Goal: Communication & Community: Answer question/provide support

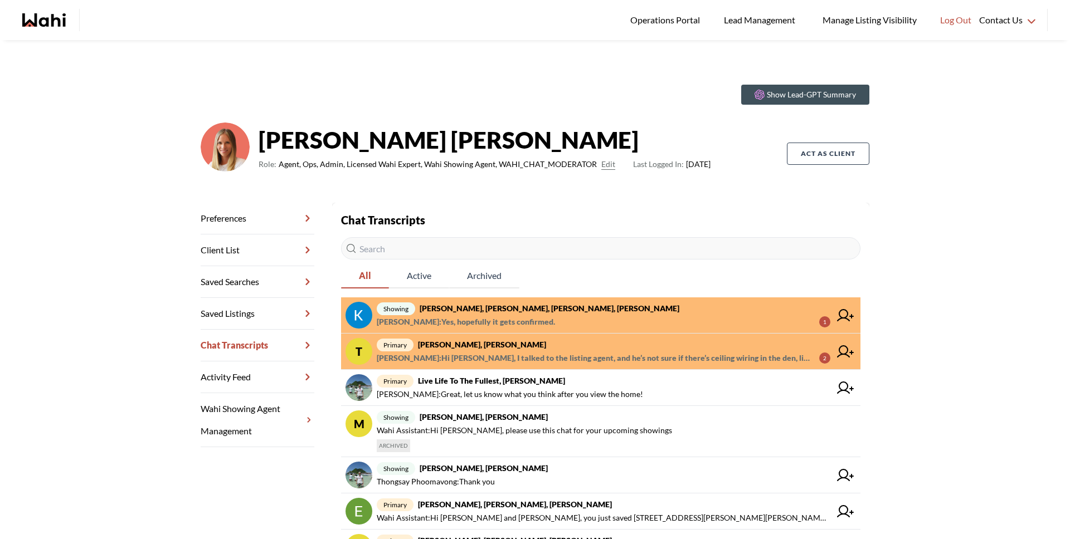
click at [609, 320] on span "[PERSON_NAME] : Yes, hopefully it gets confirmed. 1" at bounding box center [604, 321] width 454 height 13
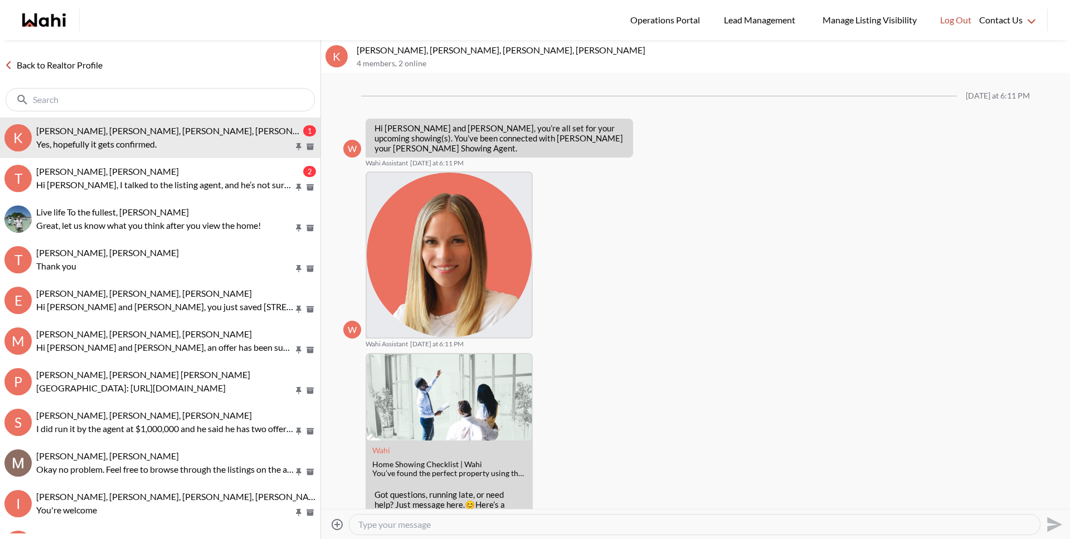
scroll to position [605, 0]
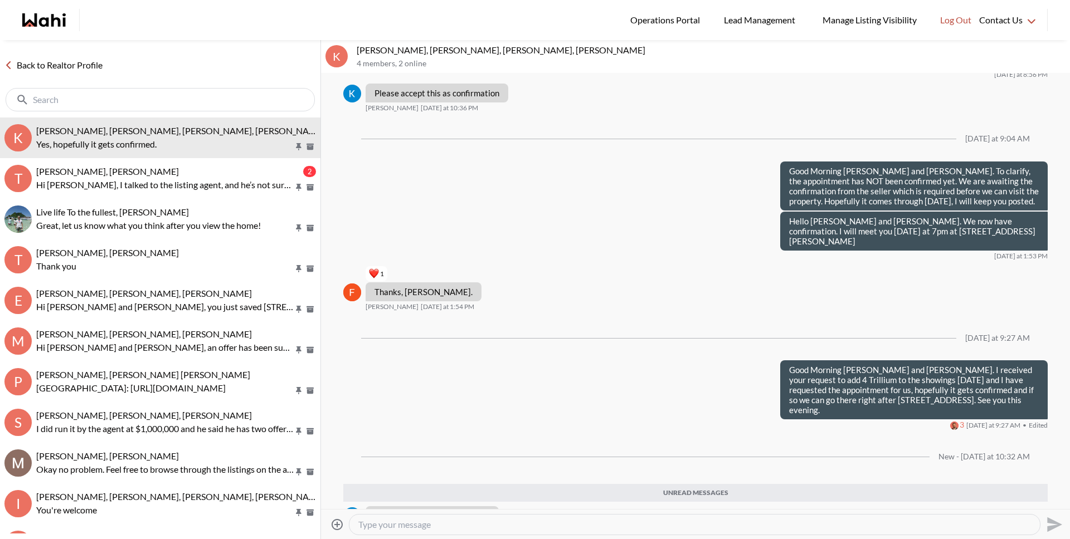
click at [470, 530] on div at bounding box center [694, 525] width 690 height 20
click at [474, 528] on textarea "Type your message" at bounding box center [694, 524] width 672 height 11
type textarea "It's been confirmed and we can see both properties this evening."
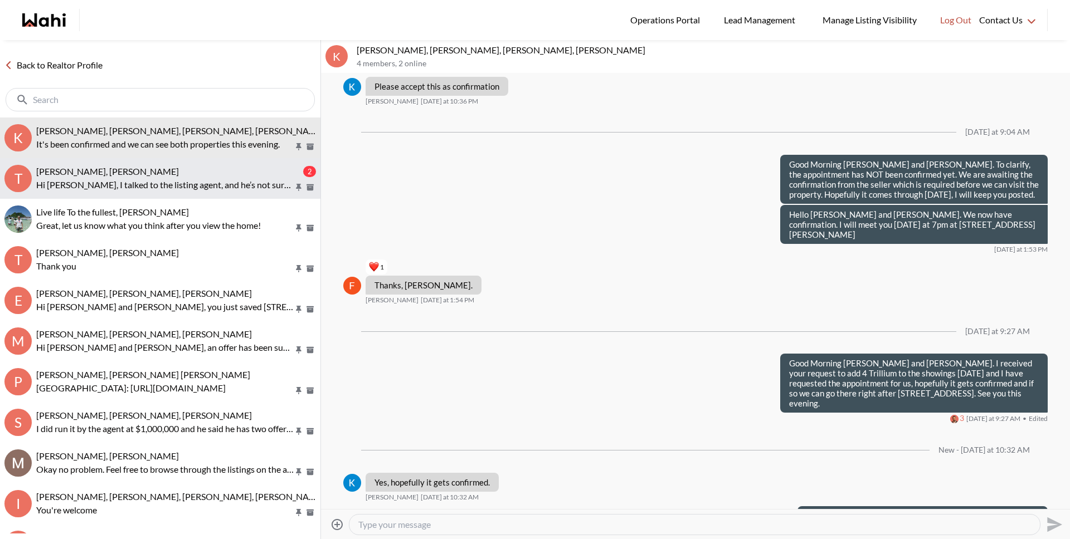
click at [218, 179] on p "Hi Tigran, I talked to the listing agent, and he’s not sure if there’s ceiling …" at bounding box center [164, 184] width 257 height 13
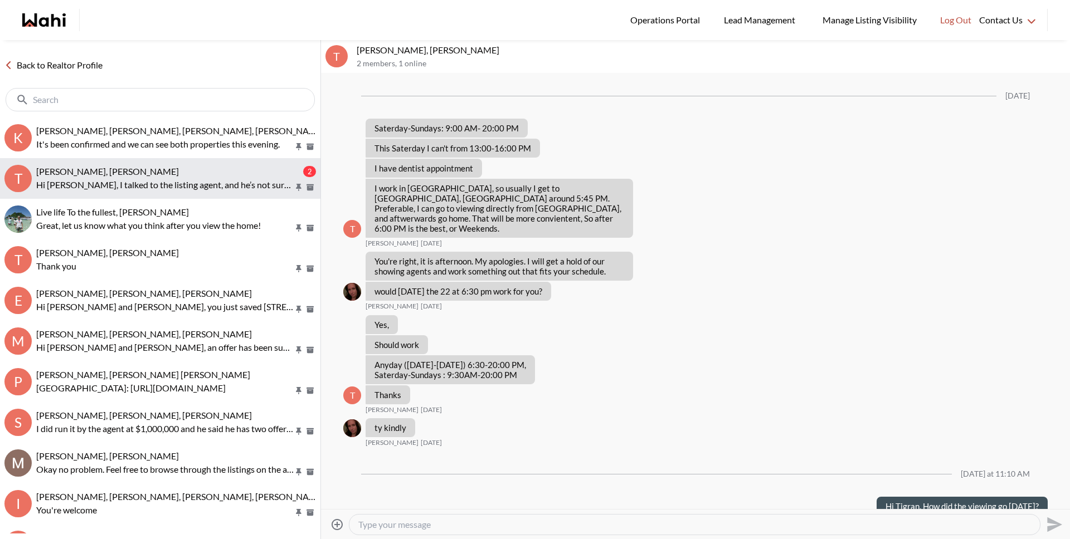
scroll to position [845, 0]
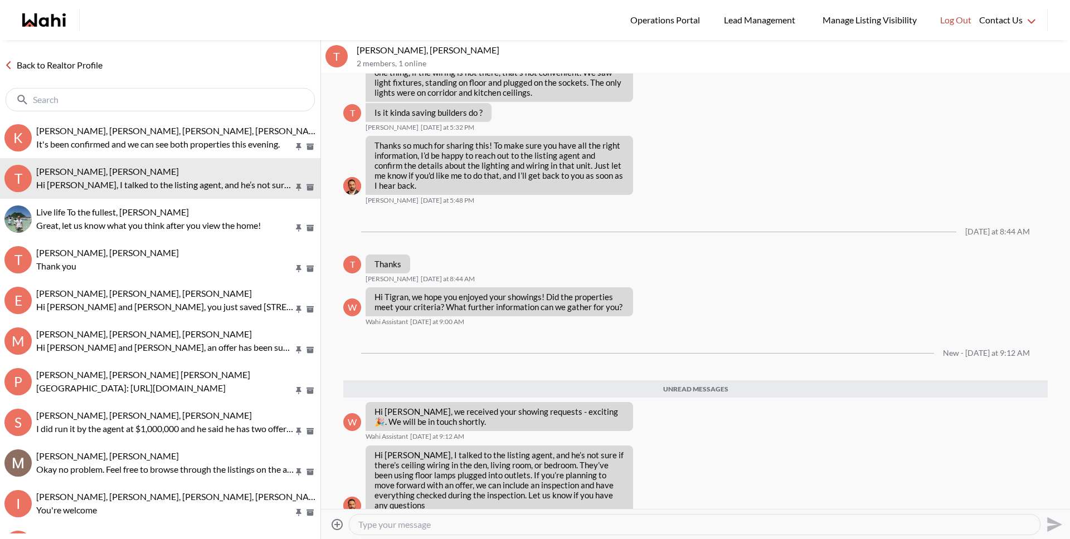
click at [95, 67] on link "Back to Realtor Profile" at bounding box center [53, 65] width 107 height 14
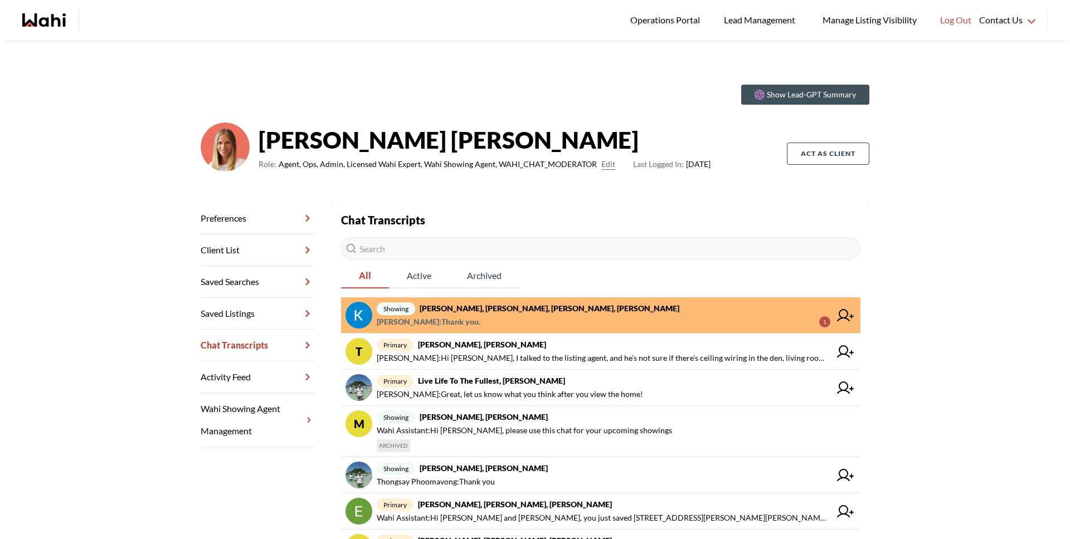
click at [455, 308] on strong "Kevin McKay, Fawzia Sheikh, Michelle, Behnam" at bounding box center [550, 308] width 260 height 9
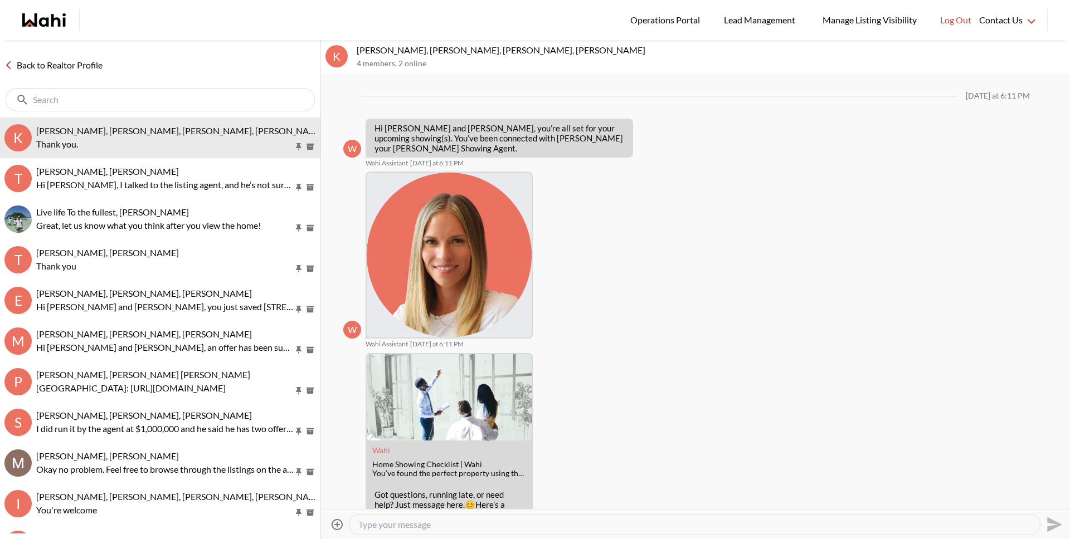
scroll to position [600, 0]
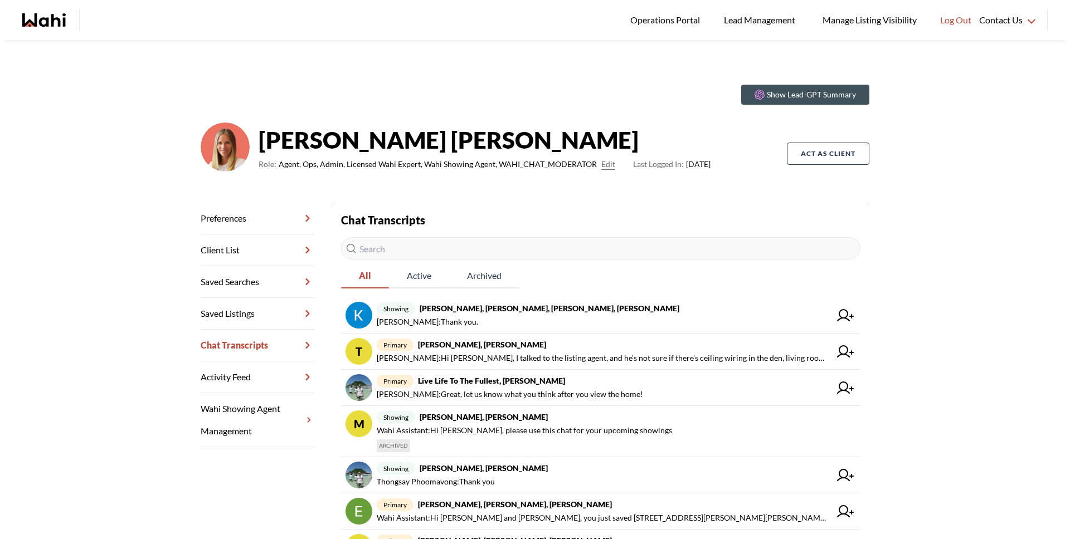
click at [409, 252] on input "text" at bounding box center [600, 248] width 519 height 22
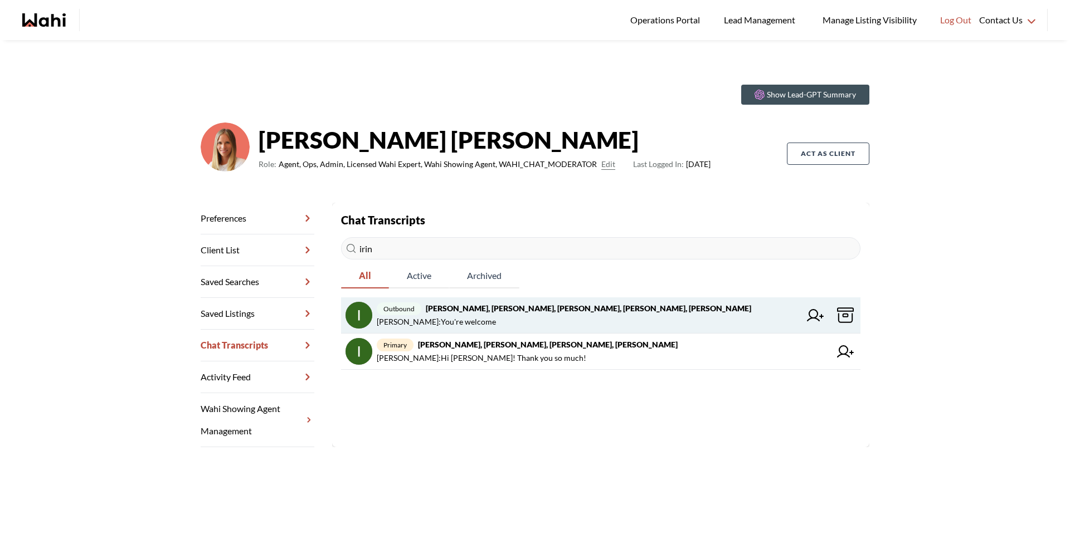
type input "irin"
click at [459, 313] on strong "Irina Krasyuk, Kseniya Krasyuk, Suzette, Michelle, Alicia" at bounding box center [588, 308] width 325 height 9
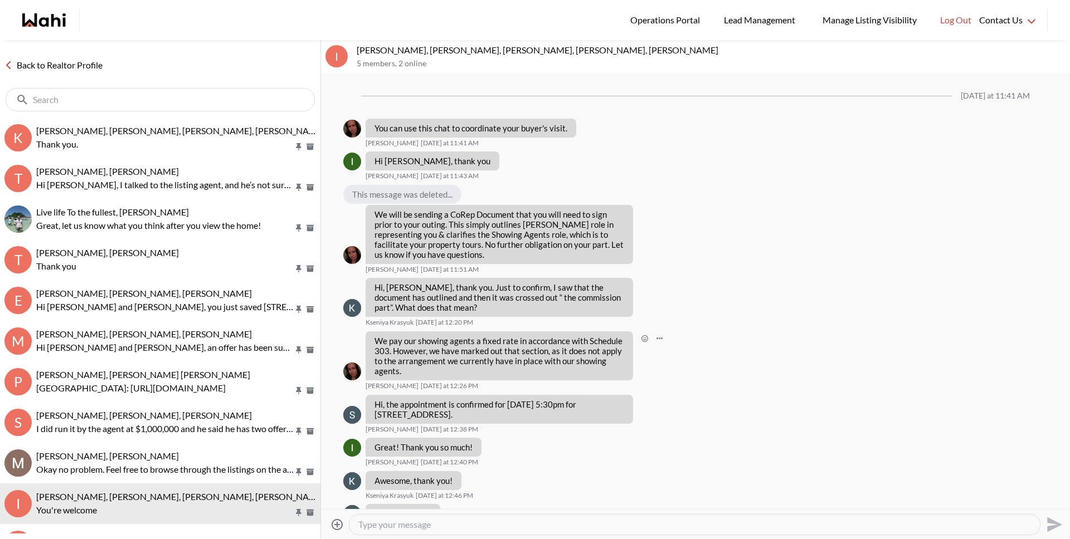
scroll to position [28, 0]
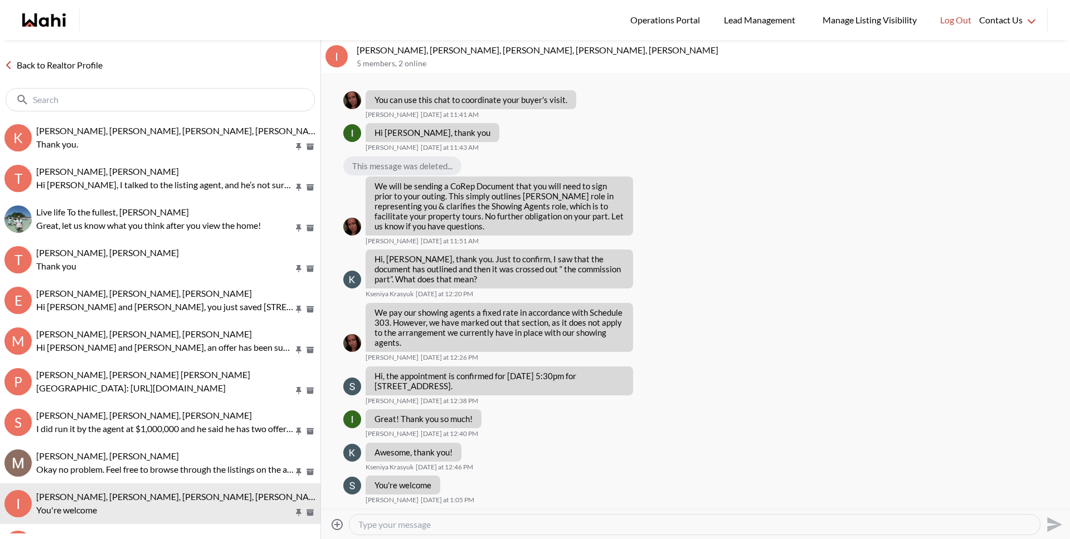
click at [56, 56] on div "Back to Realtor Profile" at bounding box center [160, 78] width 320 height 77
click at [56, 58] on link "Back to Realtor Profile" at bounding box center [53, 65] width 107 height 14
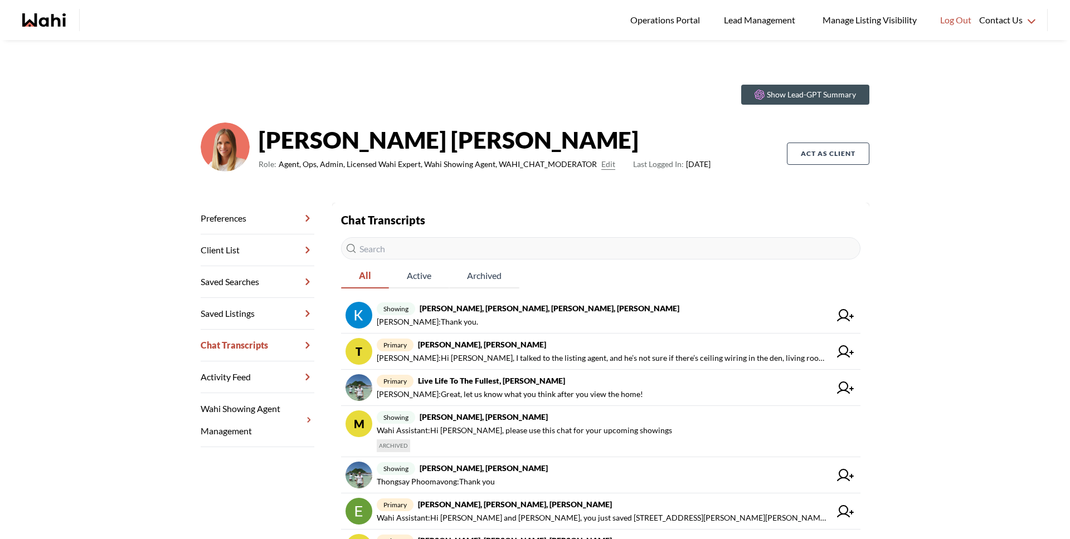
click at [416, 255] on input "text" at bounding box center [600, 248] width 519 height 22
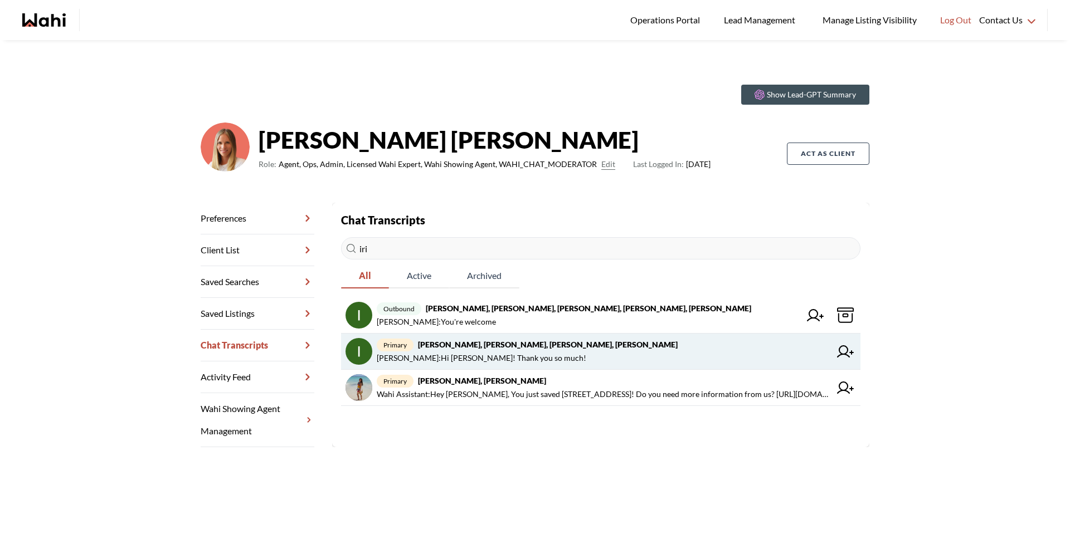
type input "iri"
click at [453, 348] on strong "Irina Krasyuk, Kseniya Krasyuk, Michelle, Faraz" at bounding box center [548, 344] width 260 height 9
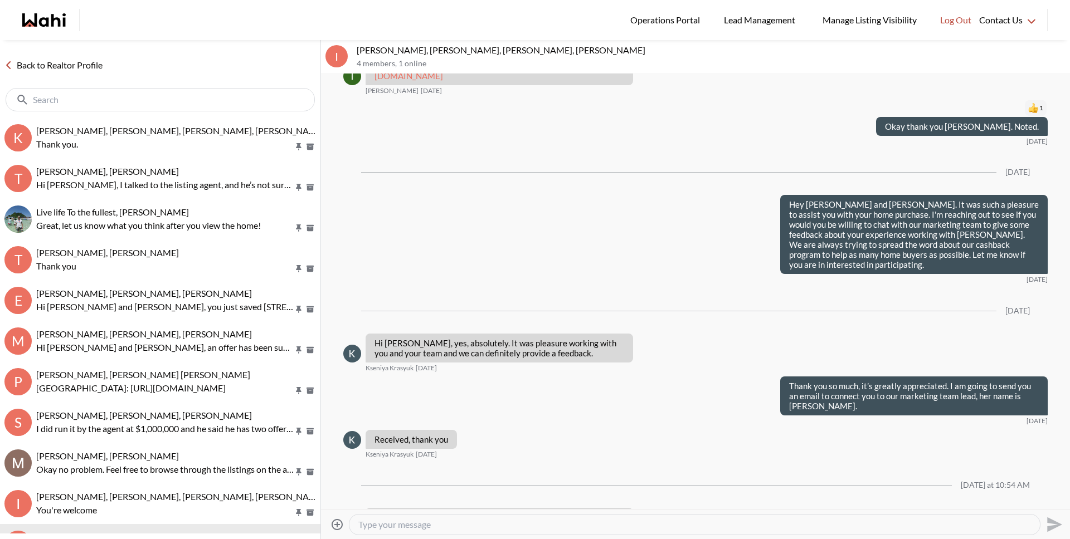
scroll to position [1068, 0]
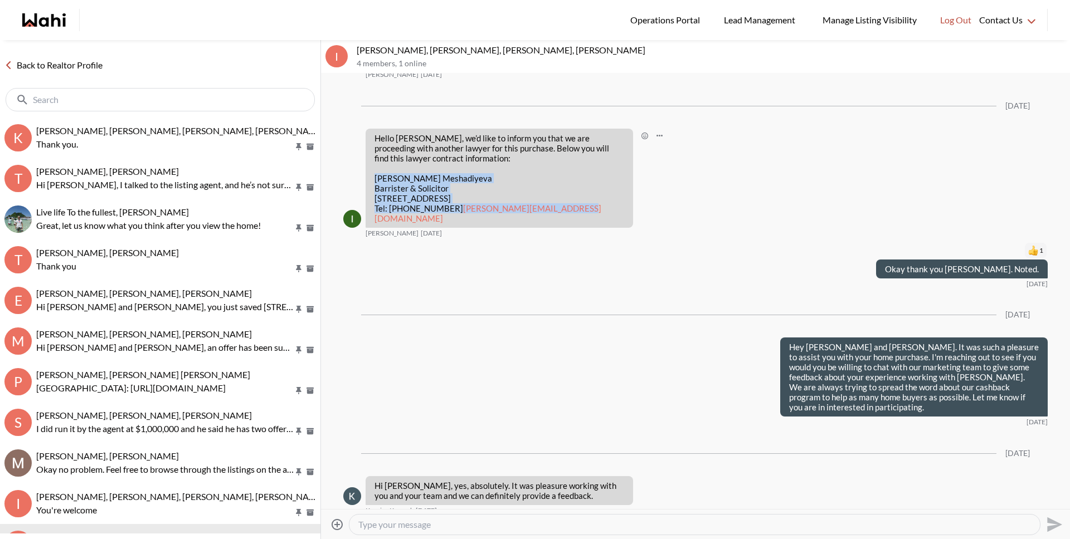
drag, startPoint x: 376, startPoint y: 148, endPoint x: 505, endPoint y: 199, distance: 139.0
click at [505, 199] on p "Laman Meshadiyeva Barrister & Solicitor 4102- 16 Bonnycastle Street Toronto, On…" at bounding box center [499, 198] width 250 height 50
copy p "Laman Meshadiyeva Barrister & Solicitor 4102- 16 Bonnycastle Street Toronto, On…"
click at [41, 71] on link "Back to Realtor Profile" at bounding box center [53, 65] width 107 height 14
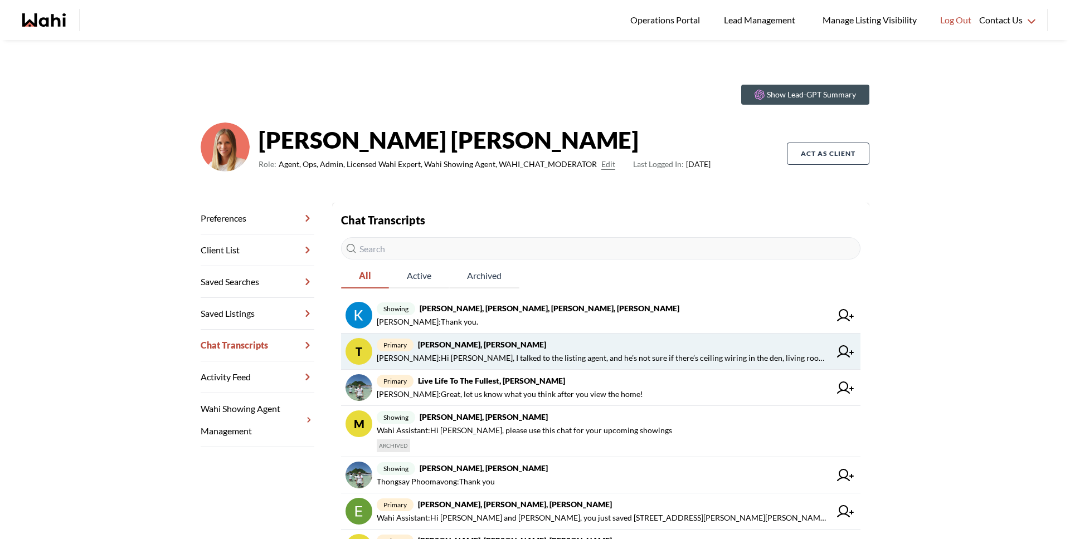
click at [526, 355] on span "Behnam Fazili : Hi Tigran, I talked to the listing agent, and he’s not sure if …" at bounding box center [604, 358] width 454 height 13
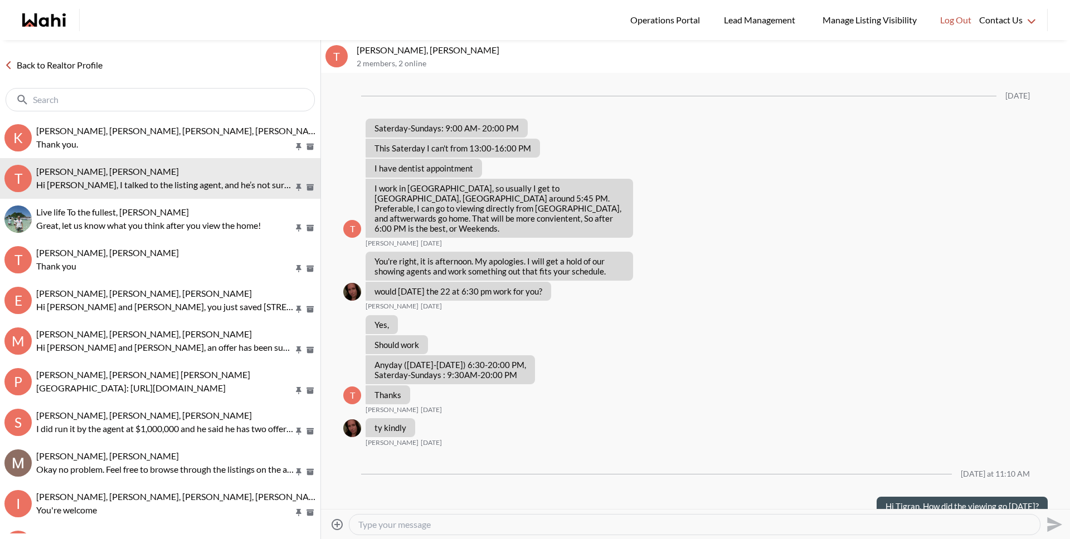
scroll to position [760, 0]
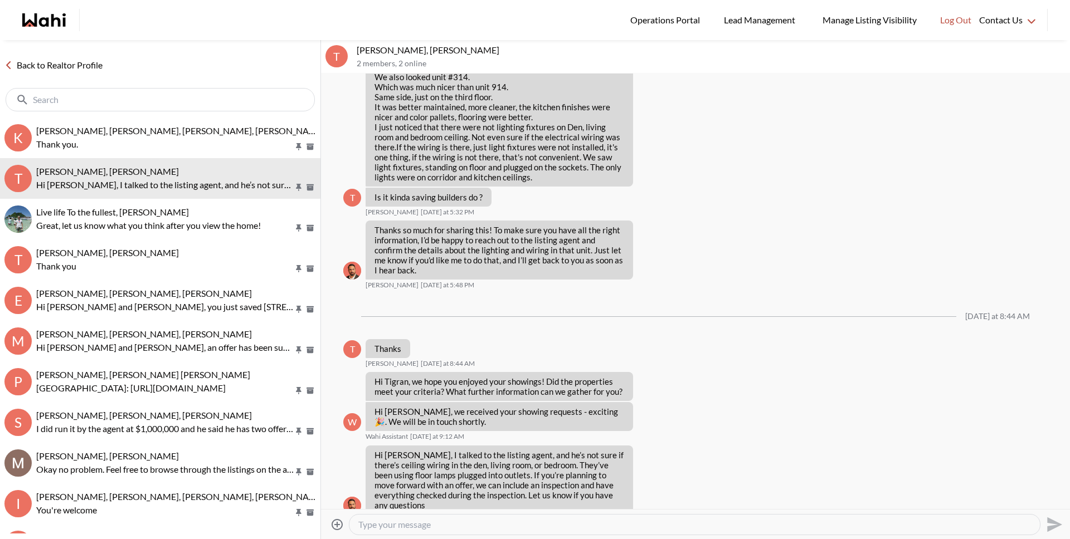
click at [484, 529] on textarea "Type your message" at bounding box center [694, 524] width 672 height 11
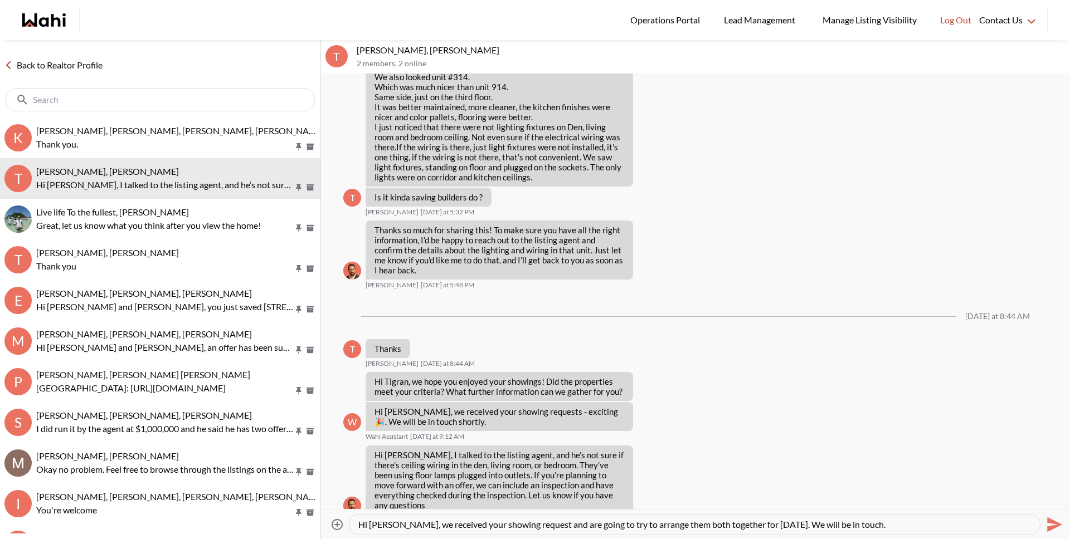
type textarea "Hi Tigran, we received your showing request and are going to try to arrange the…"
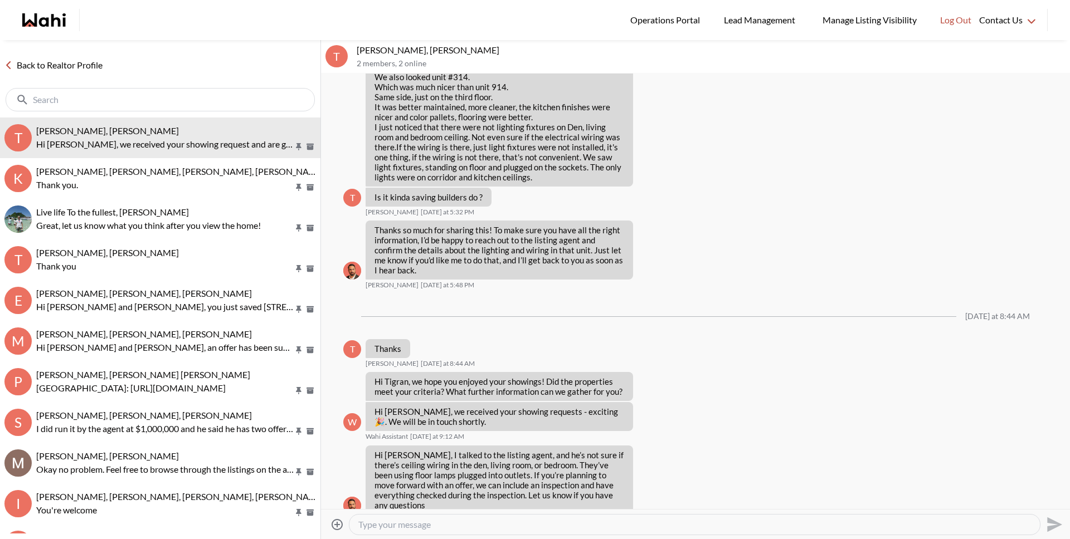
scroll to position [803, 0]
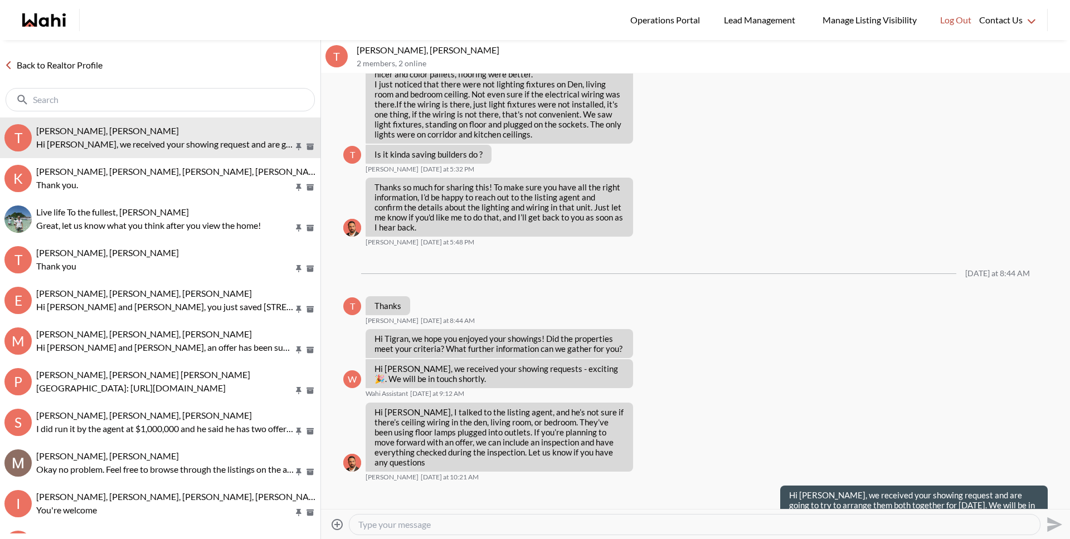
click at [74, 66] on link "Back to Realtor Profile" at bounding box center [53, 65] width 107 height 14
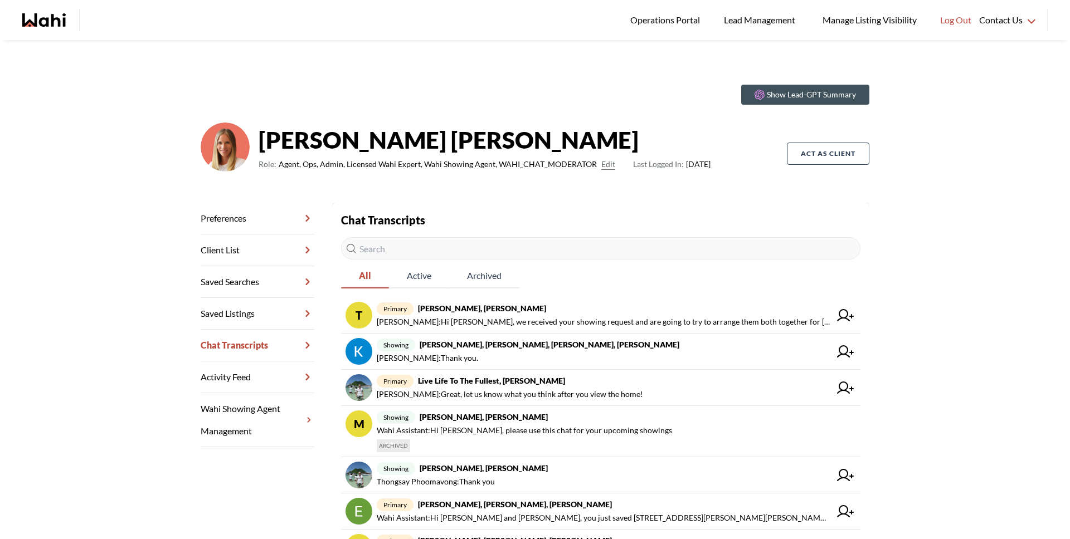
drag, startPoint x: 427, startPoint y: 33, endPoint x: 724, endPoint y: 130, distance: 312.4
click at [472, 30] on ul "Operations Portal Lead Management Manage Listing Visibility Log Out" at bounding box center [542, 20] width 872 height 40
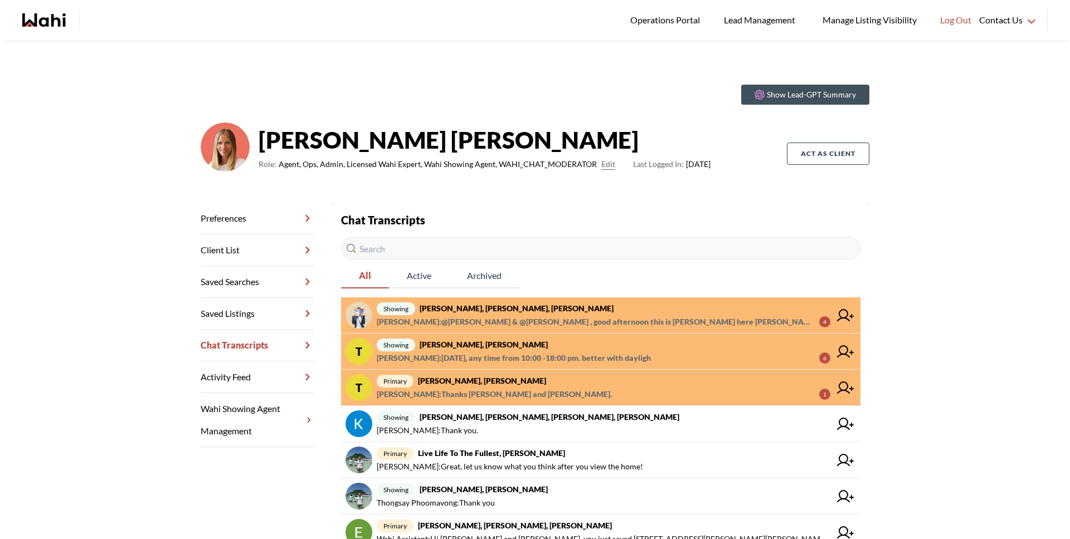
click at [492, 355] on span "TIGRAN ARUSTAMYAN : Sunday, any time from 10:00 -18:00 pm. better with dayligh" at bounding box center [514, 358] width 274 height 13
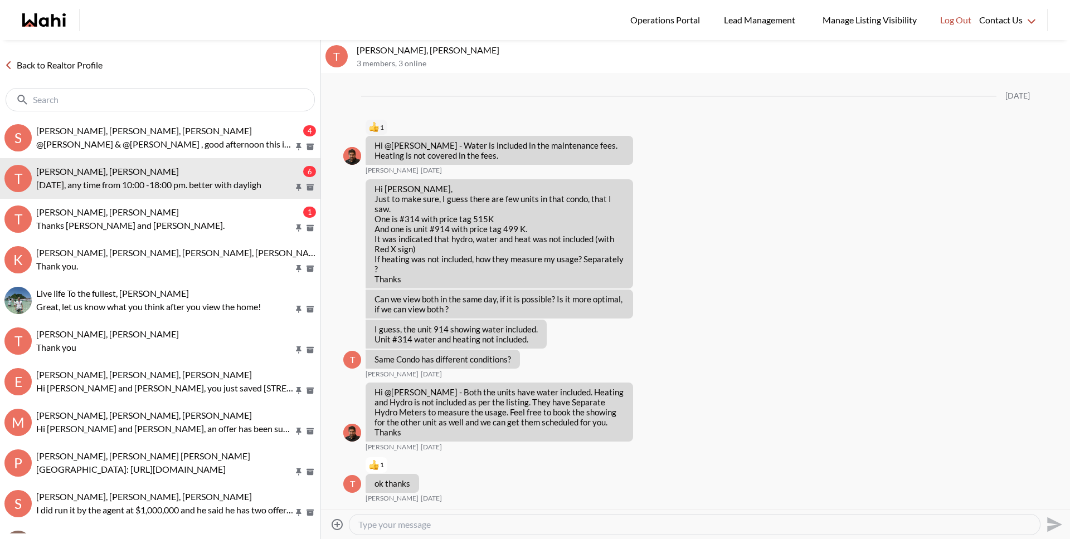
scroll to position [787, 0]
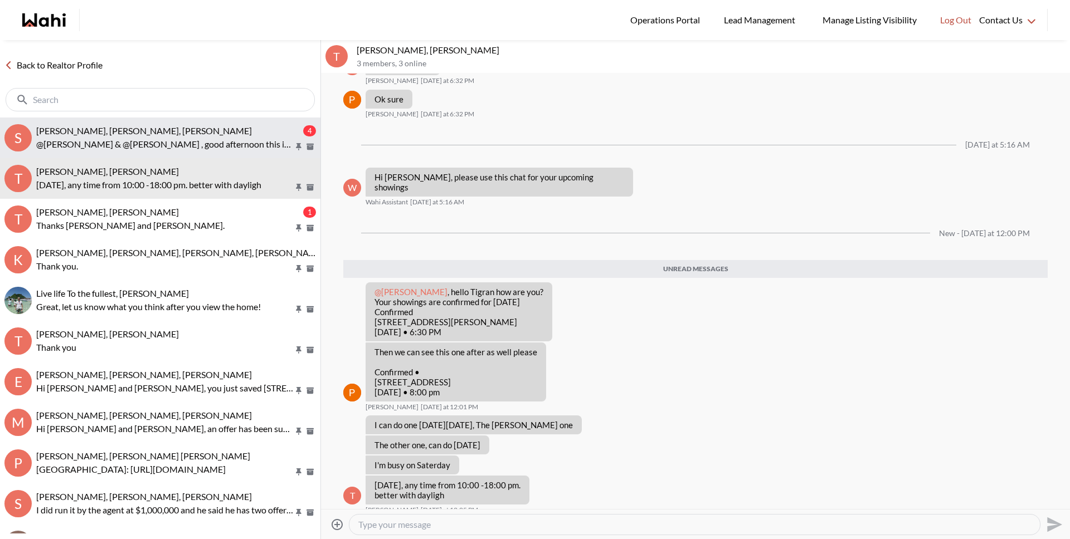
click at [199, 131] on span "Sarah Hunter, Bryce Hunter, Paul, Michelle" at bounding box center [144, 130] width 216 height 11
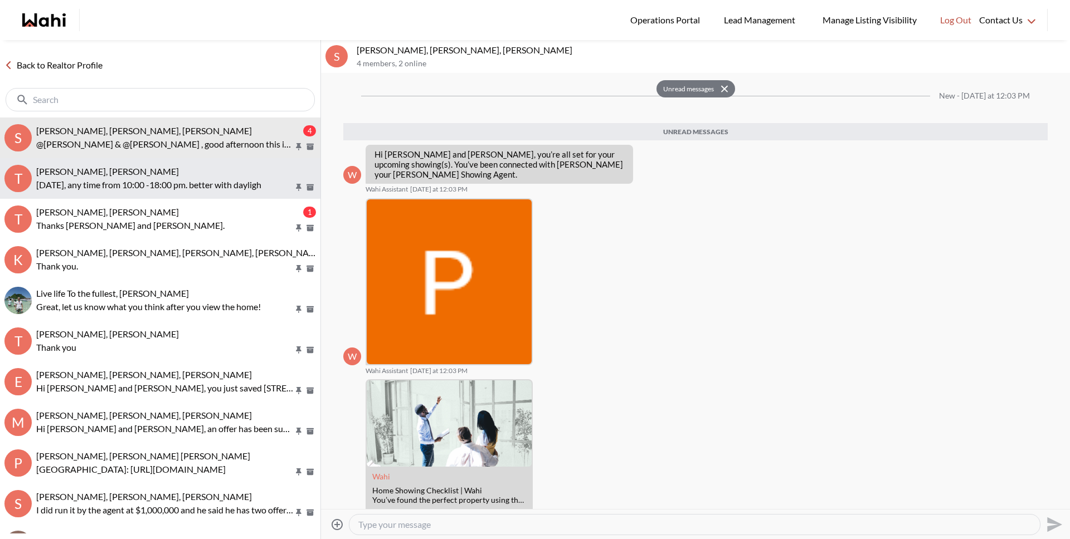
scroll to position [149, 0]
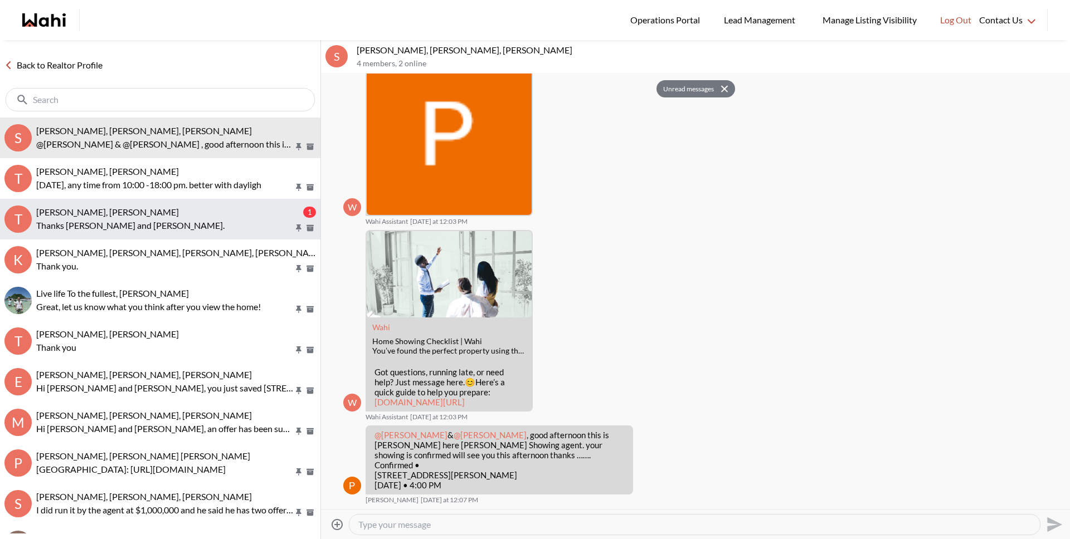
click at [167, 225] on p "Thanks Fazil and Michelle." at bounding box center [164, 225] width 257 height 13
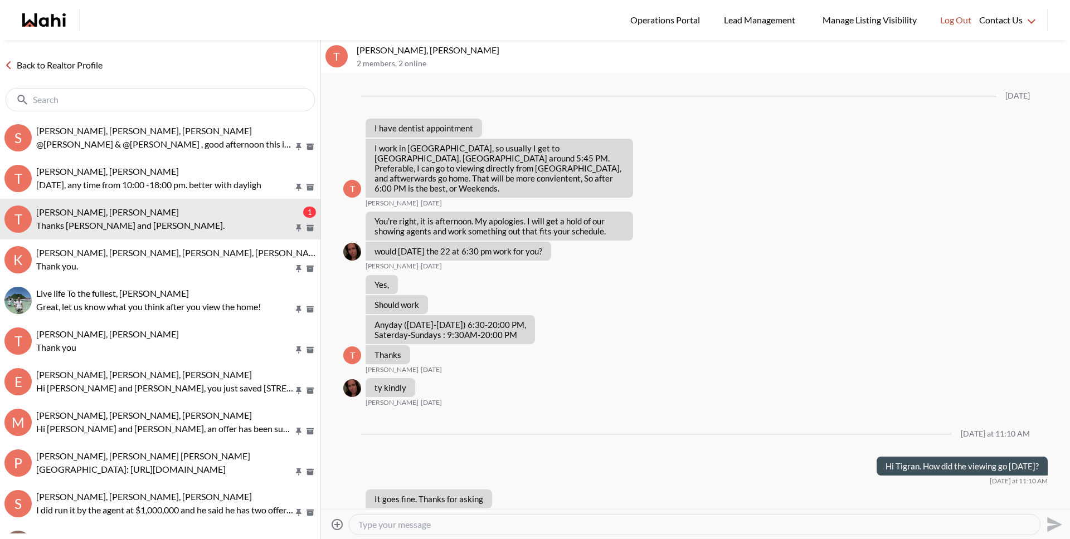
scroll to position [867, 0]
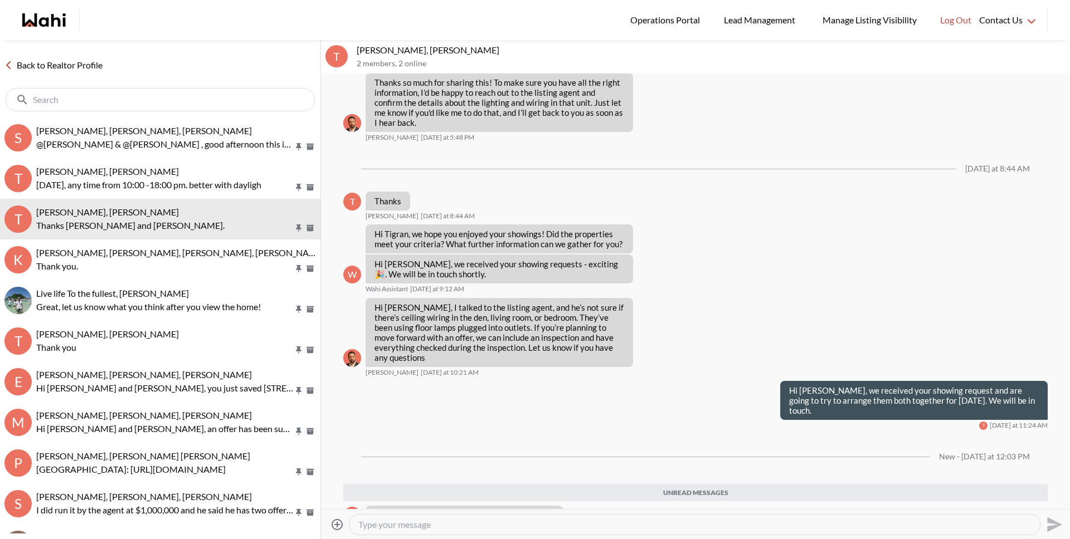
click at [376, 523] on textarea "Type your message" at bounding box center [694, 524] width 672 height 11
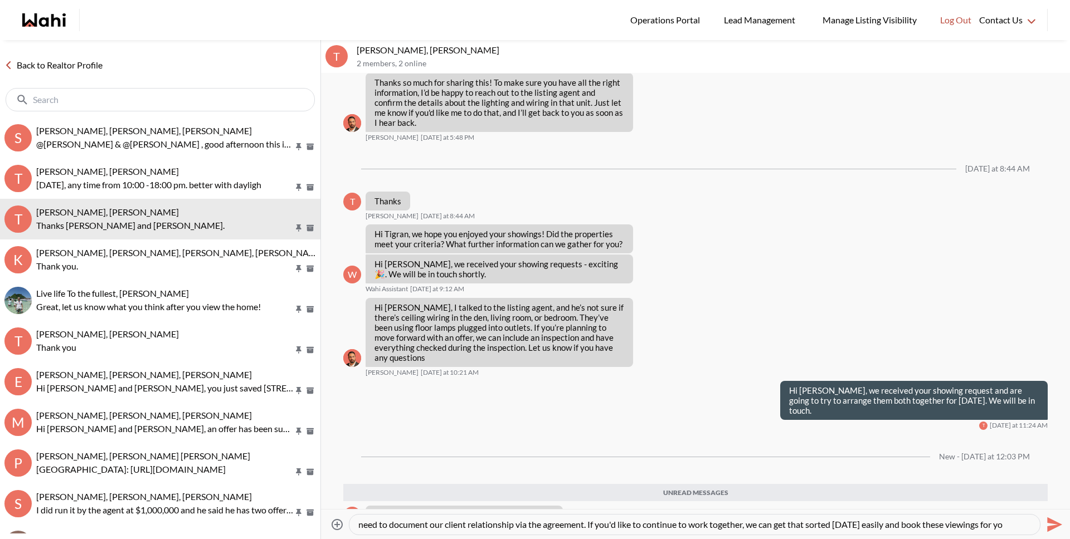
scroll to position [22, 0]
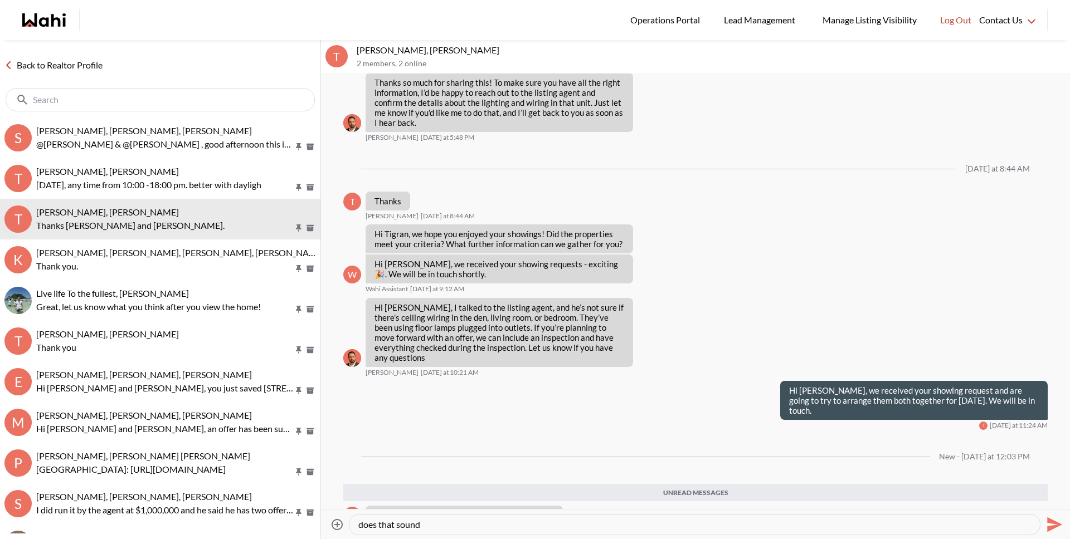
type textarea "HI Tigran. Okay, if you would like to split up the showings, then we would just…"
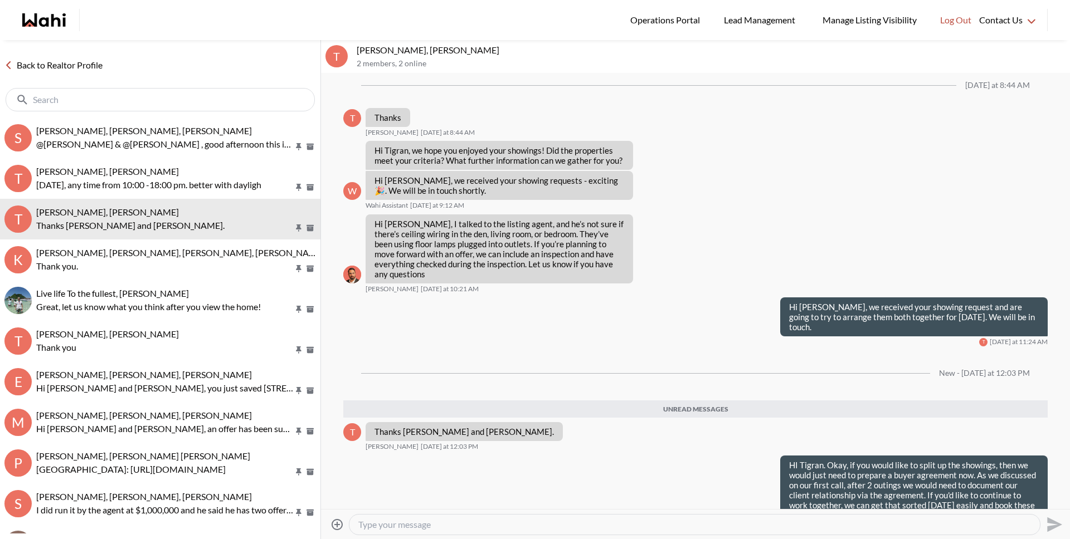
scroll to position [924, 0]
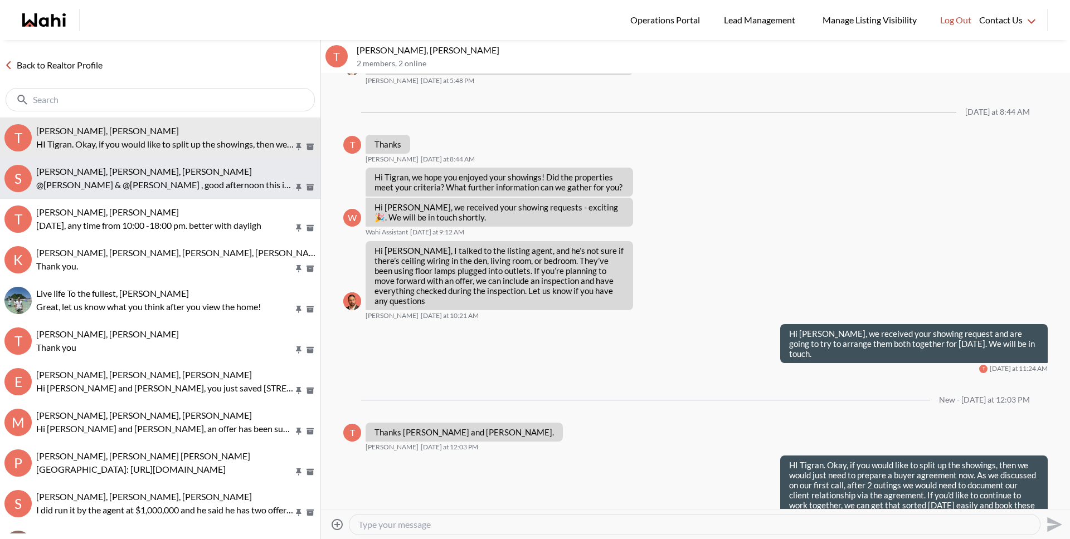
click at [185, 177] on div "Sarah Hunter, Bryce Hunter, Paul, Michelle @Bryce Hunter & @Sarah Hunter , good…" at bounding box center [176, 179] width 280 height 26
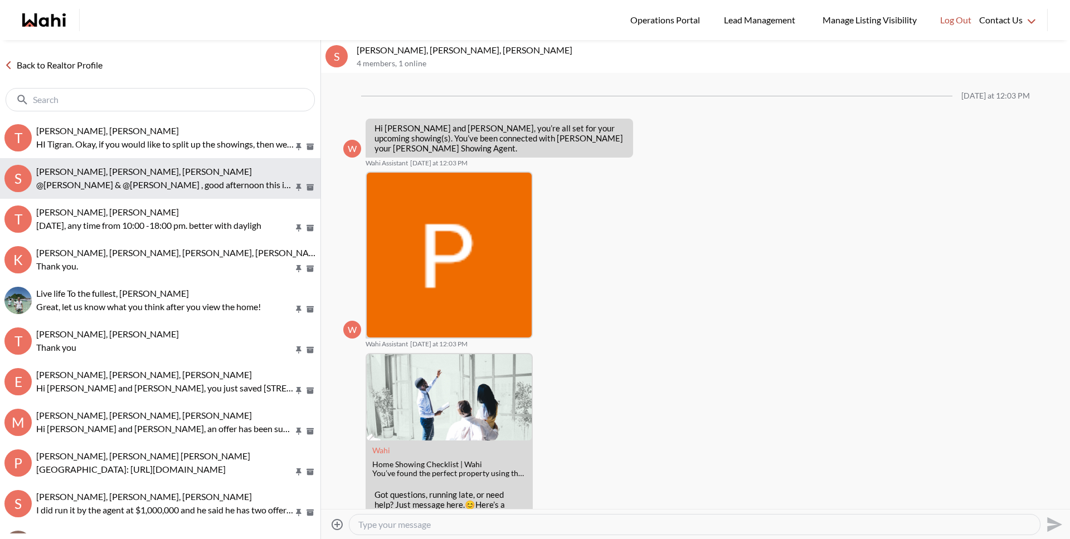
scroll to position [123, 0]
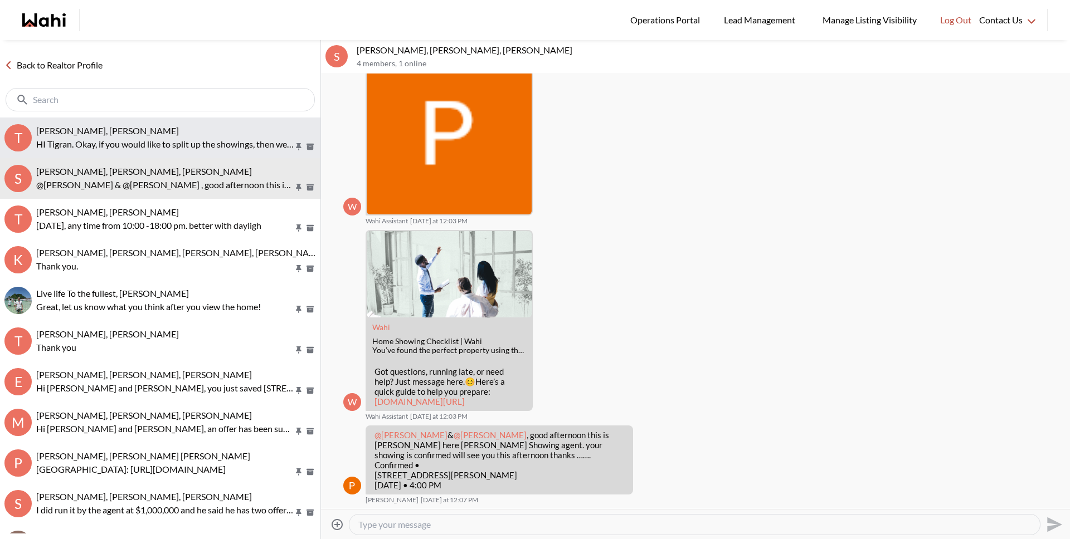
click at [201, 151] on button "T TIGRAN ARUSTAMYAN, Michelle HI Tigran. Okay, if you would like to split up th…" at bounding box center [160, 138] width 320 height 41
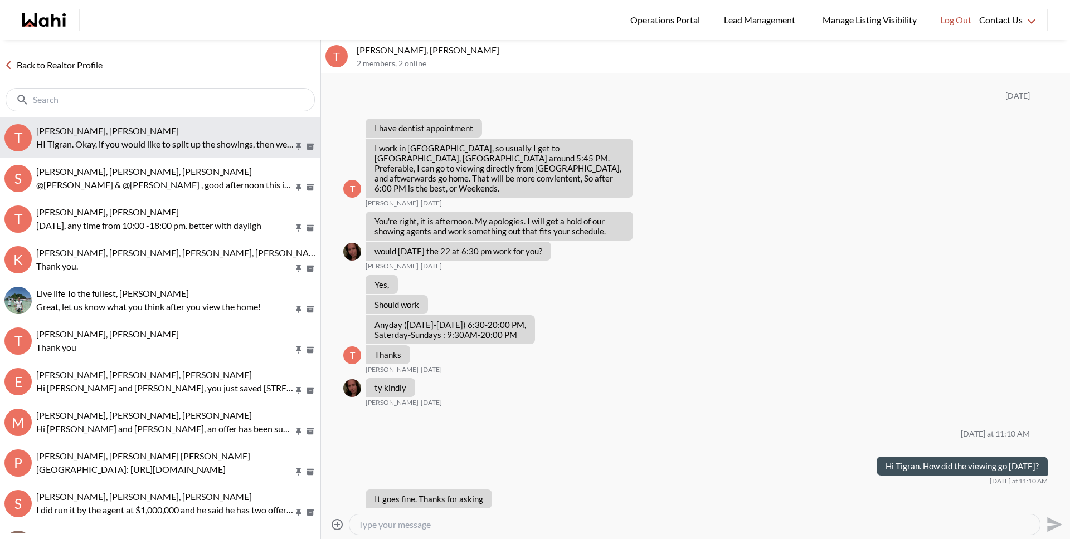
scroll to position [879, 0]
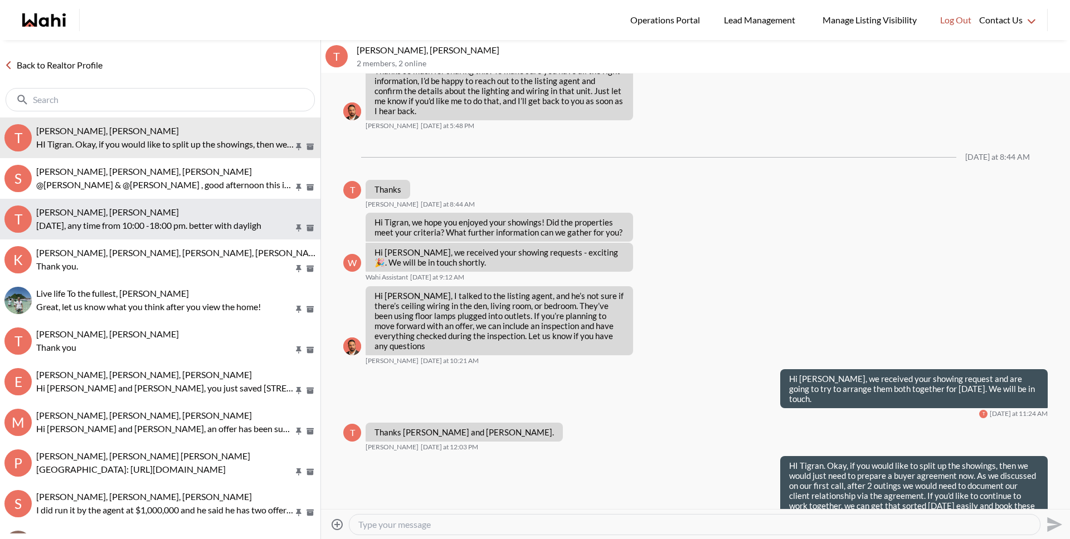
click at [187, 222] on p "Sunday, any time from 10:00 -18:00 pm. better with dayligh" at bounding box center [164, 225] width 257 height 13
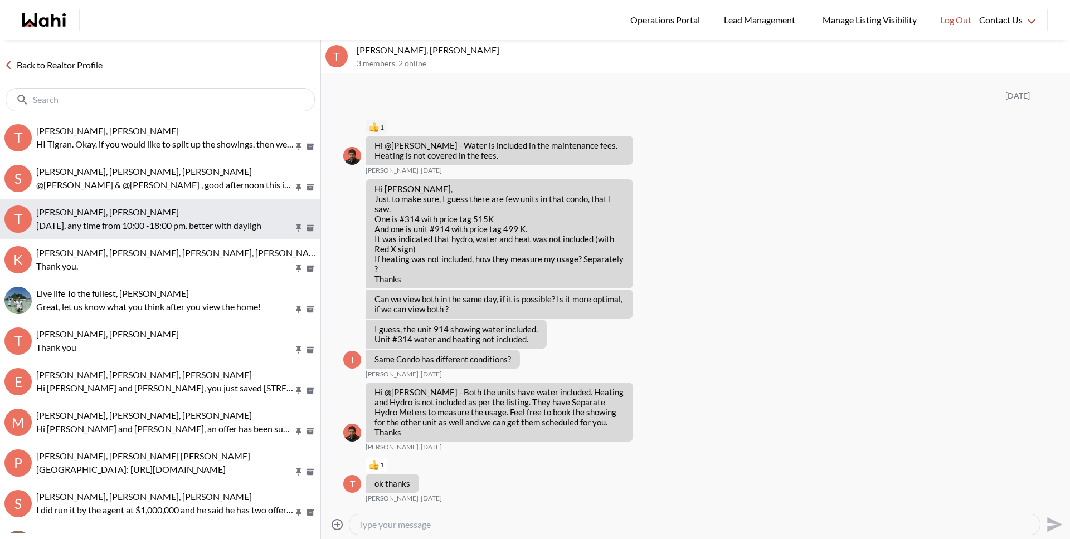
scroll to position [715, 0]
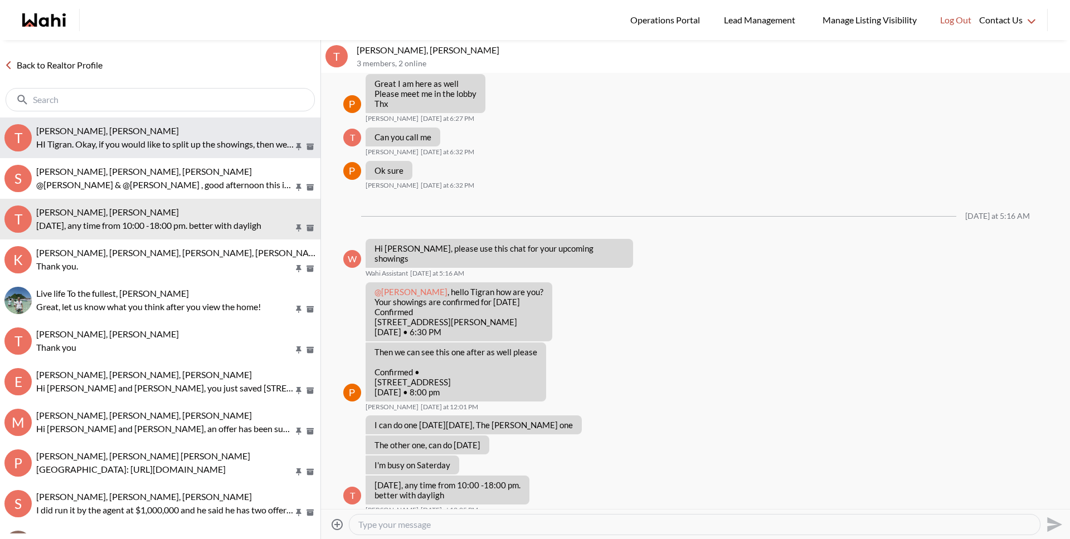
click at [132, 142] on p "HI Tigran. Okay, if you would like to split up the showings, then we would just…" at bounding box center [164, 144] width 257 height 13
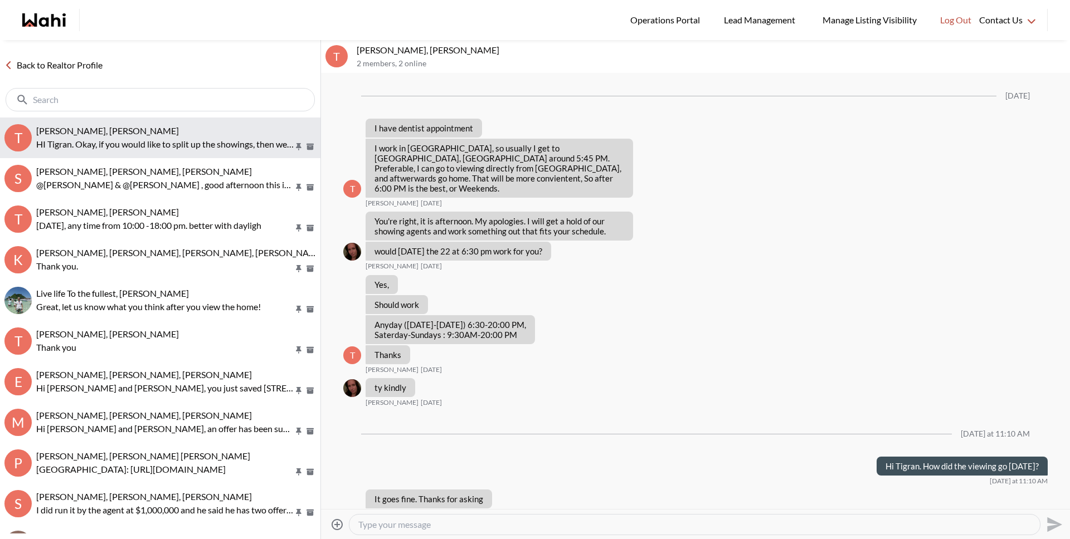
scroll to position [879, 0]
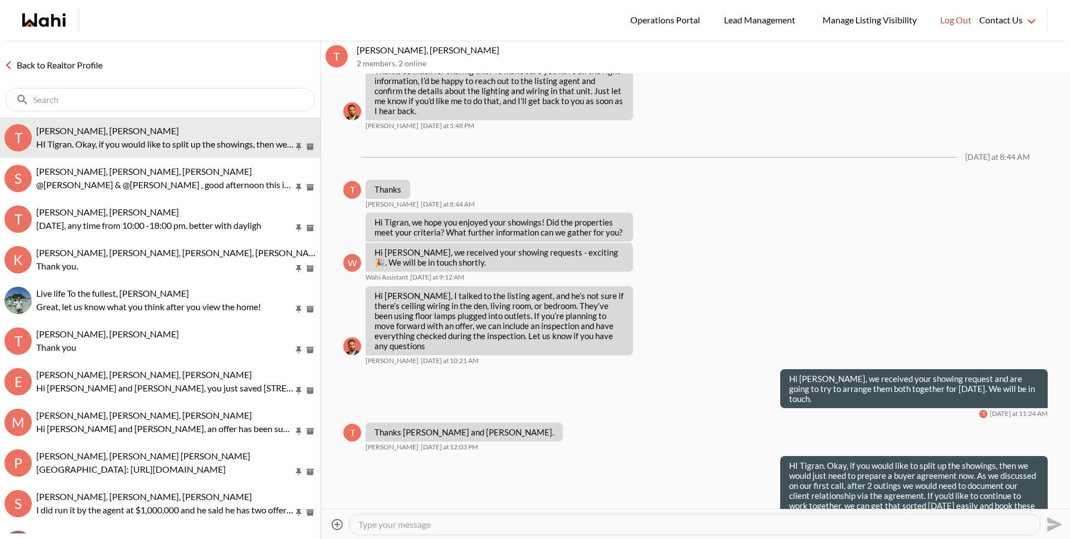
click at [85, 64] on link "Back to Realtor Profile" at bounding box center [53, 65] width 107 height 14
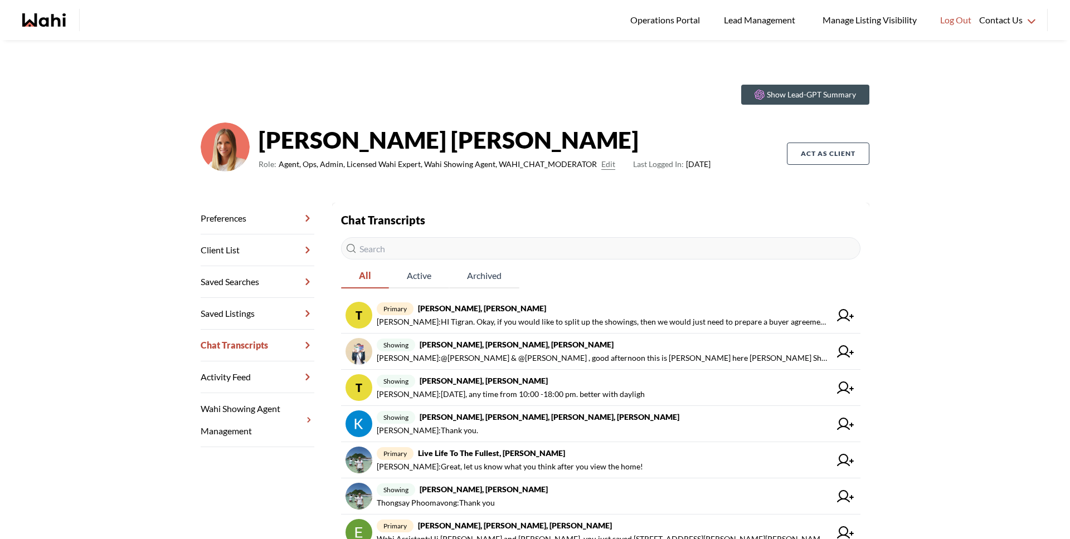
click at [436, 250] on input "text" at bounding box center [600, 248] width 519 height 22
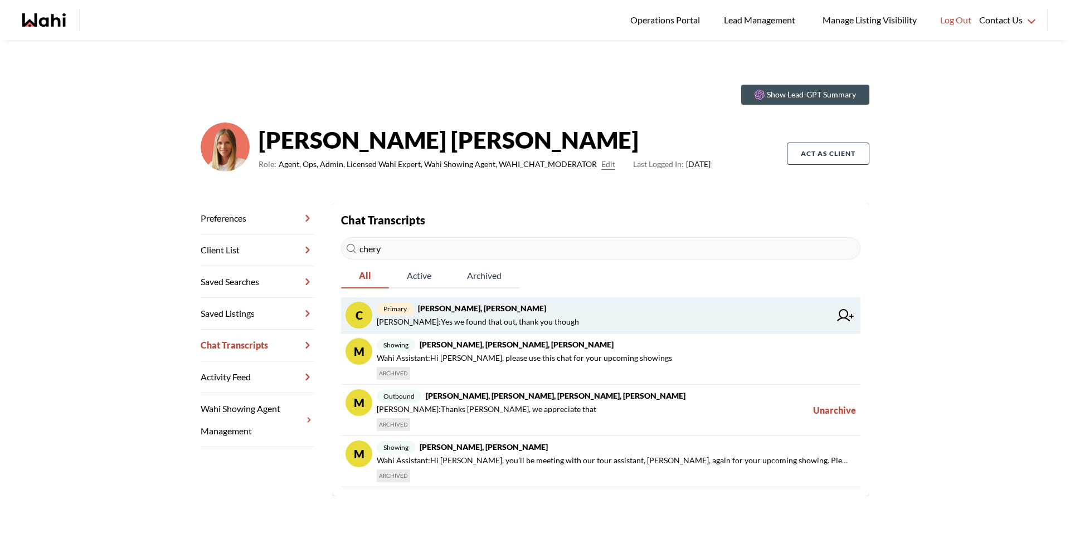
type input "chery"
click at [473, 316] on span "Behnam Fazili : Yes we found that out, thank you though" at bounding box center [478, 321] width 202 height 13
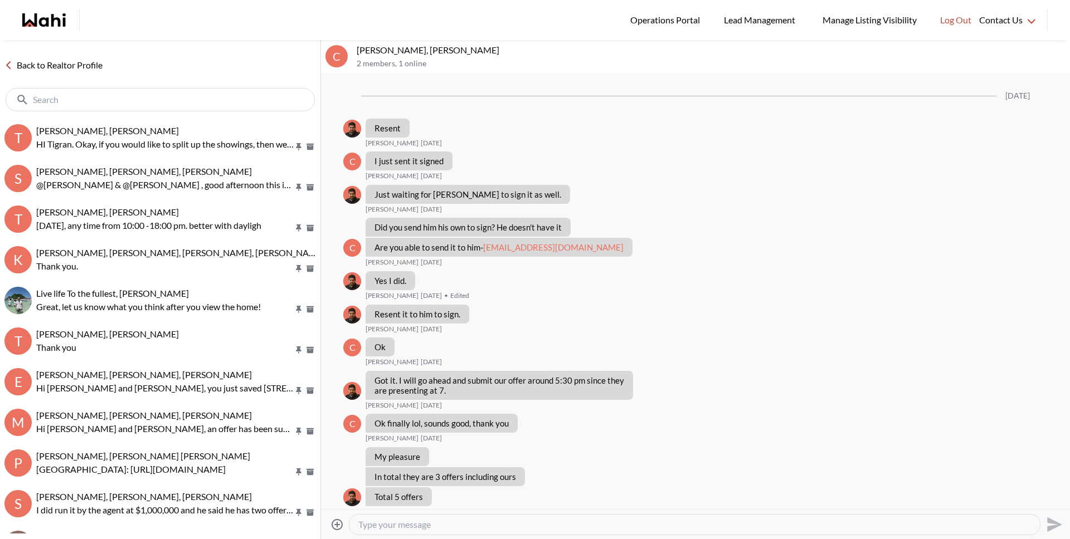
scroll to position [597, 0]
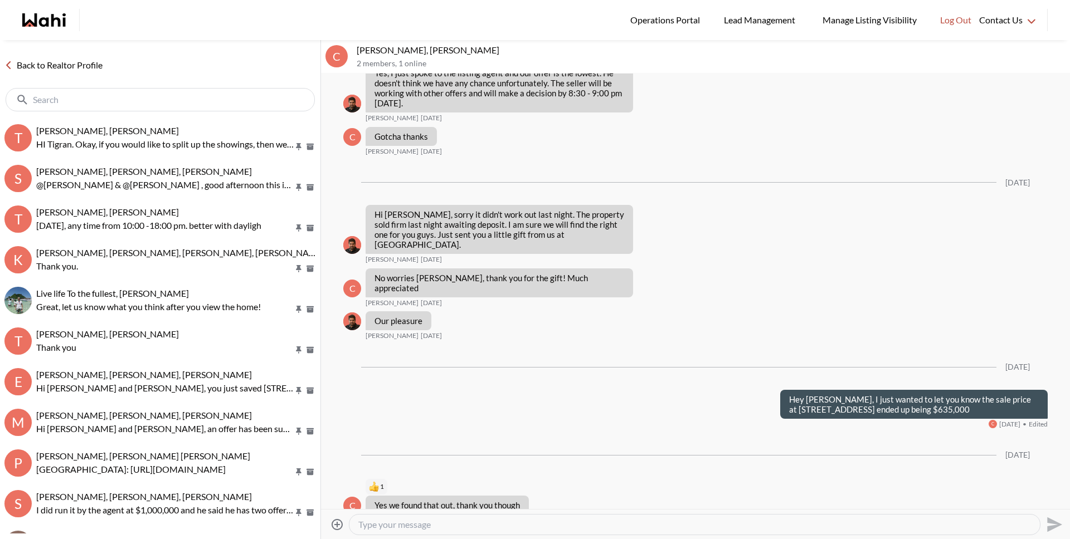
click at [428, 526] on textarea "Type your message" at bounding box center [694, 524] width 672 height 11
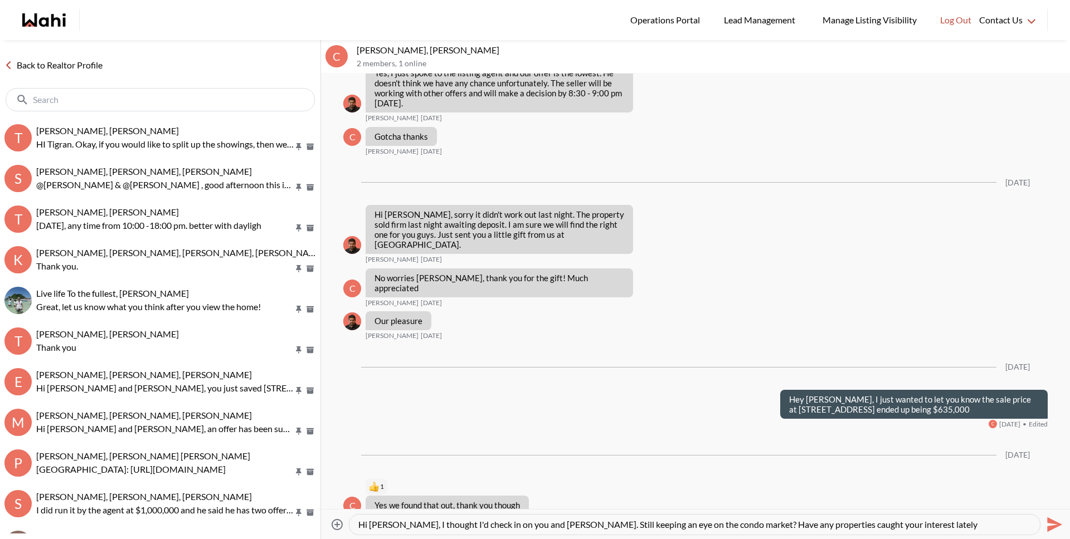
type textarea "Hi Cheryl, I thought I'd check in on you and Steve. Still keeping an eye on the…"
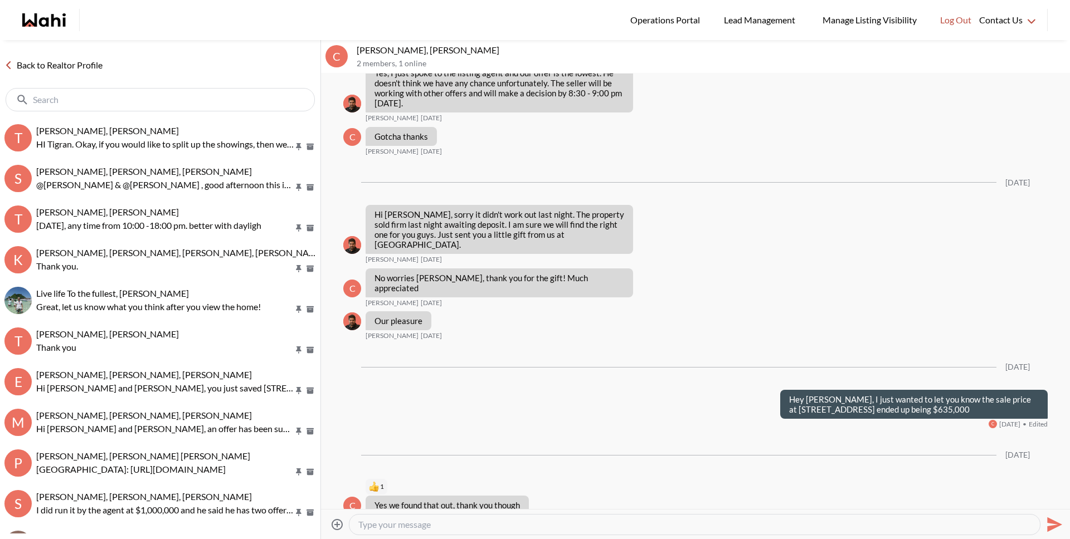
scroll to position [695, 0]
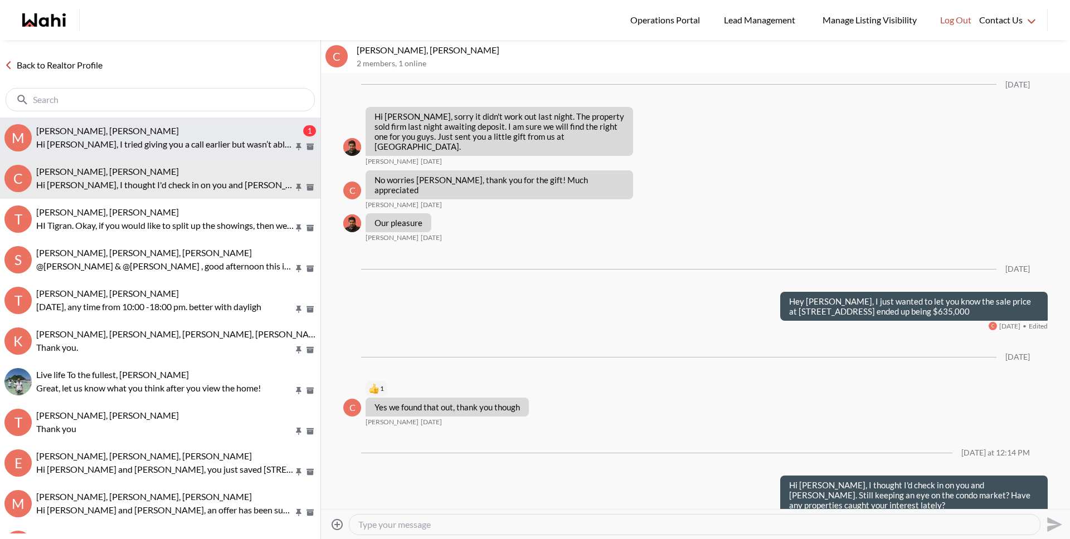
click at [120, 139] on p "Hi Mirna, I tried giving you a call earlier but wasn’t able to reach you. I jus…" at bounding box center [164, 144] width 257 height 13
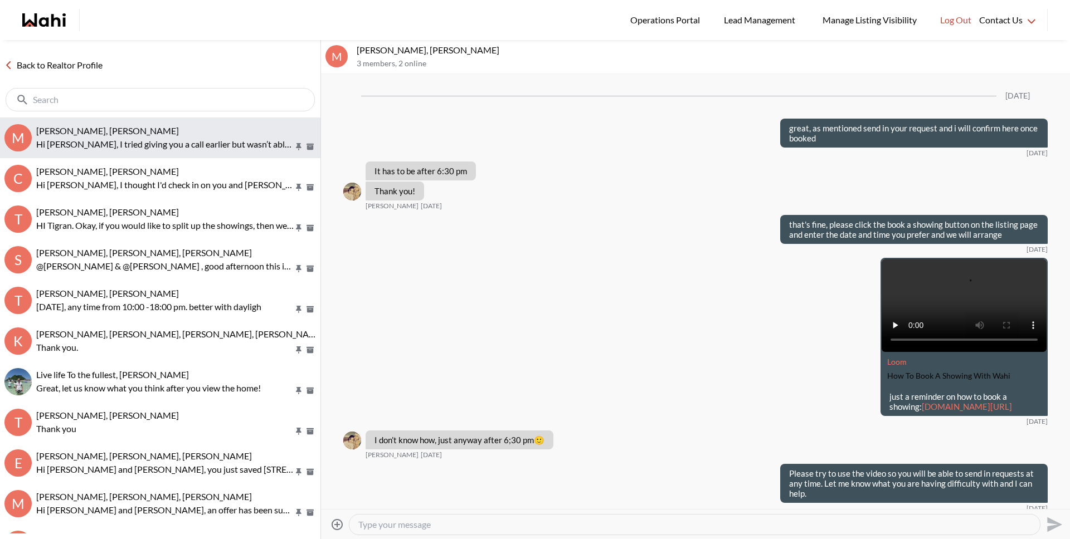
scroll to position [1833, 0]
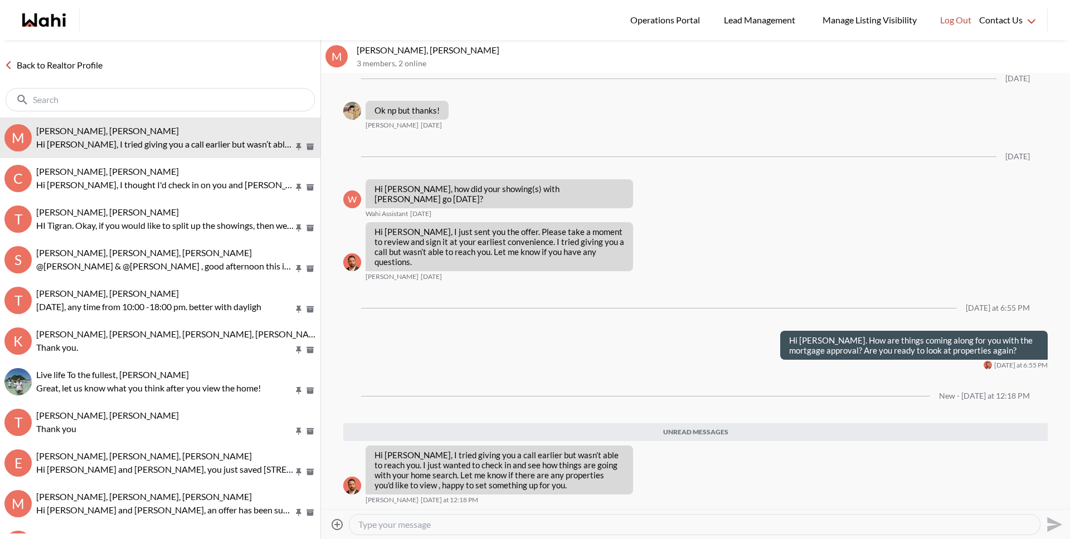
click at [80, 64] on link "Back to Realtor Profile" at bounding box center [53, 65] width 107 height 14
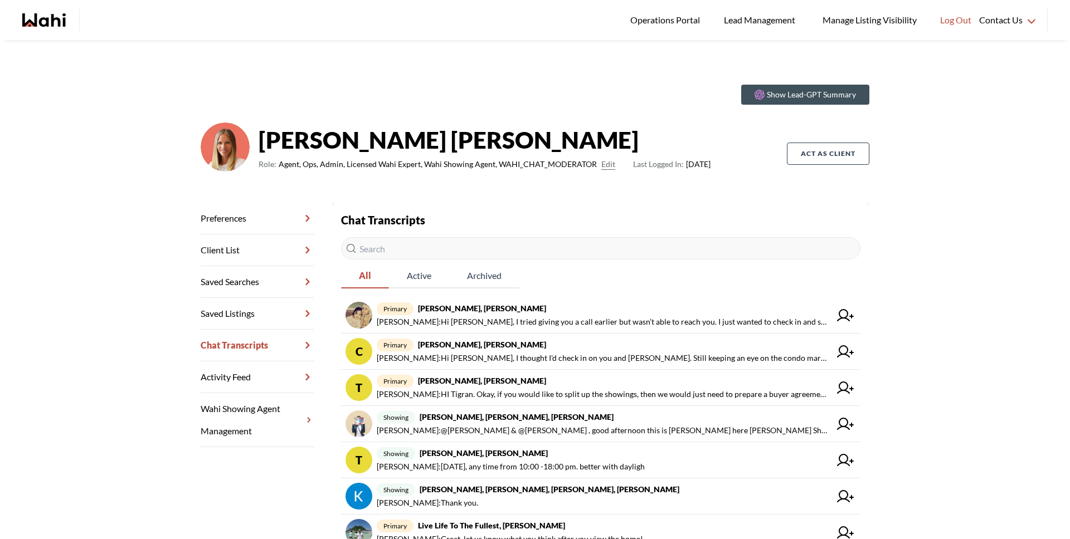
click at [414, 248] on input "text" at bounding box center [600, 248] width 519 height 22
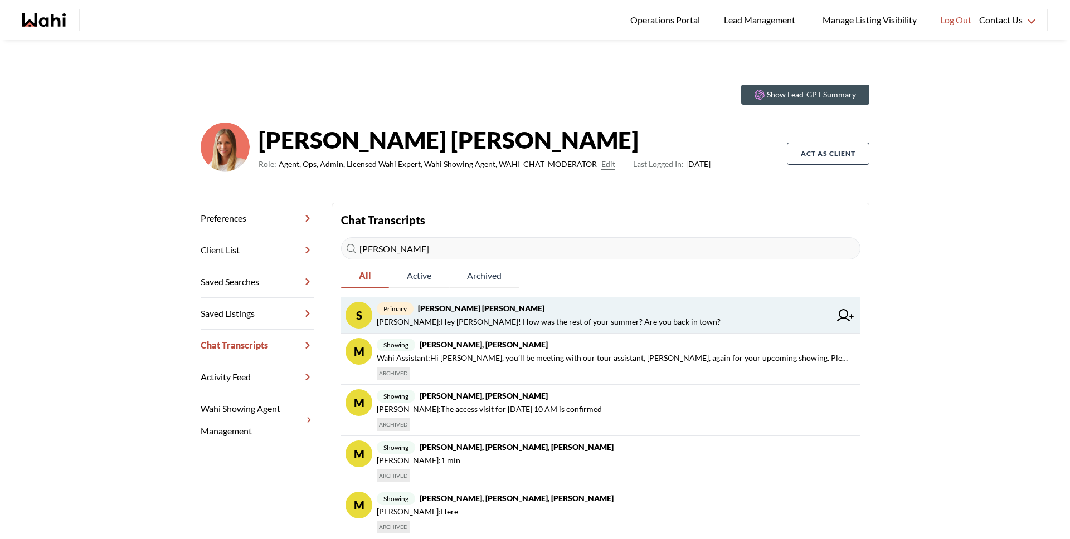
type input "salm"
click at [486, 311] on strong "Salman Arif, Michelle" at bounding box center [481, 308] width 126 height 9
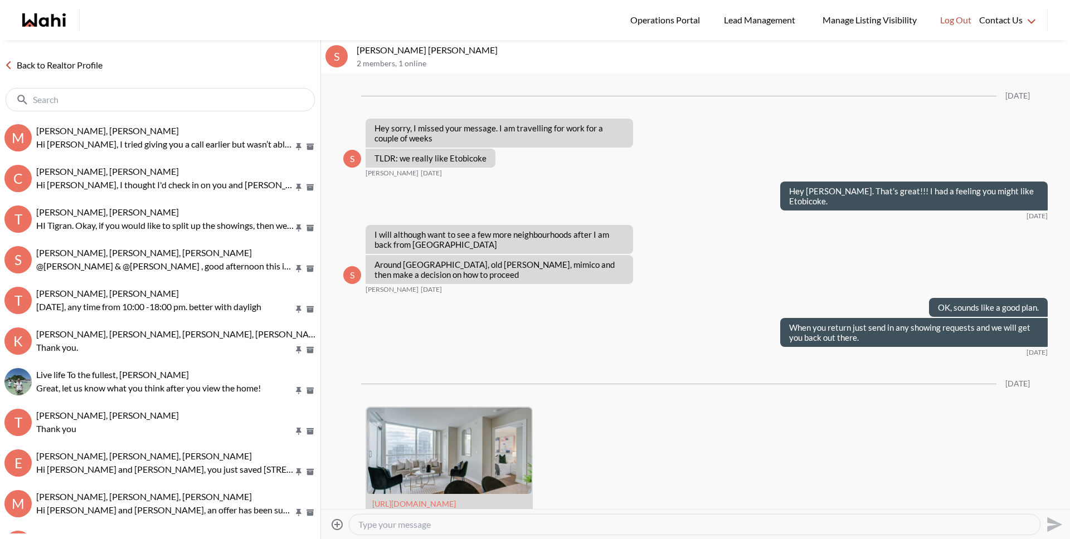
scroll to position [1861, 0]
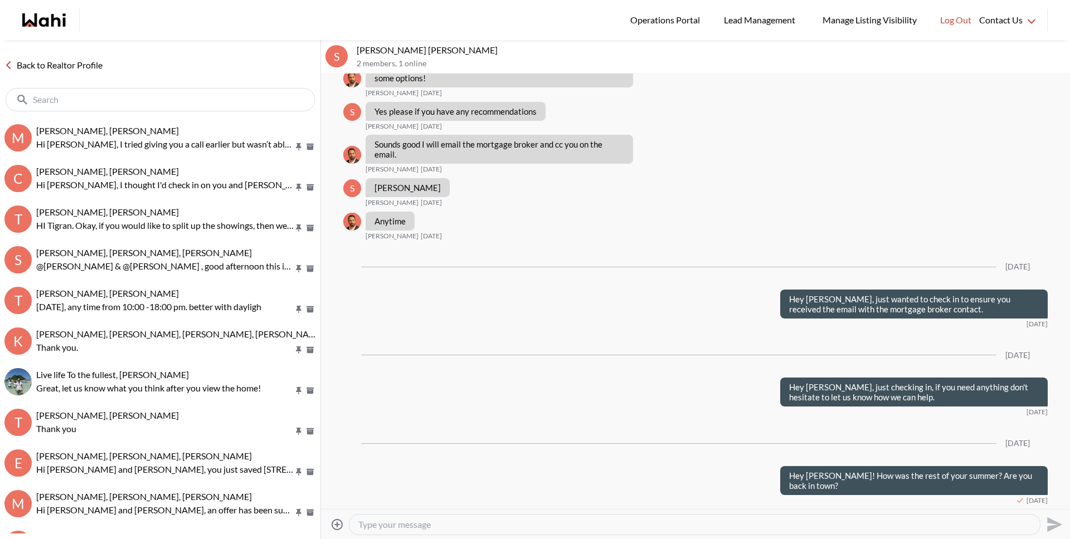
click at [216, 96] on input "text" at bounding box center [161, 99] width 257 height 11
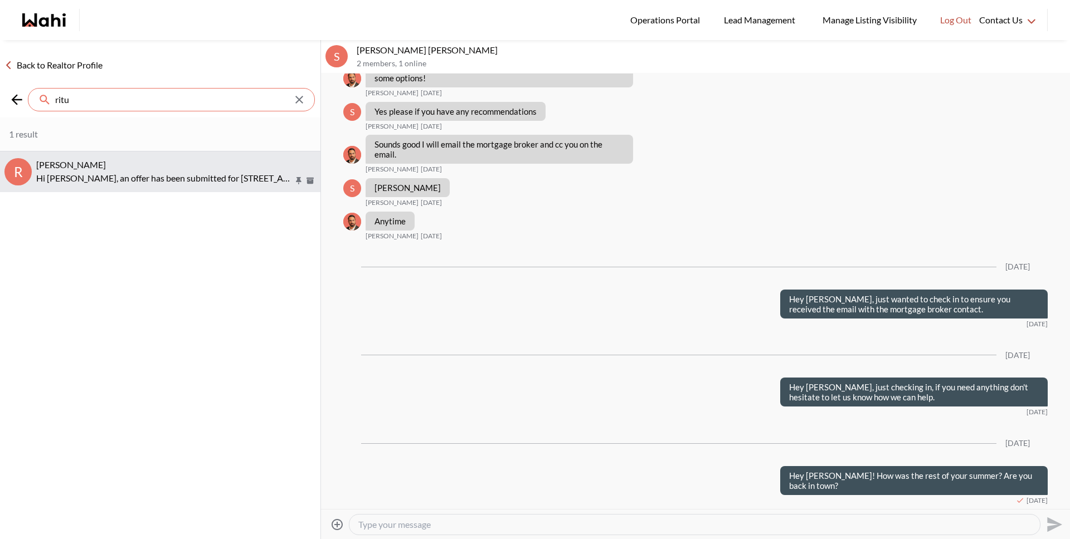
type input "ritu"
click at [199, 172] on p "Hi Ritu, an offer has been submitted for 18 Charles St, Whitchurch-Stouffville,…" at bounding box center [164, 178] width 257 height 13
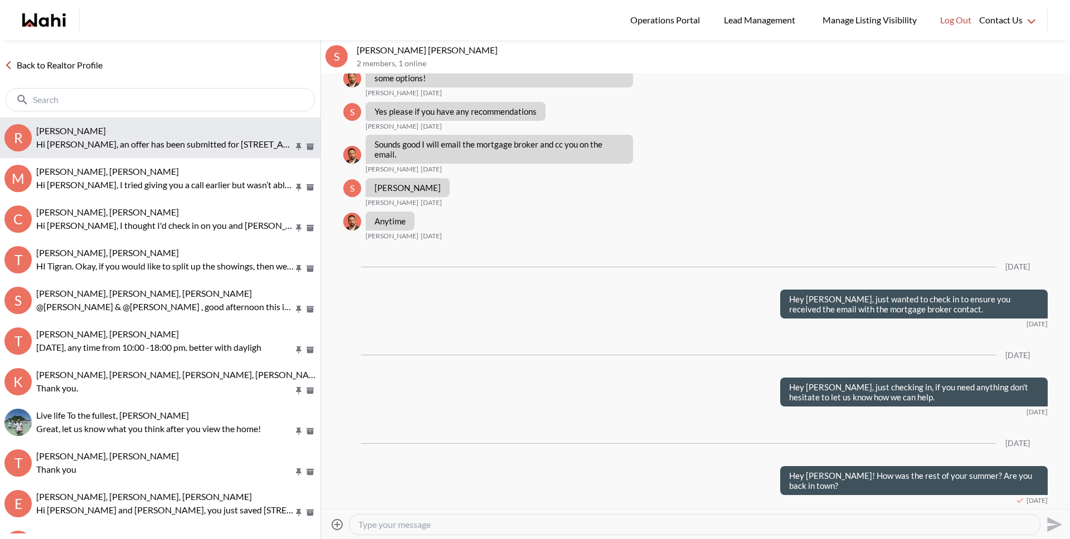
click at [104, 138] on p "Hi Ritu, an offer has been submitted for 18 Charles St, Whitchurch-Stouffville,…" at bounding box center [164, 144] width 257 height 13
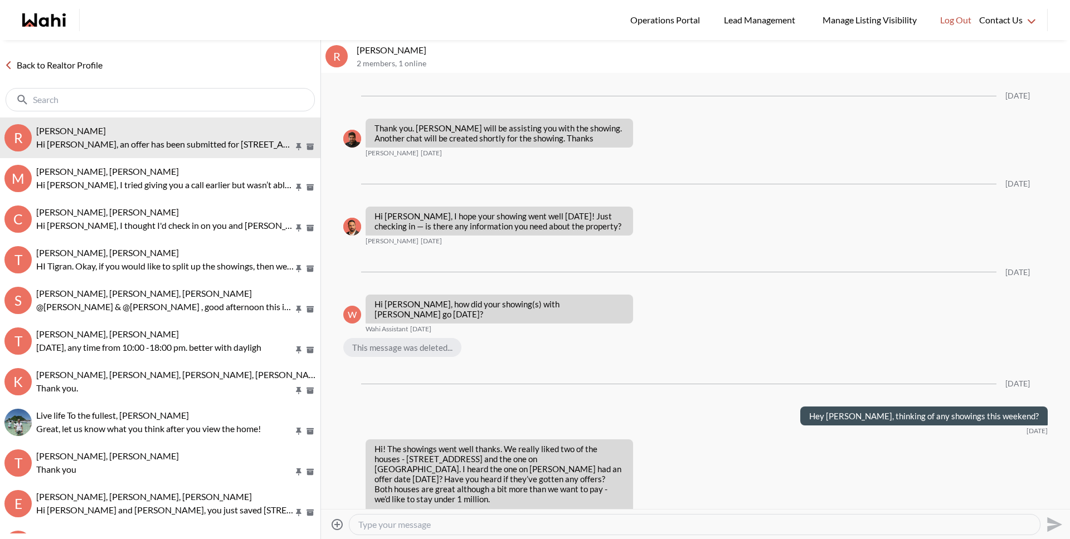
scroll to position [2097, 0]
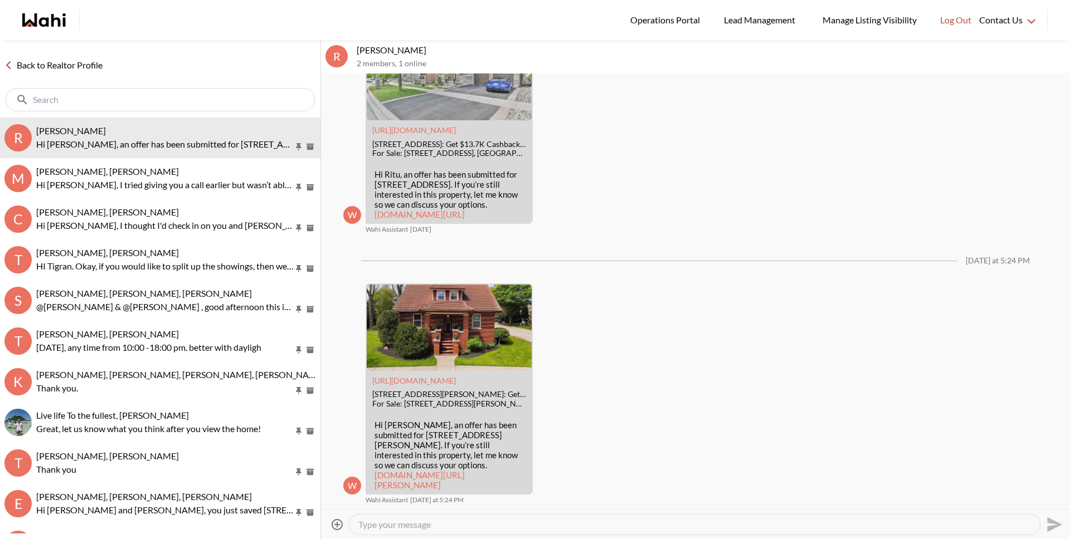
click at [474, 527] on textarea "Type your message" at bounding box center [694, 524] width 672 height 11
type textarea "Hi Ritu!"
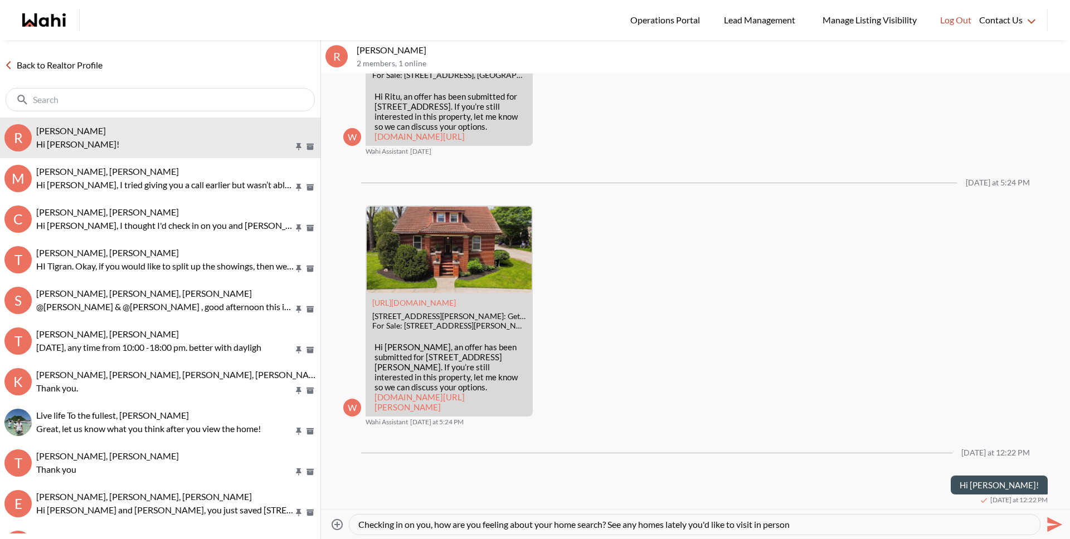
type textarea "Checking in on you, how are you feeling about your home search? See any homes l…"
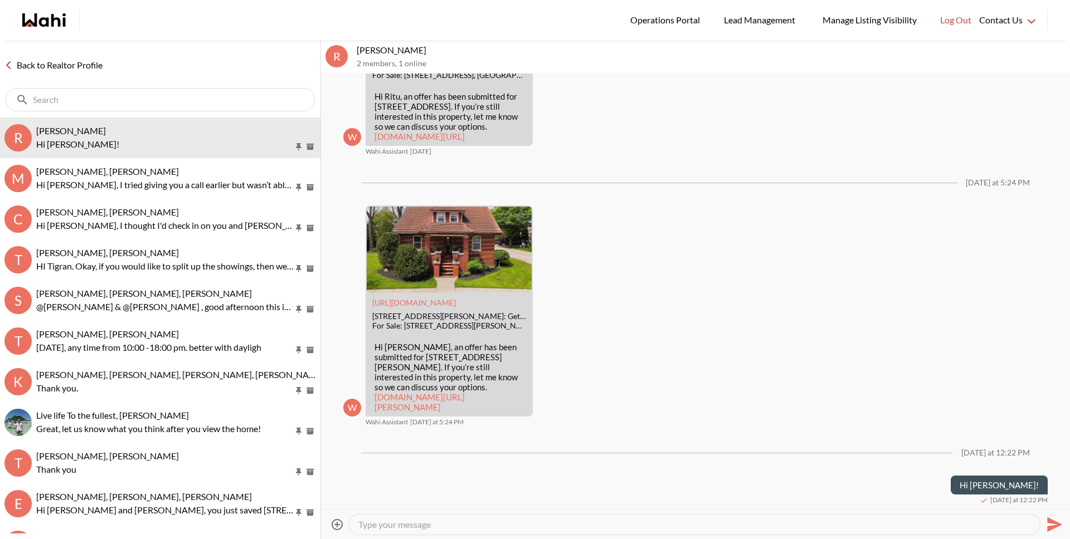
scroll to position [2205, 0]
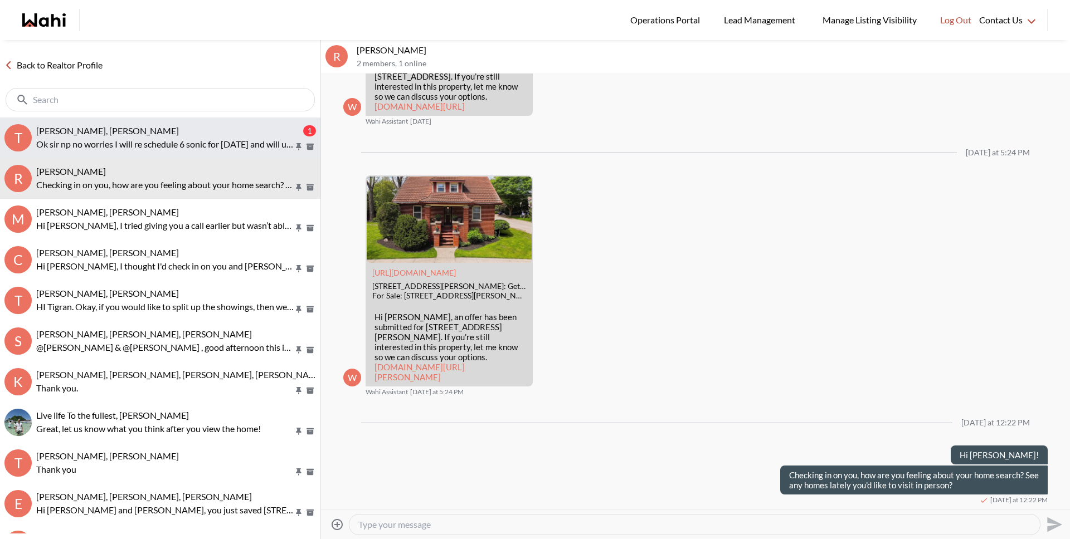
click at [99, 143] on p "Ok sir np no worries I will re schedule 6 sonic for Sunday and will update soon…" at bounding box center [164, 144] width 257 height 13
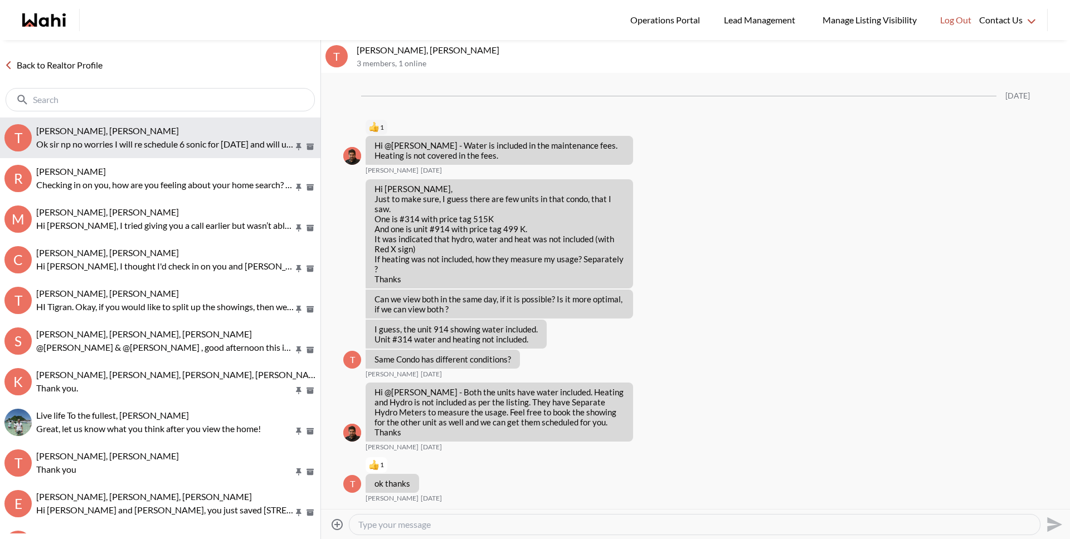
scroll to position [830, 0]
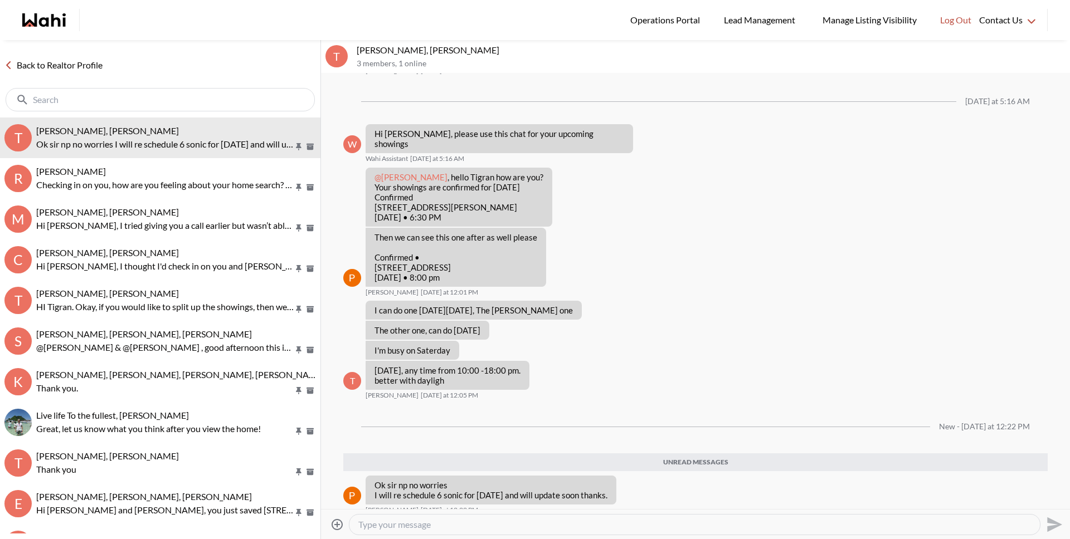
click at [79, 72] on link "Back to Realtor Profile" at bounding box center [53, 65] width 107 height 14
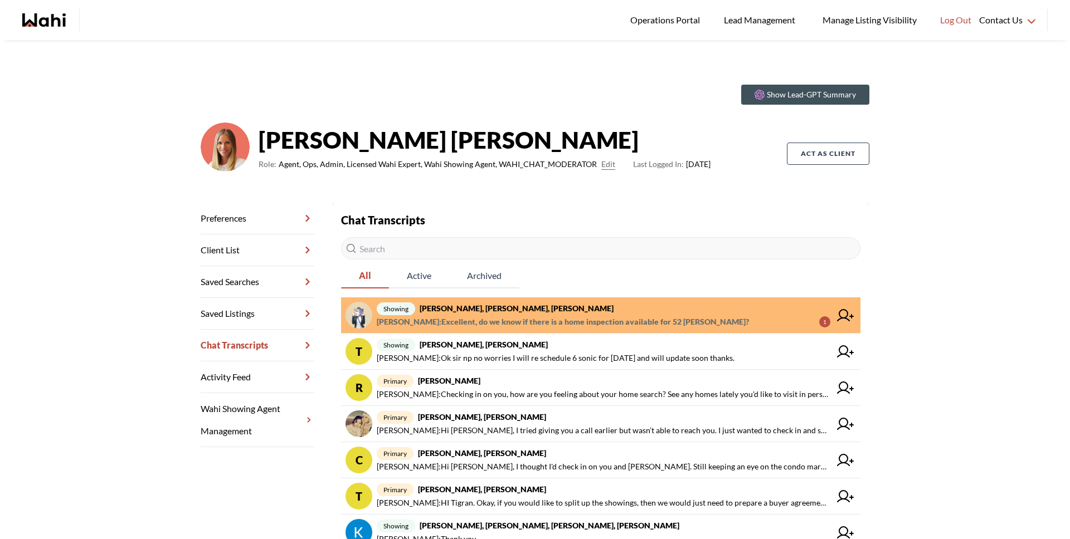
click at [513, 324] on span "Bryce Hunter : Excellent, do we know if there is a home inspection available fo…" at bounding box center [563, 321] width 372 height 13
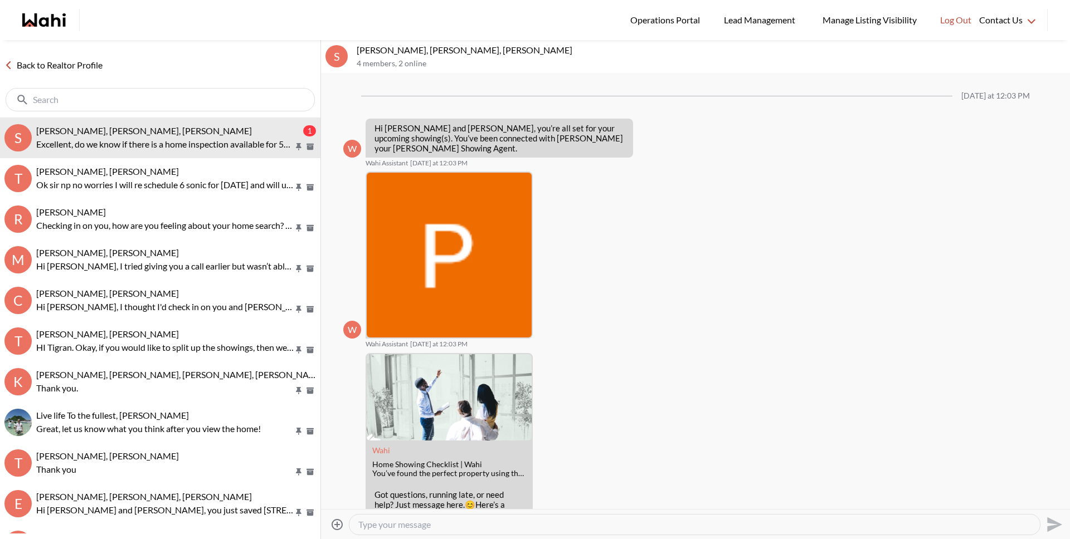
scroll to position [238, 0]
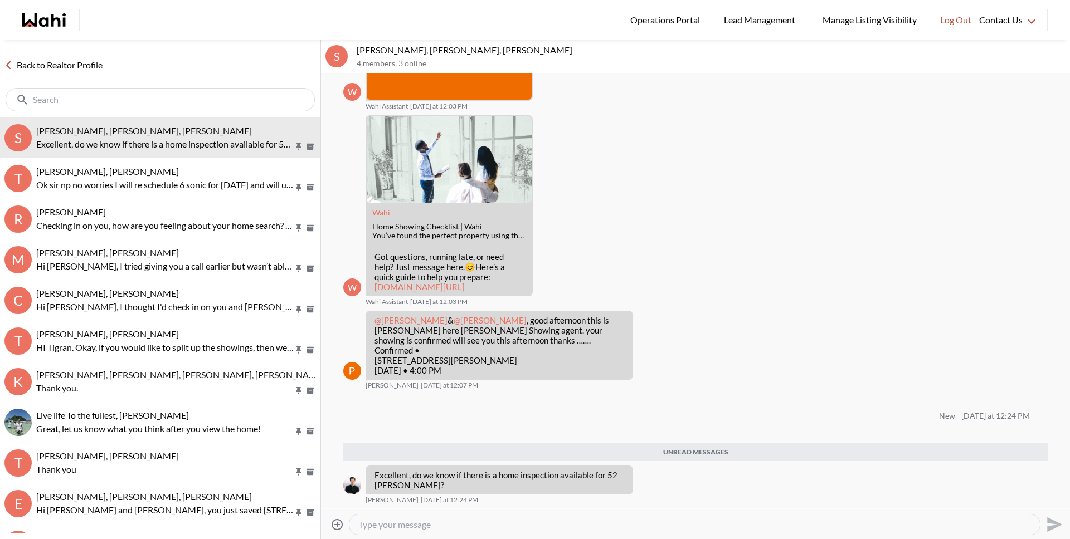
click at [445, 525] on textarea "Type your message" at bounding box center [694, 524] width 672 height 11
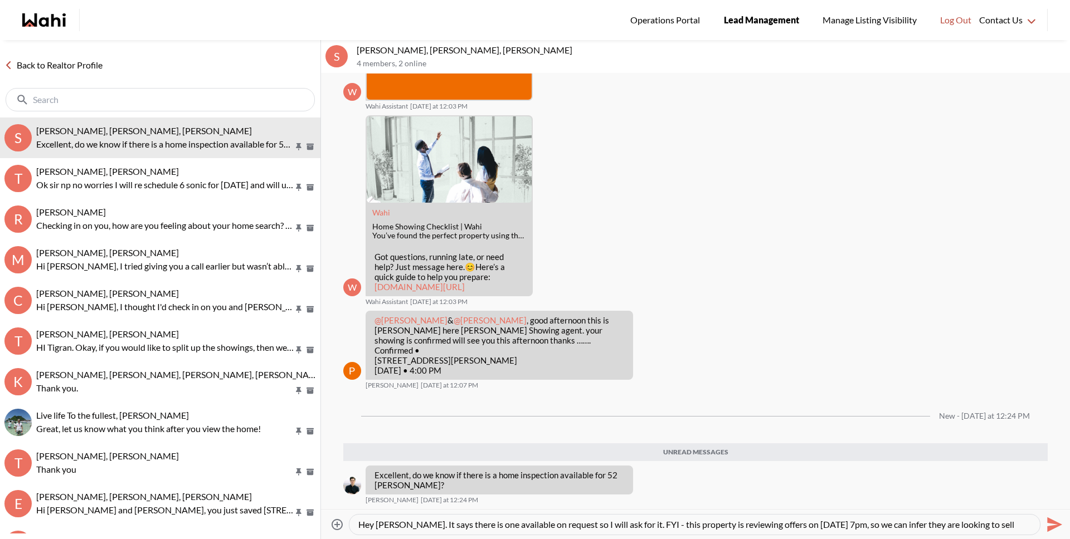
scroll to position [11, 0]
type textarea "Hey Bryce. It says there is one available on request so I will ask for it. FYI …"
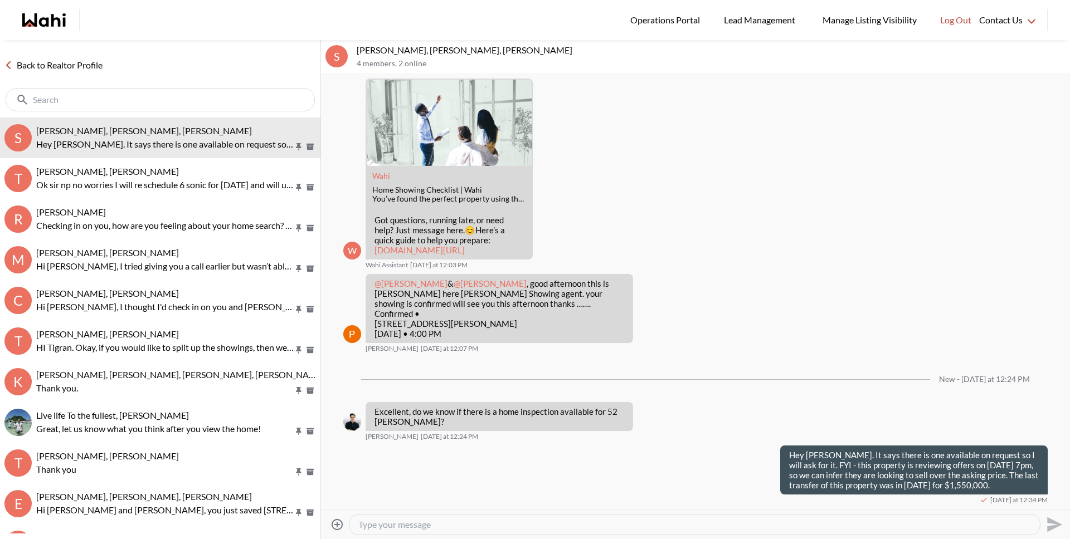
scroll to position [275, 0]
drag, startPoint x: 880, startPoint y: 485, endPoint x: 903, endPoint y: 487, distance: 23.5
click at [880, 485] on p "Hey Bryce. It says there is one available on request so I will ask for it. FYI …" at bounding box center [914, 470] width 250 height 40
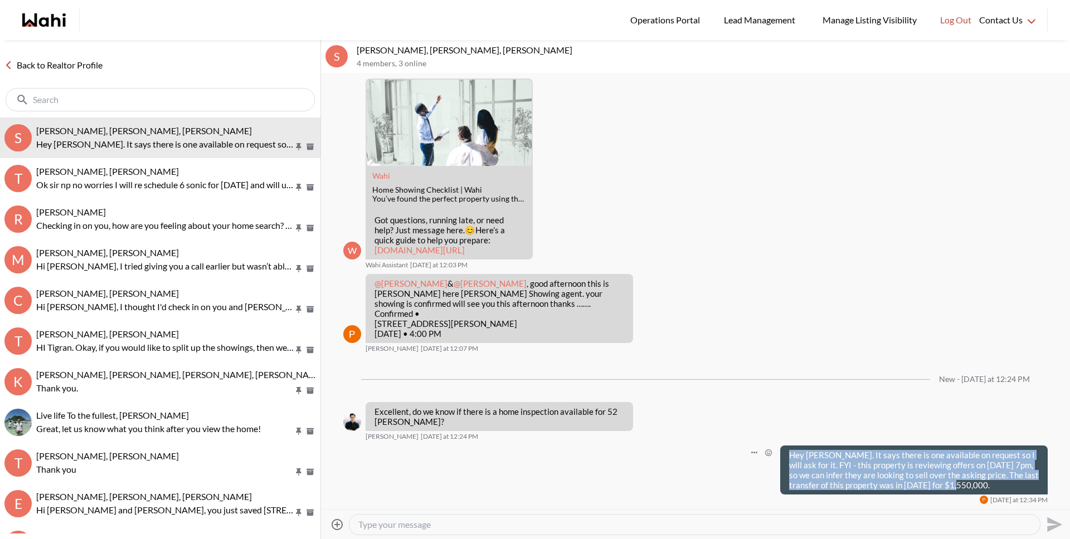
drag, startPoint x: 893, startPoint y: 481, endPoint x: 781, endPoint y: 452, distance: 115.7
click at [789, 452] on p "Hey Bryce. It says there is one available on request so I will ask for it. FYI …" at bounding box center [914, 470] width 250 height 40
copy p "Hey Bryce. It says there is one available on request so I will ask for it. FYI …"
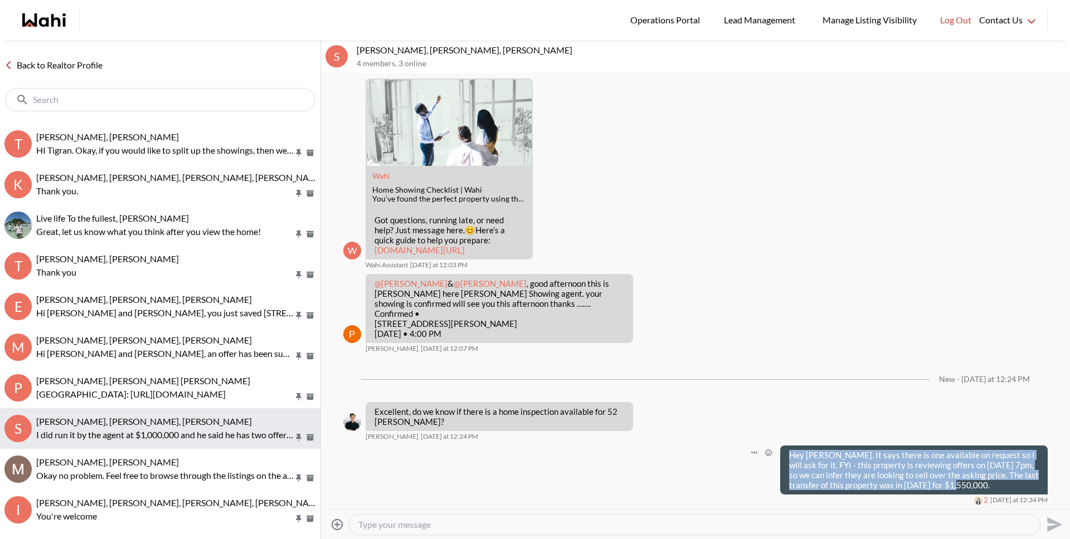
scroll to position [218, 0]
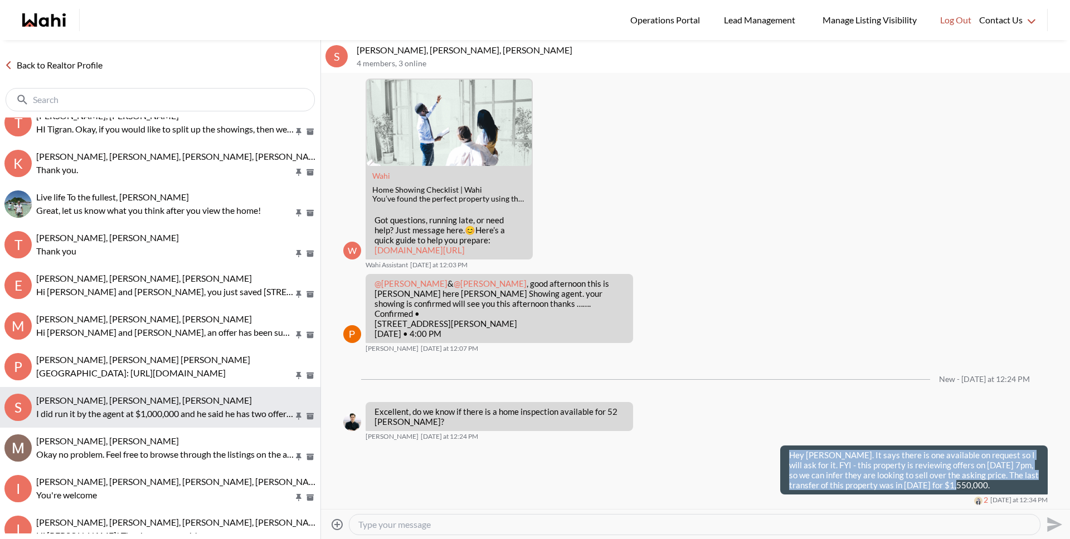
click at [158, 404] on span "Sarah Hunter, Bryce Hunter, Michelle" at bounding box center [144, 400] width 216 height 11
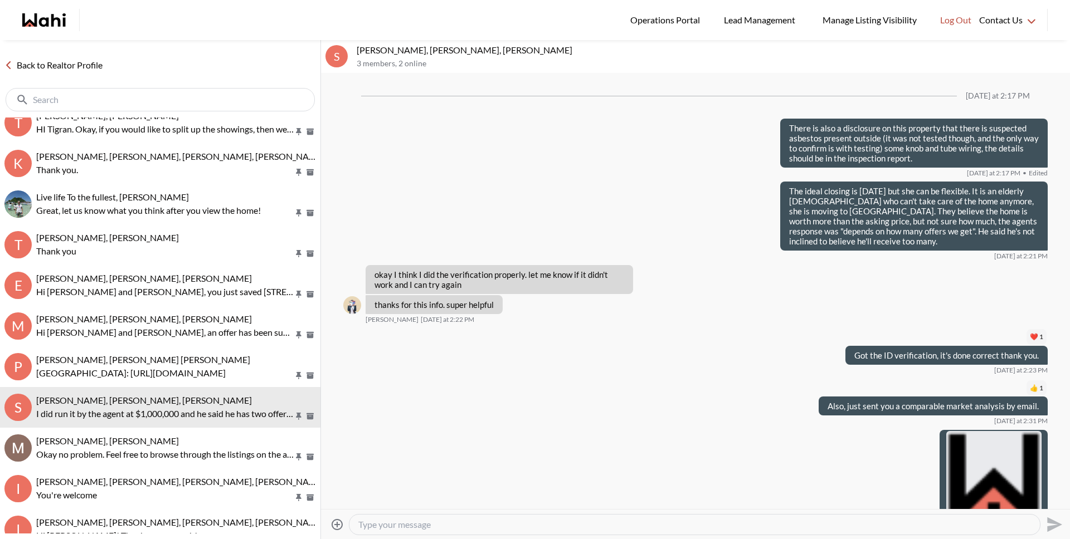
scroll to position [1321, 0]
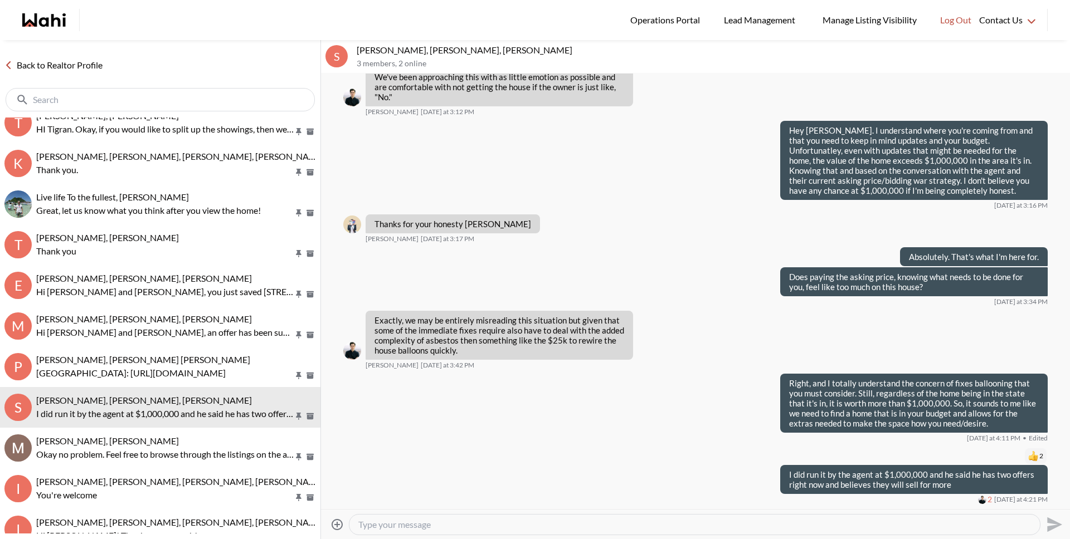
click at [407, 525] on textarea "Type your message" at bounding box center [694, 524] width 672 height 11
paste textarea "Hey Bryce. It says there is one available on request so I will ask for it. FYI …"
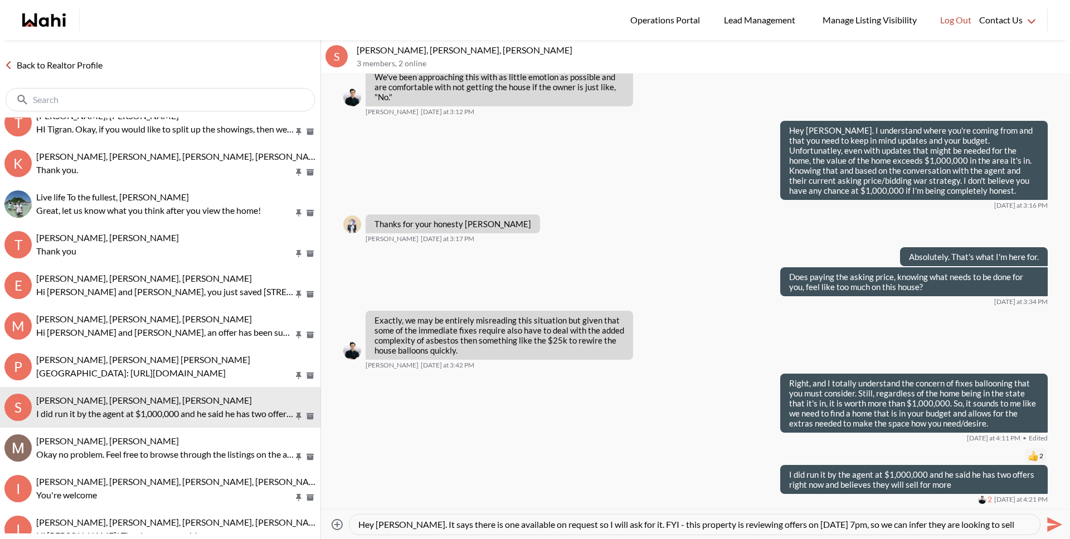
click at [398, 525] on textarea "Hey Bryce. It says there is one available on request so I will ask for it. FYI …" at bounding box center [694, 524] width 672 height 11
click at [626, 526] on textarea "Hey Bryce and Sarah. I've requested the inspection report for 52 Lynd. . It say…" at bounding box center [694, 524] width 672 height 11
type textarea "Hey Bryce and Sarah. I've requested the inspection report for 52 Lynd and will …"
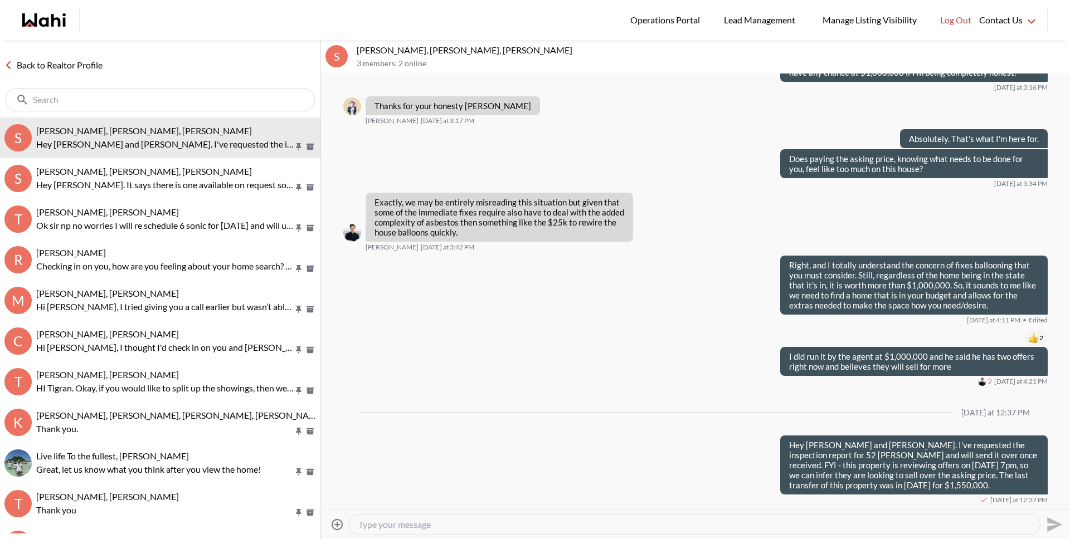
drag, startPoint x: 540, startPoint y: 528, endPoint x: 538, endPoint y: 523, distance: 6.2
click at [540, 528] on textarea "Type your message" at bounding box center [694, 524] width 672 height 11
type textarea "They had a few more attachments loaded so I'm putting them here for your review:"
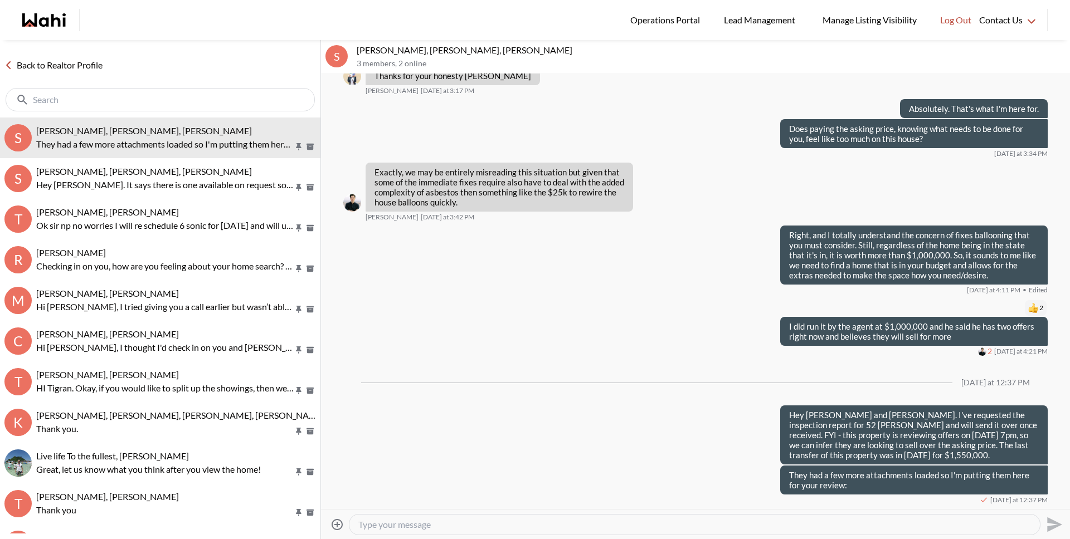
click at [333, 526] on icon "Attach files" at bounding box center [336, 524] width 13 height 13
click at [0, 0] on input "Attach files" at bounding box center [0, 0] width 0 height 0
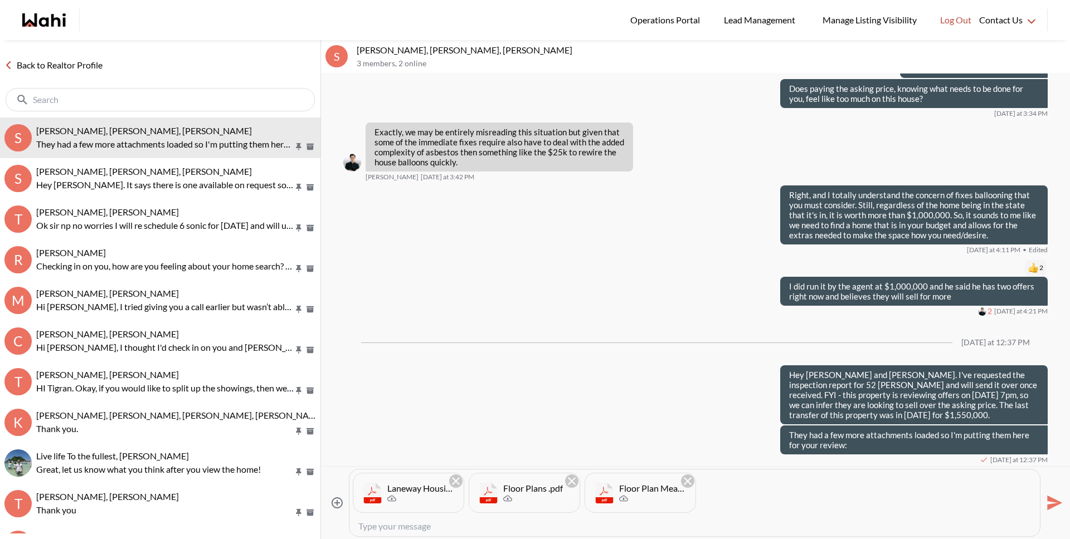
scroll to position [1588, 0]
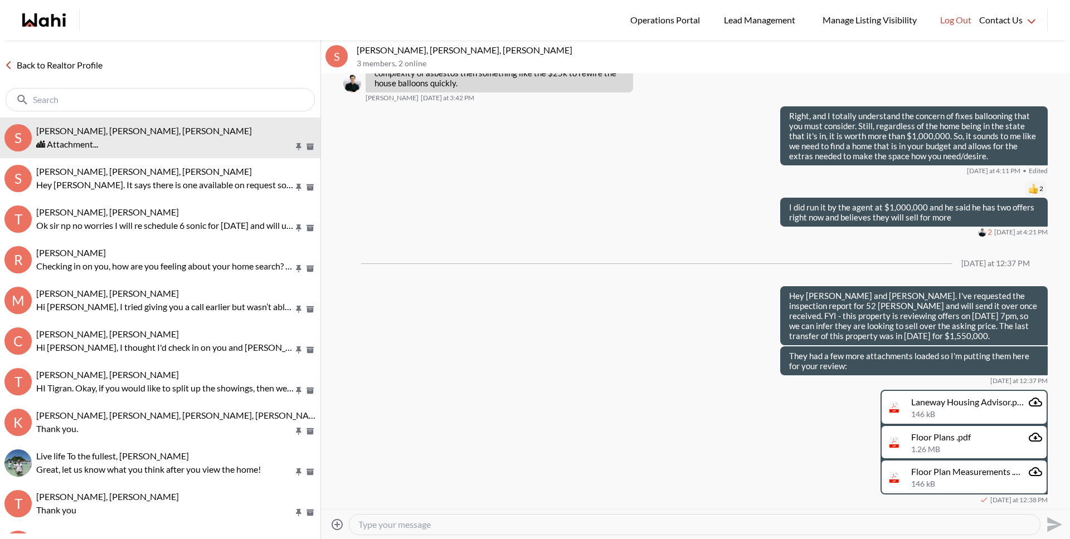
click at [71, 69] on link "Back to Realtor Profile" at bounding box center [53, 65] width 107 height 14
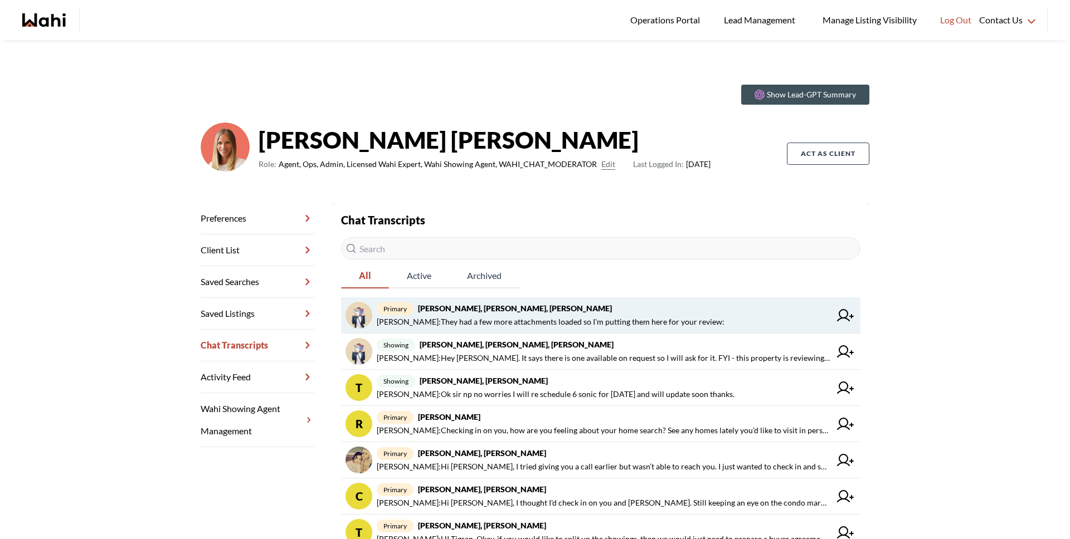
click at [597, 310] on span "primary Sarah Hunter, Bryce Hunter, Michelle" at bounding box center [604, 308] width 454 height 13
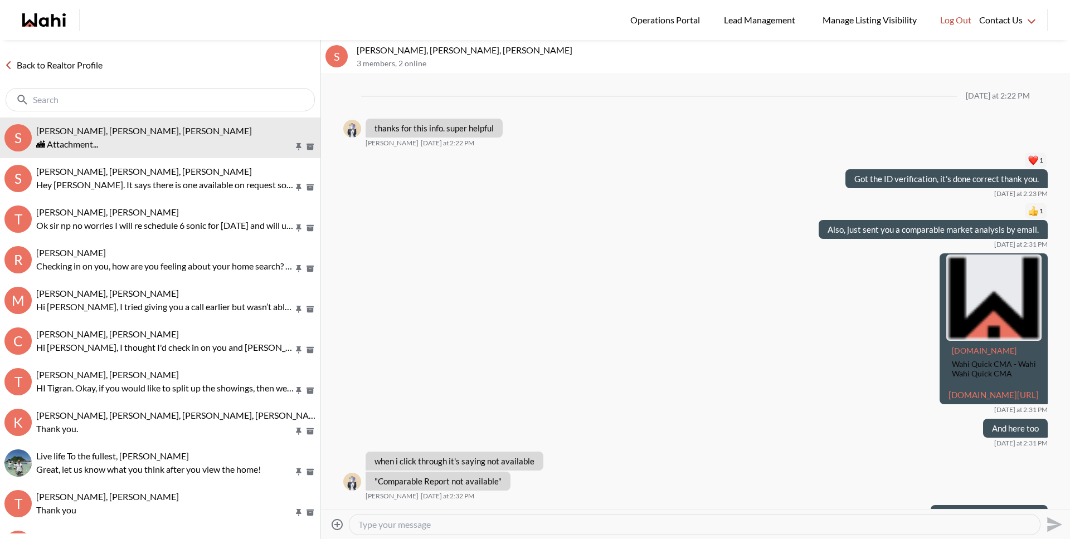
scroll to position [1442, 0]
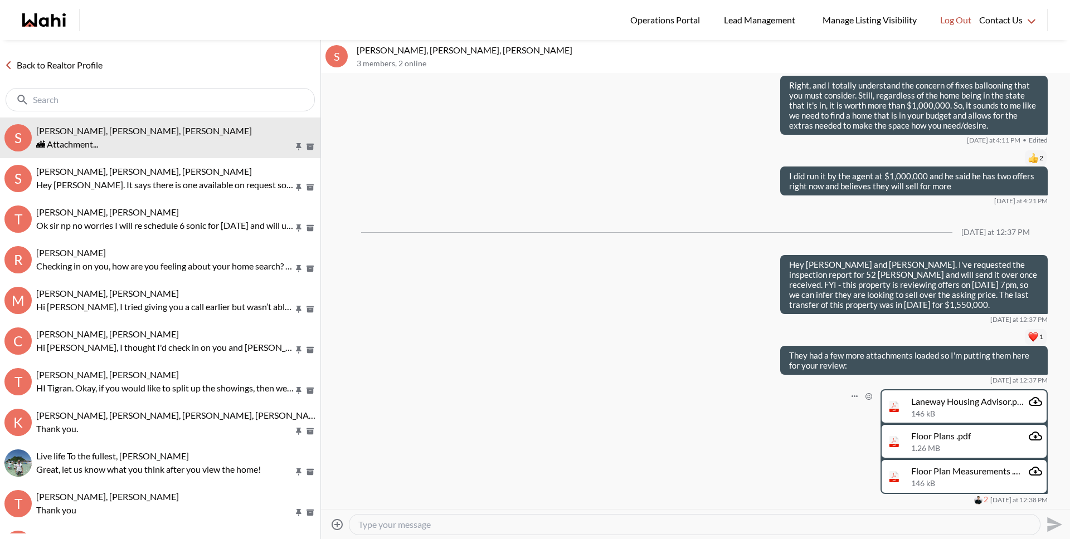
drag, startPoint x: 482, startPoint y: 528, endPoint x: 440, endPoint y: 494, distance: 53.9
click at [481, 528] on textarea "Type your message" at bounding box center [694, 524] width 672 height 11
paste textarea "https://www.discoverhorizon.com/dl.aspx?i=WPnYDDwj3RAzzz"
type textarea "Here is the inspection: https://www.discoverhorizon.com/dl.aspx?i=WPnYDDwj3RAzzz"
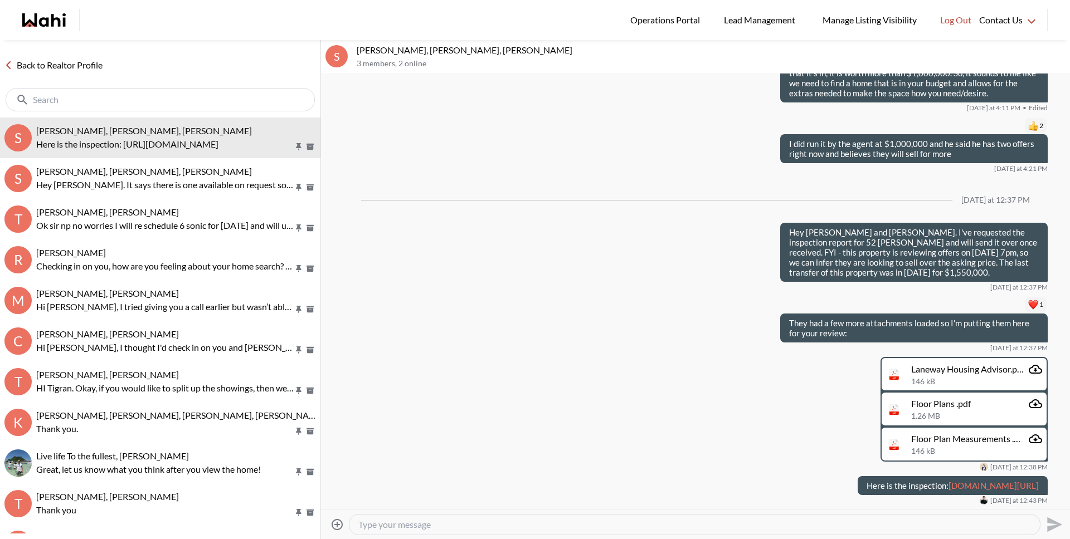
scroll to position [1485, 0]
click at [436, 529] on div at bounding box center [694, 525] width 690 height 20
click at [407, 525] on textarea "Type your message" at bounding box center [694, 524] width 672 height 11
paste textarea "Inspector says party wall is brick. Structurally really good- not slanty at all…"
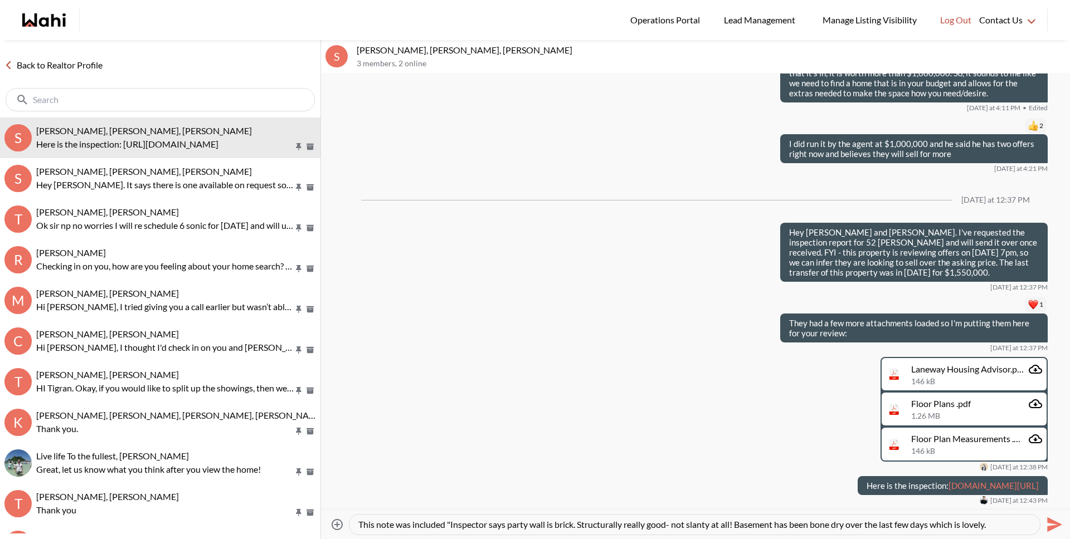
type textarea "This note was included "Inspector says party wall is brick. Structurally really…"
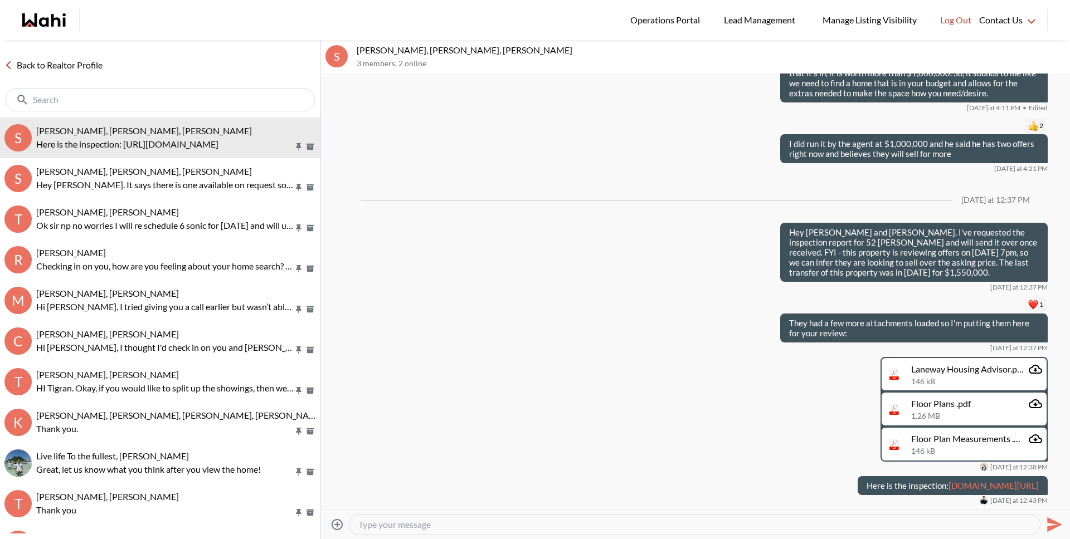
scroll to position [0, 0]
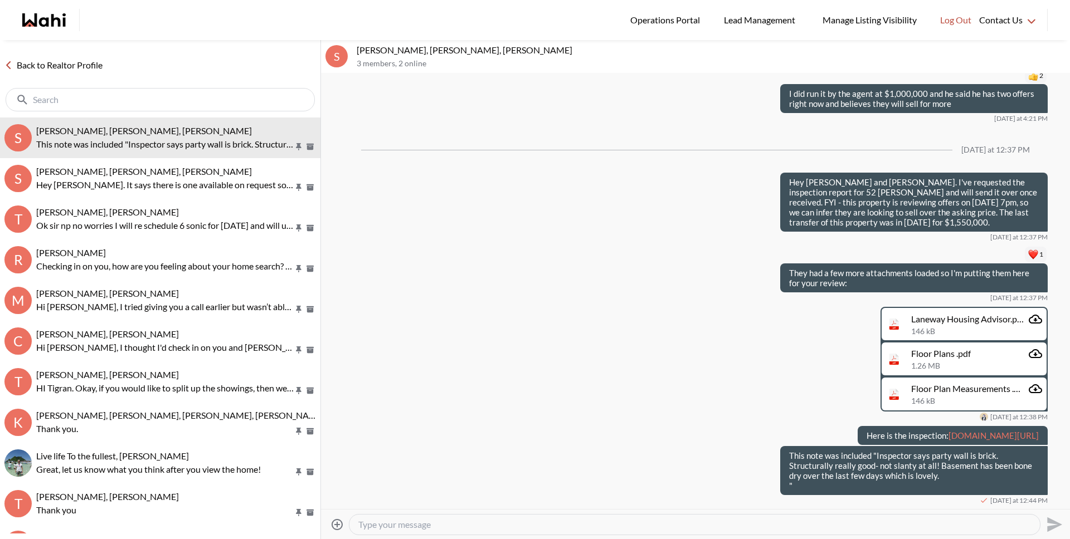
click at [413, 524] on textarea "Type your message" at bounding box center [694, 524] width 672 height 11
type textarea "A"
type textarea "Lastly, she also sent a survey:"
click at [340, 527] on icon at bounding box center [336, 524] width 11 height 11
click at [0, 0] on input "Attach files" at bounding box center [0, 0] width 0 height 0
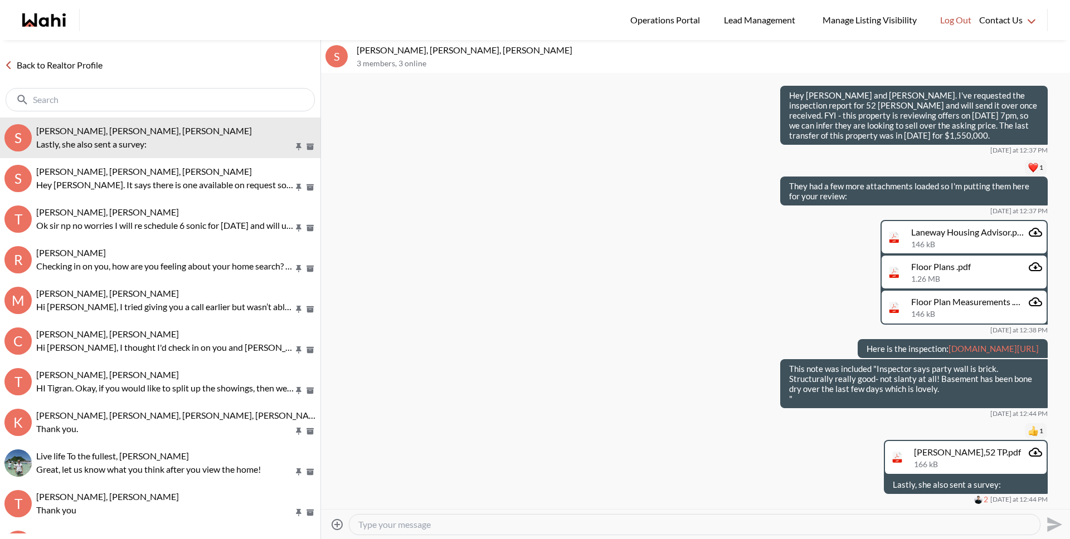
scroll to position [1622, 0]
click at [76, 59] on link "Back to Realtor Profile" at bounding box center [53, 65] width 107 height 14
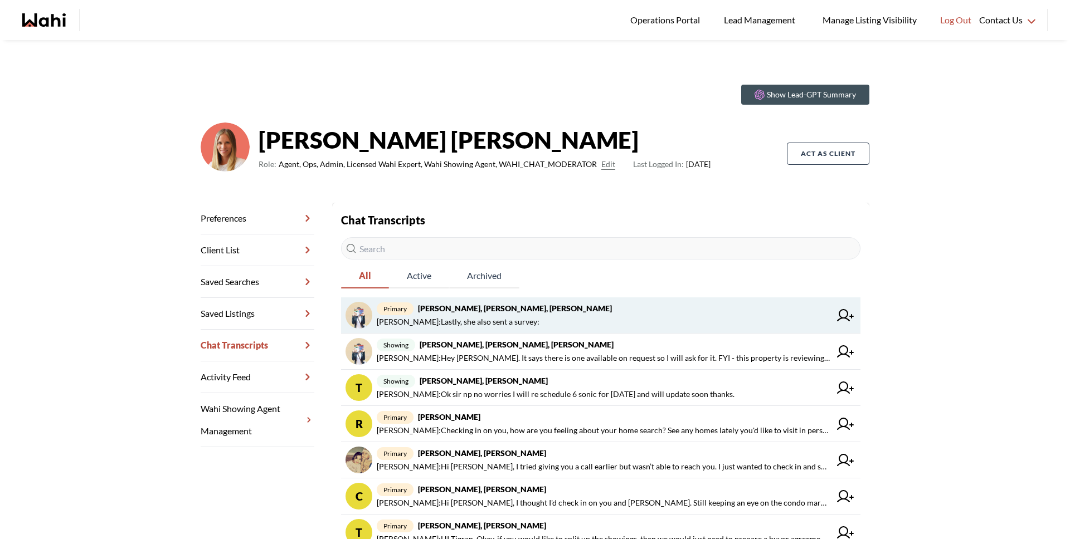
click at [530, 317] on span "Bryce Hunter : Lastly, she also sent a survey:" at bounding box center [604, 321] width 454 height 13
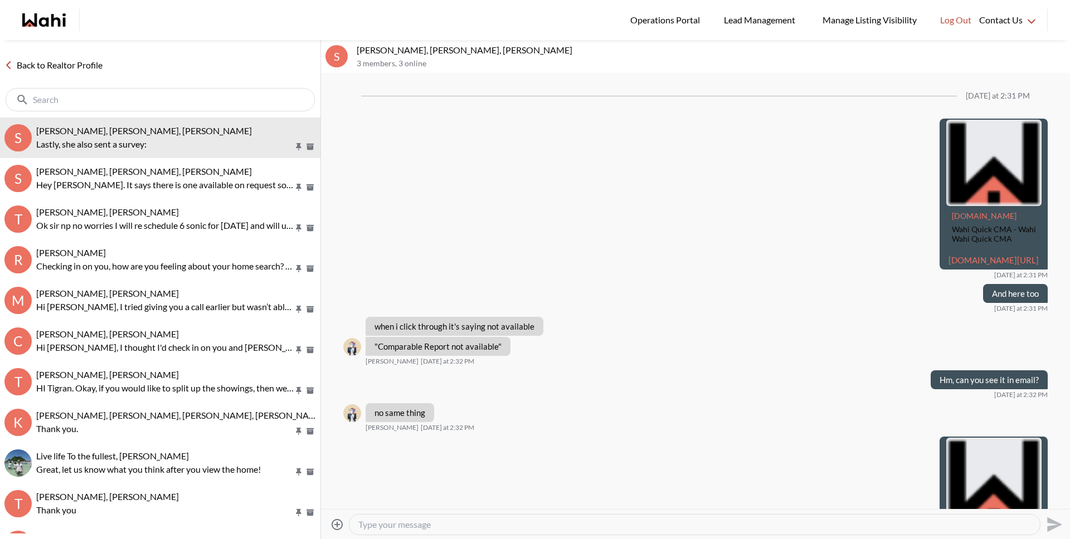
scroll to position [1487, 0]
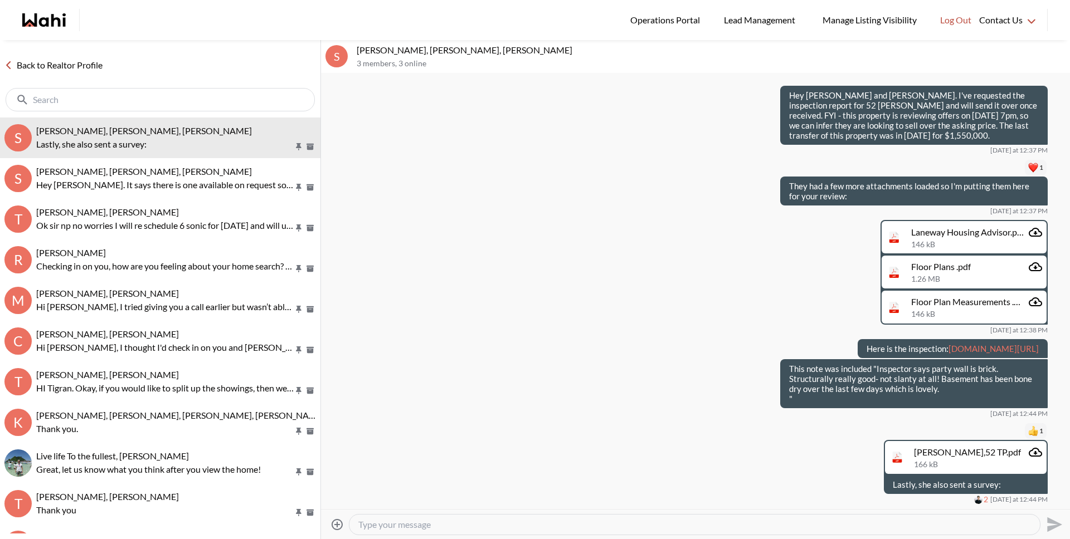
click at [541, 525] on textarea "Type your message" at bounding box center [694, 524] width 672 height 11
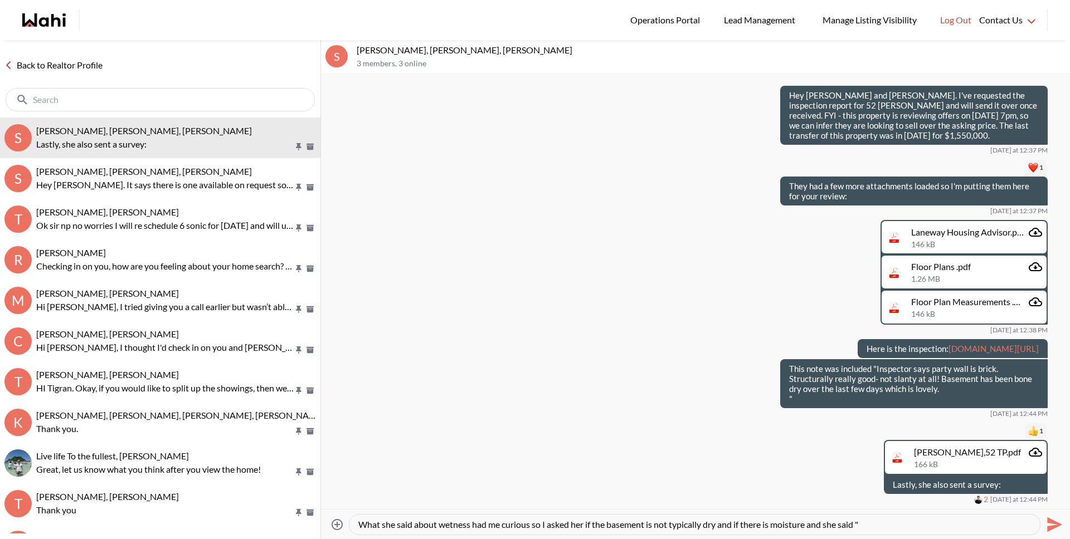
paste textarea "No - no knowledge of wetness- Just with all this rain the last few days, I thou…"
type textarea "What she said about wetness had me curious so I asked her if the basement is no…"
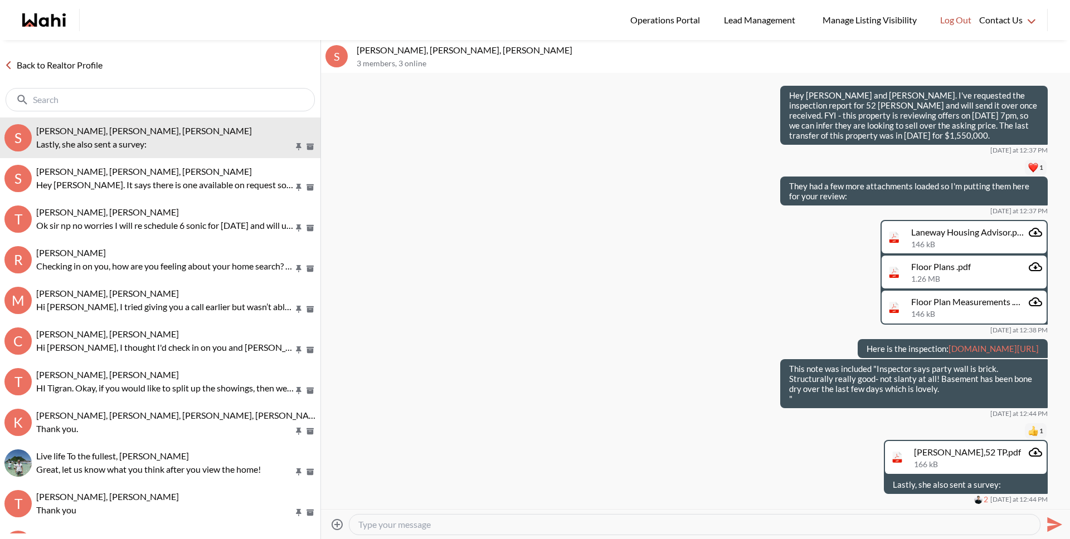
scroll to position [0, 0]
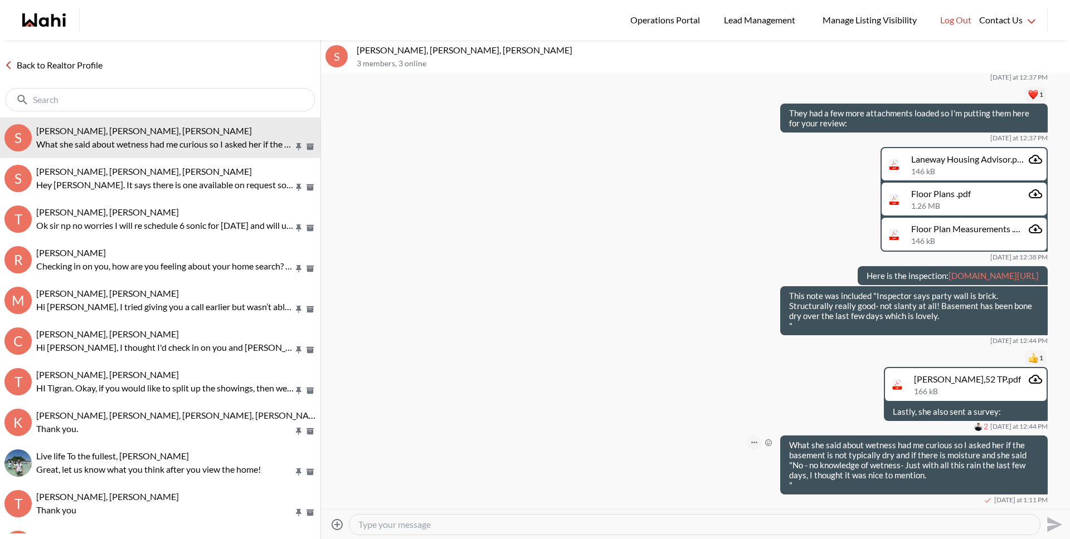
click at [751, 444] on button "Open Message Actions Menu" at bounding box center [754, 443] width 14 height 14
click at [705, 404] on button "Edit Message" at bounding box center [708, 406] width 89 height 20
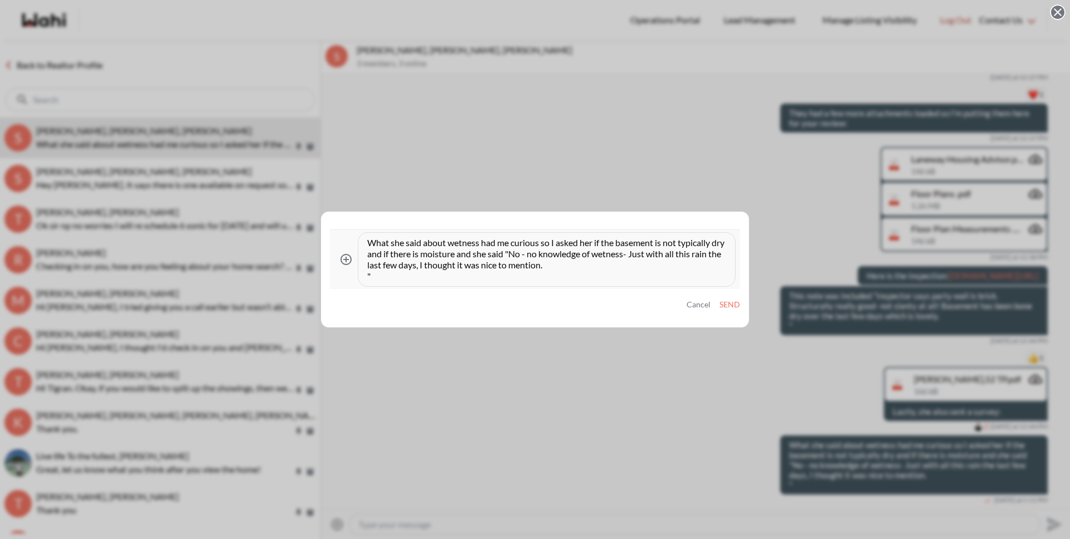
click at [451, 245] on textarea "What she said about wetness had me curious so I asked her if the basement is no…" at bounding box center [546, 259] width 359 height 45
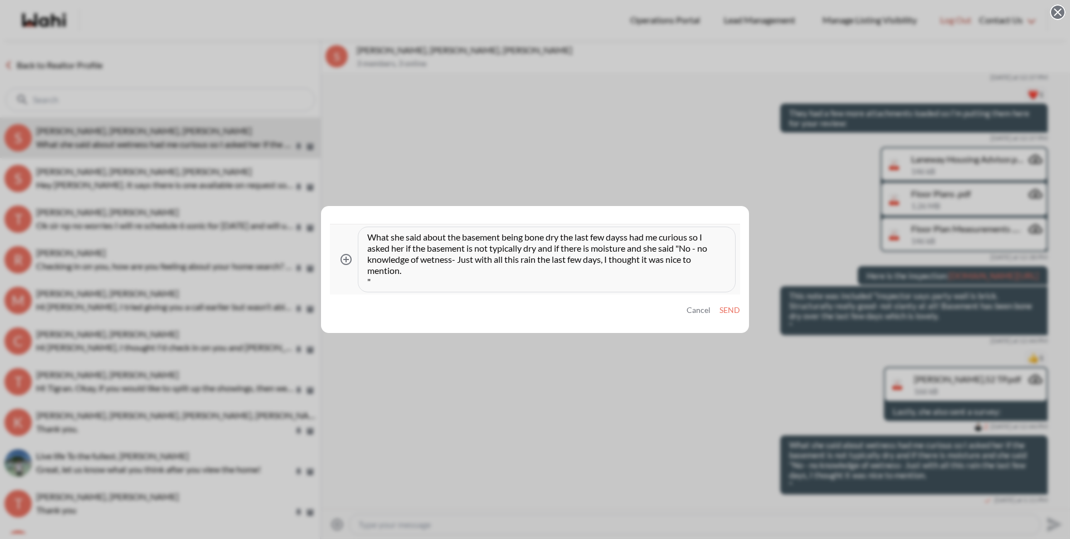
type textarea "What she said about the basement being bone dry the last few days had me curiou…"
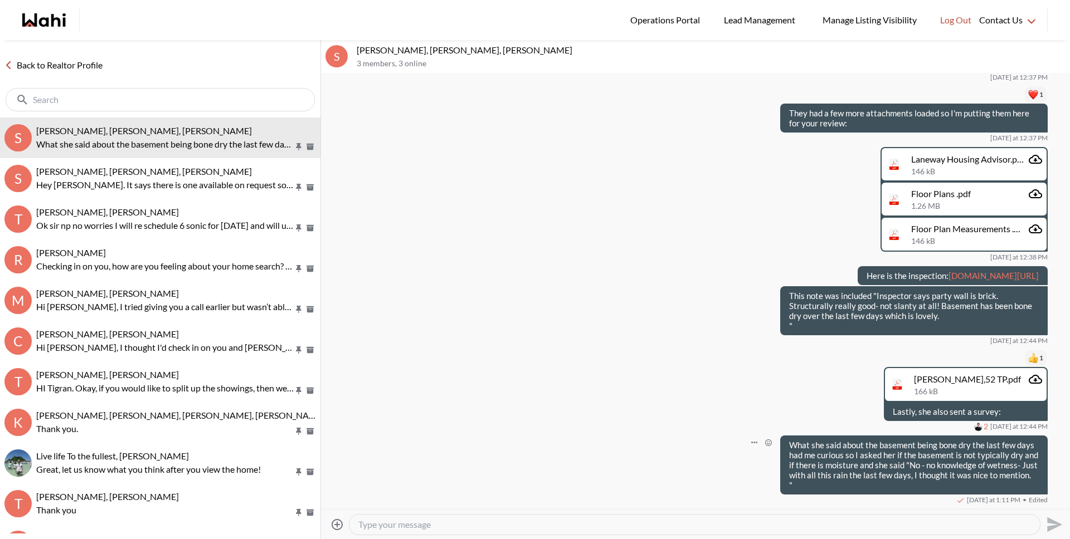
click at [62, 71] on link "Back to Realtor Profile" at bounding box center [53, 65] width 107 height 14
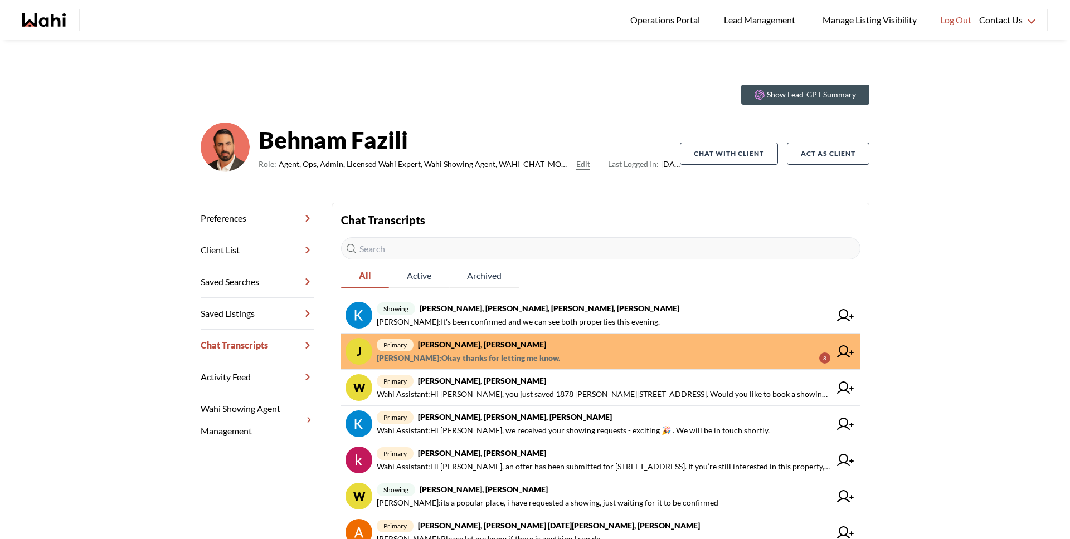
click at [478, 354] on span "[PERSON_NAME] : Okay thanks for letting me know." at bounding box center [468, 358] width 183 height 13
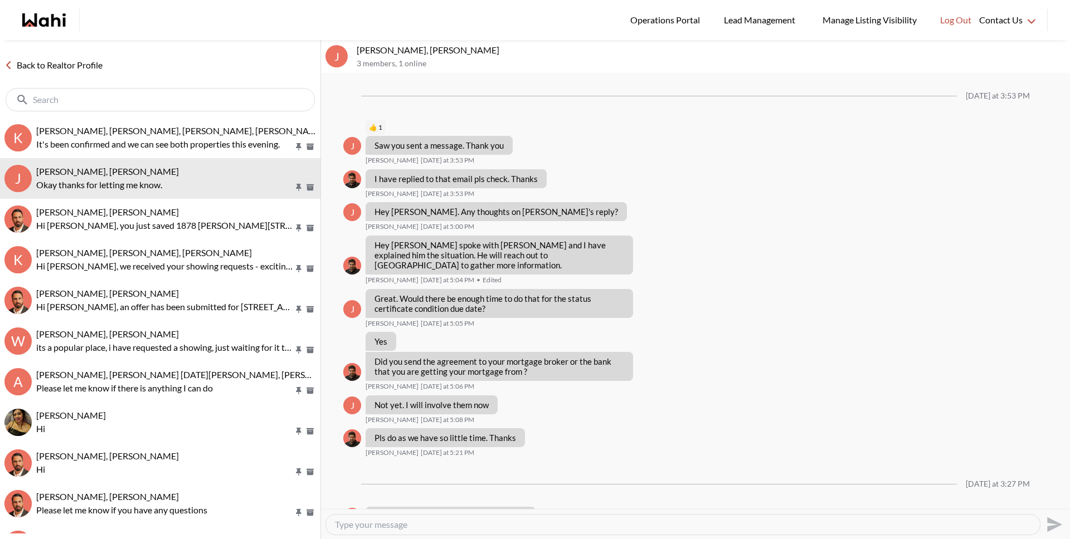
scroll to position [631, 0]
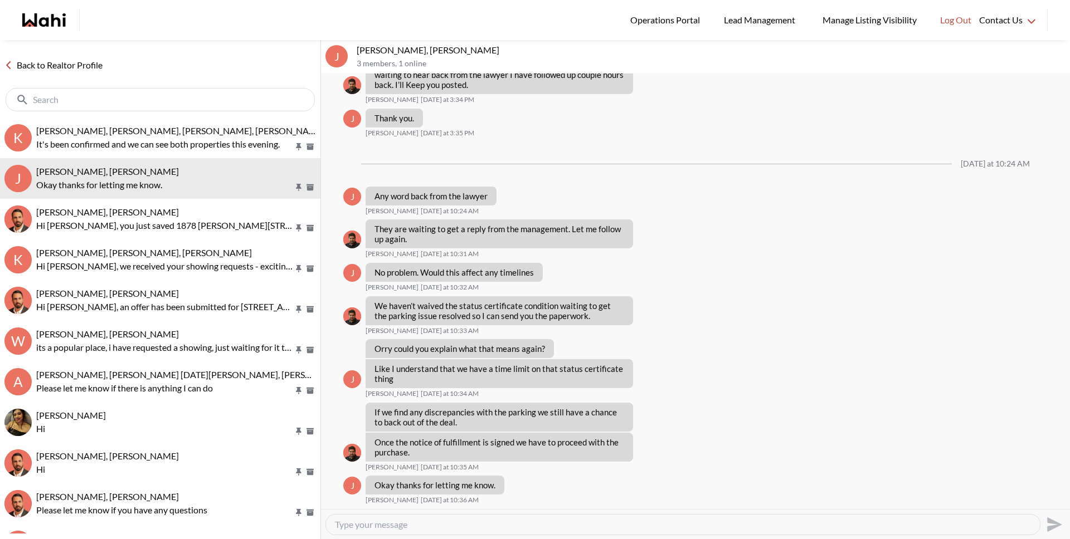
click at [63, 65] on link "Back to Realtor Profile" at bounding box center [53, 65] width 107 height 14
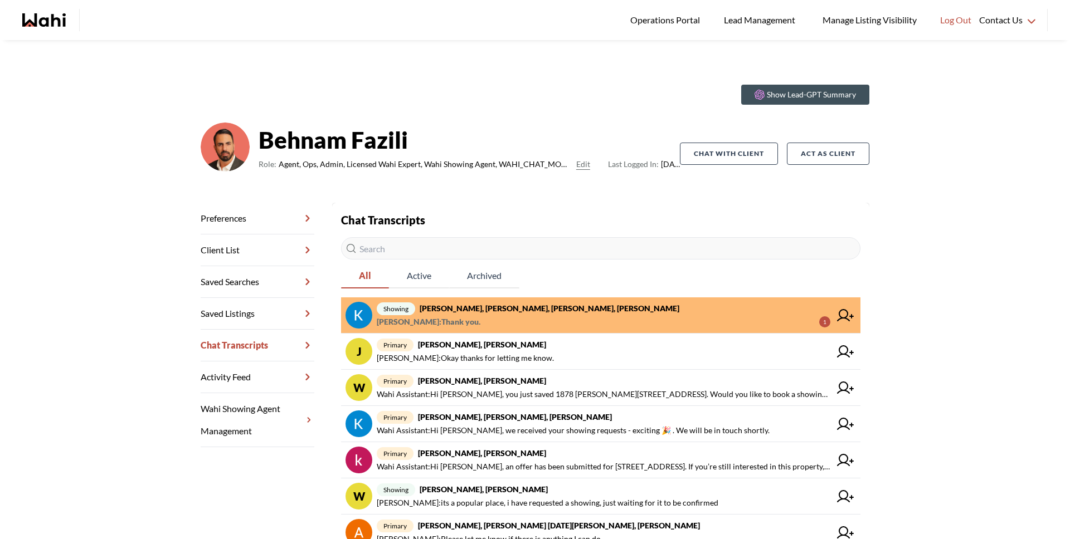
click at [456, 319] on span "Kevin McKay : Thank you." at bounding box center [429, 321] width 104 height 13
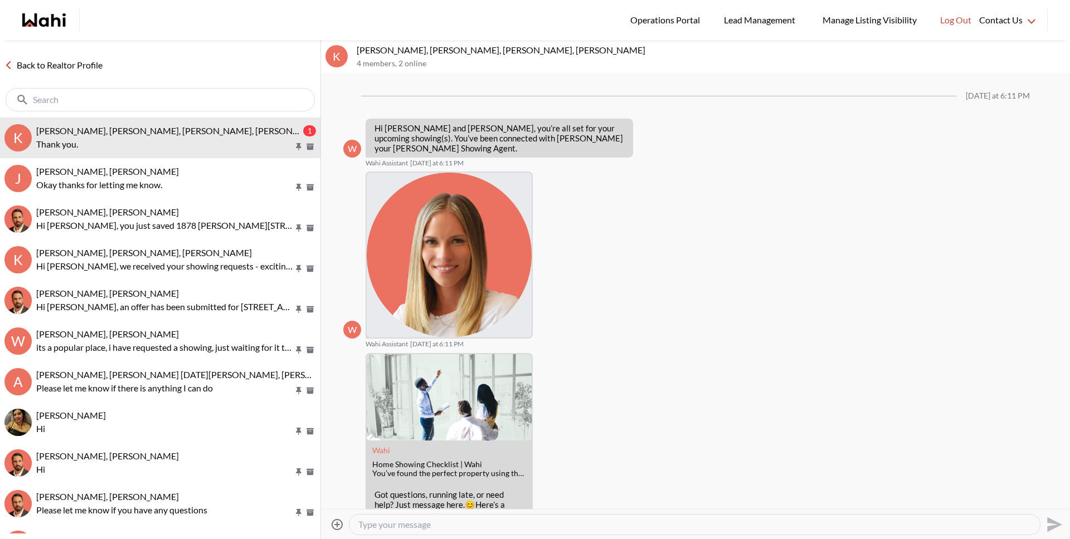
scroll to position [672, 0]
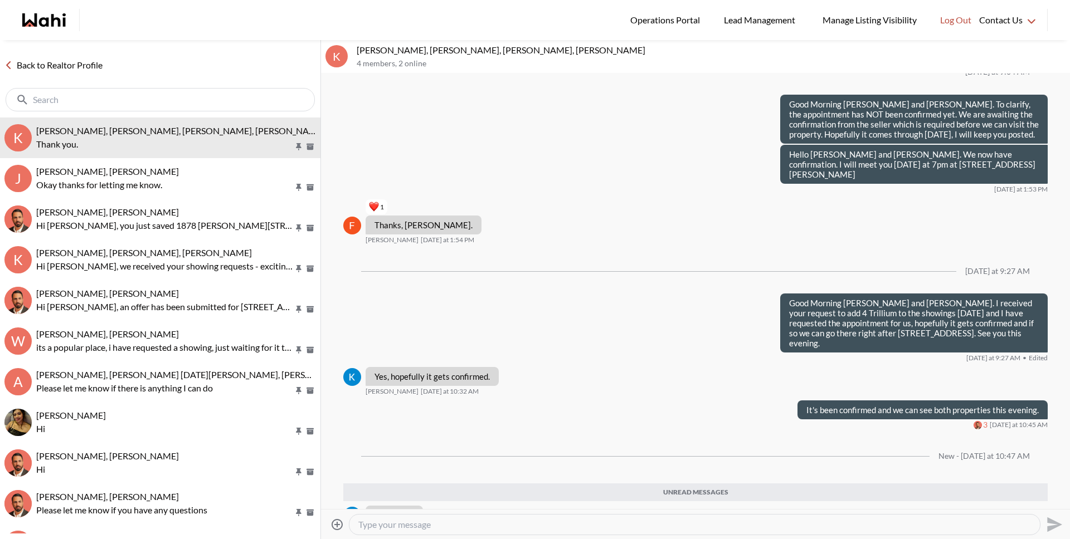
drag, startPoint x: 91, startPoint y: 67, endPoint x: 99, endPoint y: 22, distance: 45.2
click at [91, 67] on link "Back to Realtor Profile" at bounding box center [53, 65] width 107 height 14
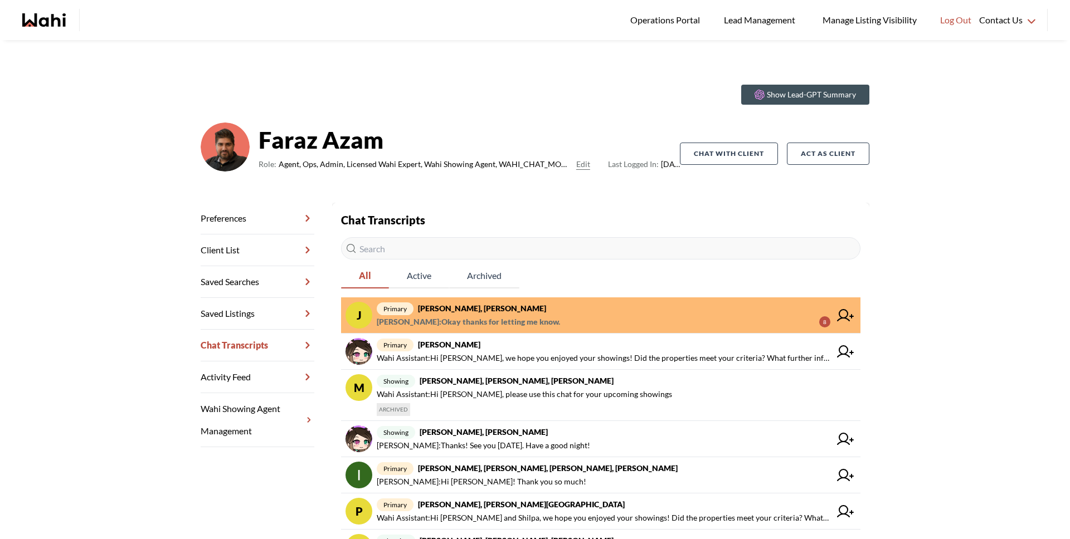
click at [482, 305] on strong "[PERSON_NAME], [PERSON_NAME]" at bounding box center [482, 308] width 128 height 9
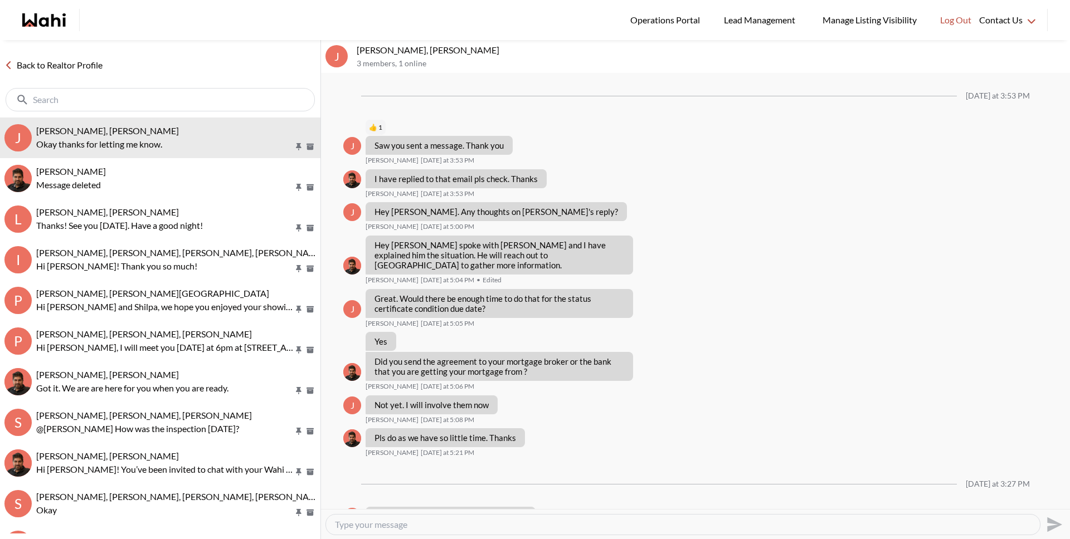
scroll to position [631, 0]
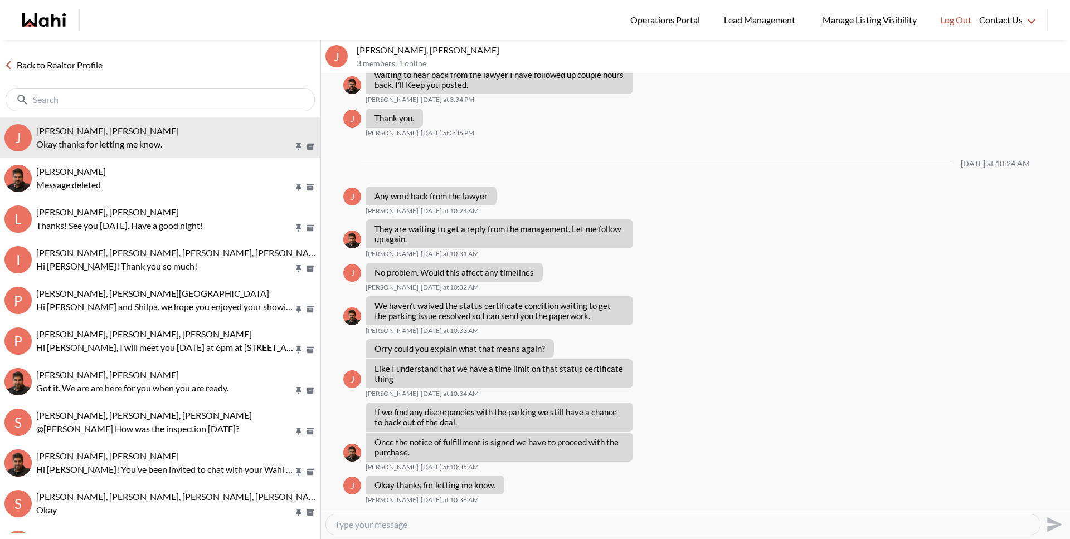
click at [72, 69] on link "Back to Realtor Profile" at bounding box center [53, 65] width 107 height 14
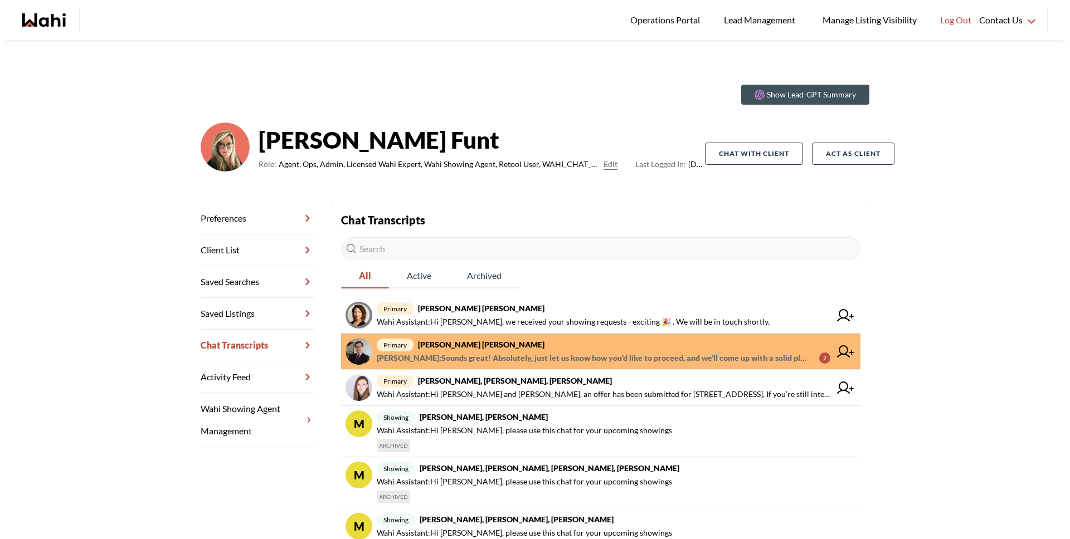
click at [537, 349] on span "primary Arek Klauza, Barbara" at bounding box center [604, 344] width 454 height 13
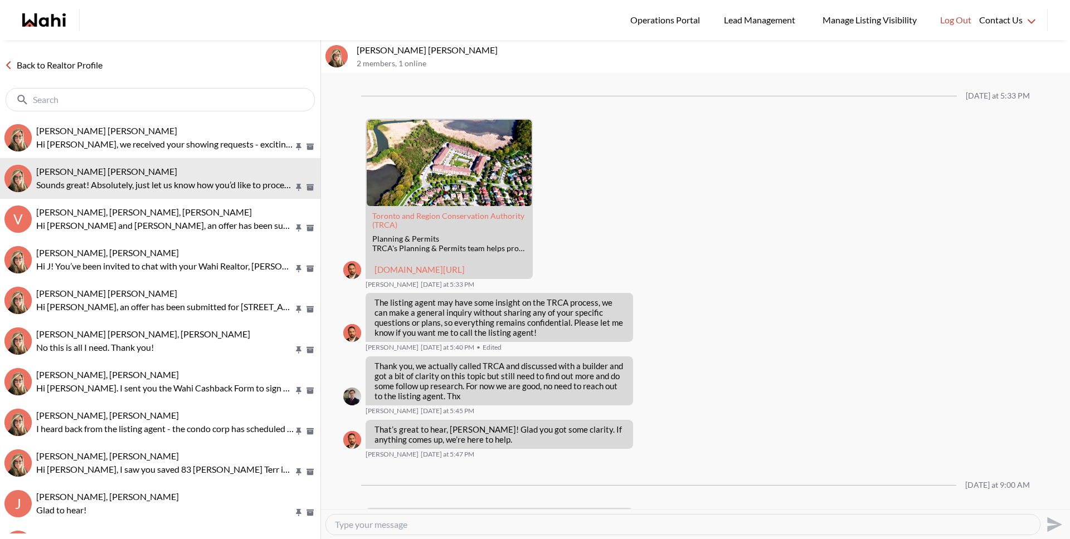
scroll to position [1167, 0]
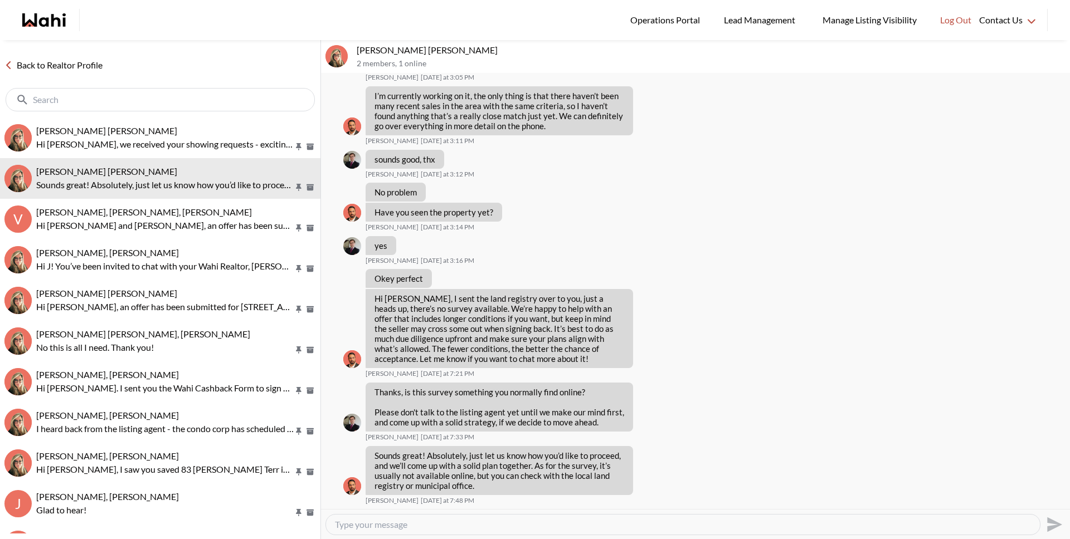
click at [78, 67] on link "Back to Realtor Profile" at bounding box center [53, 65] width 107 height 14
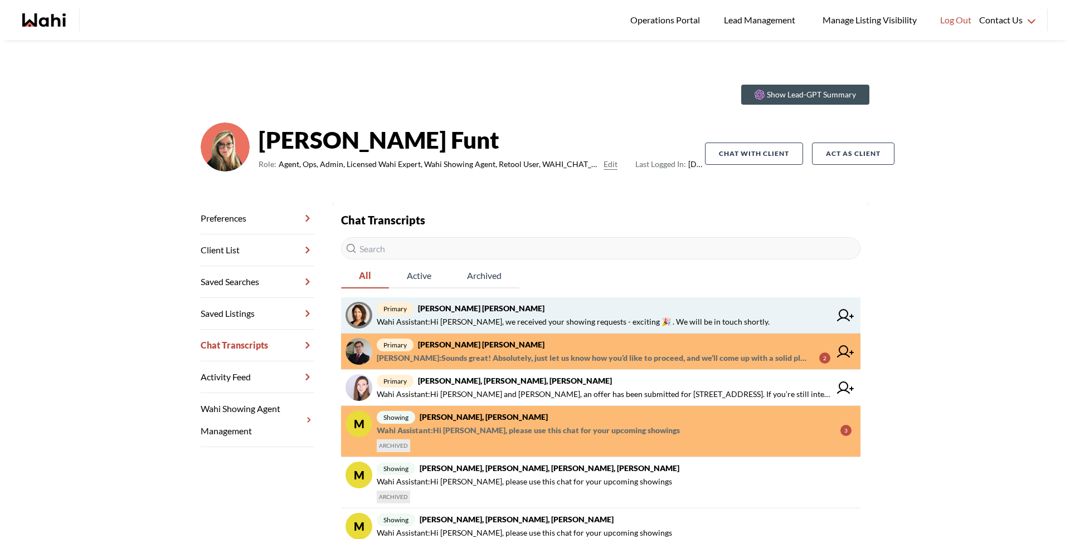
click at [455, 305] on strong "Meghan DuCille, Barbara" at bounding box center [481, 308] width 126 height 9
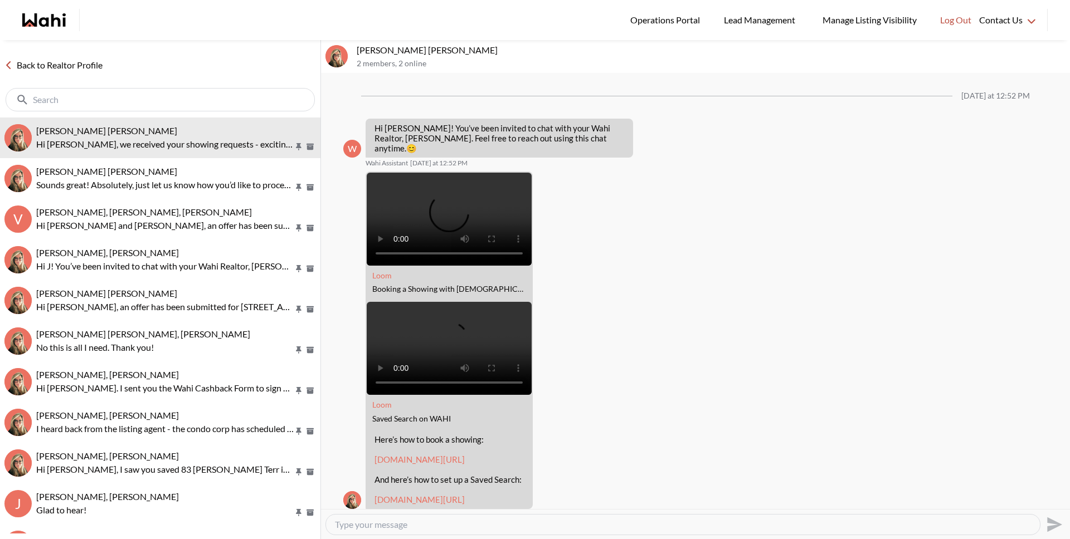
scroll to position [379, 0]
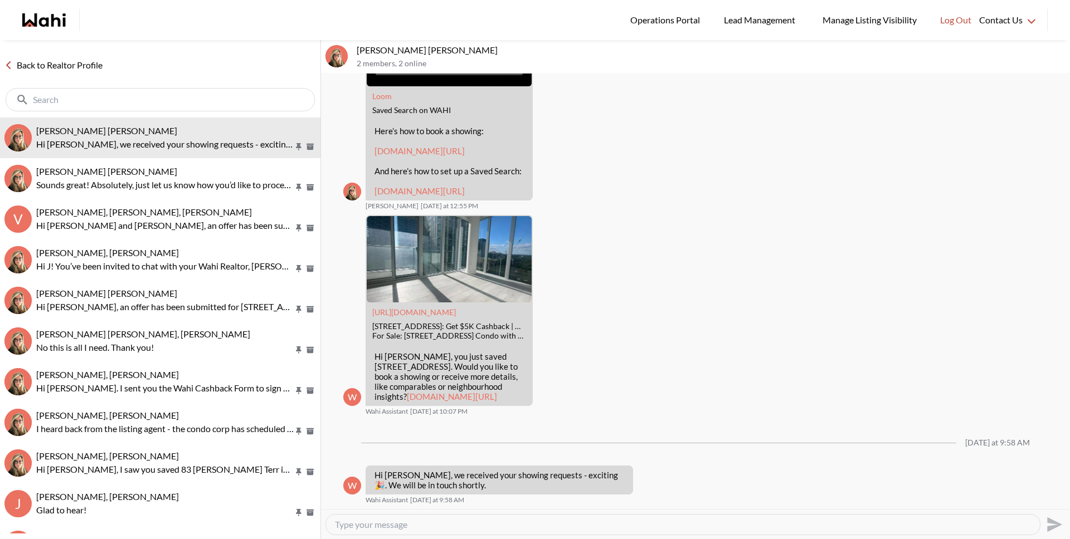
click at [67, 65] on link "Back to Realtor Profile" at bounding box center [53, 65] width 107 height 14
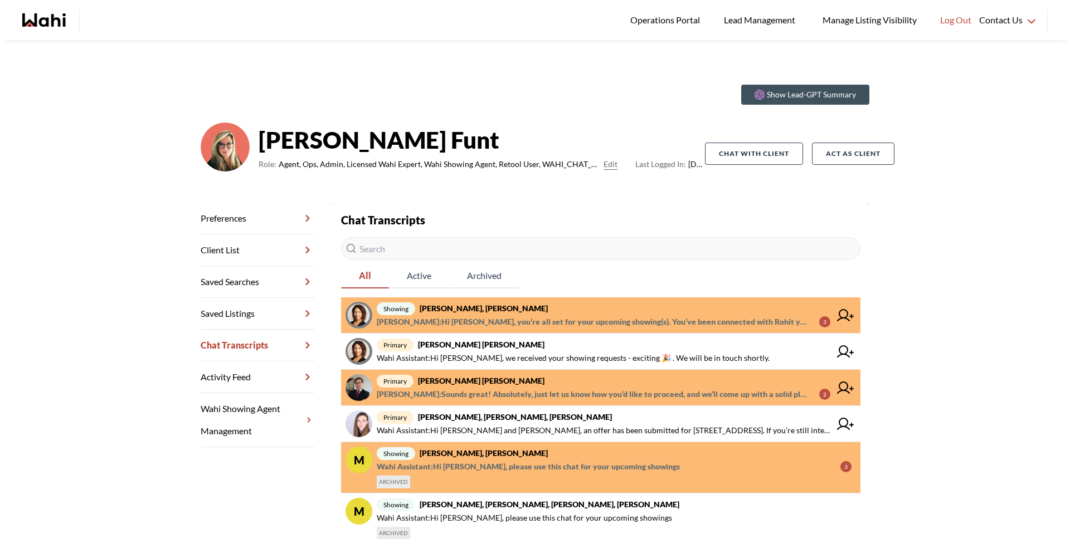
click at [498, 306] on strong "Meghan DuCille, Rohit, Barbara" at bounding box center [484, 308] width 128 height 9
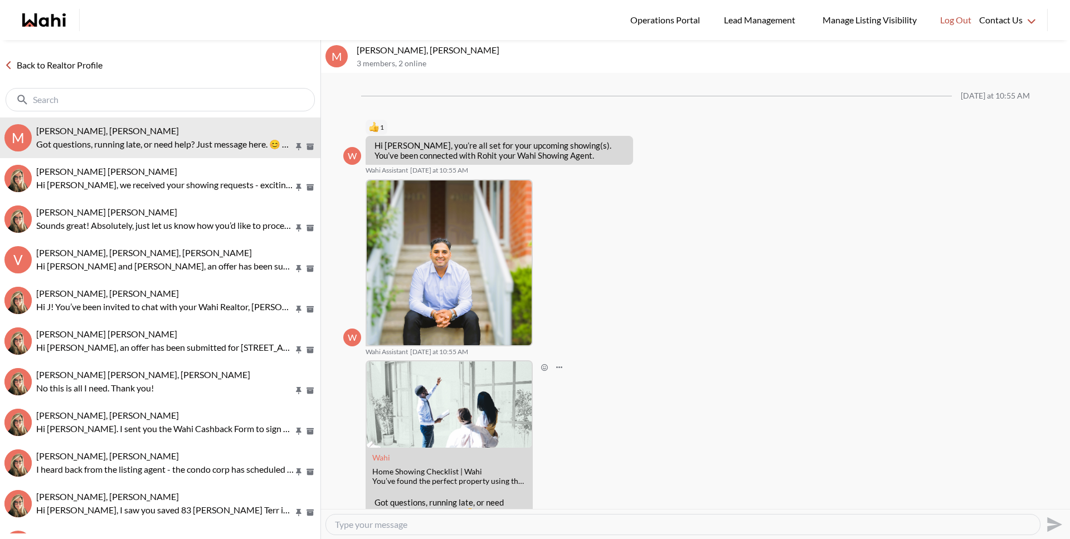
scroll to position [57, 0]
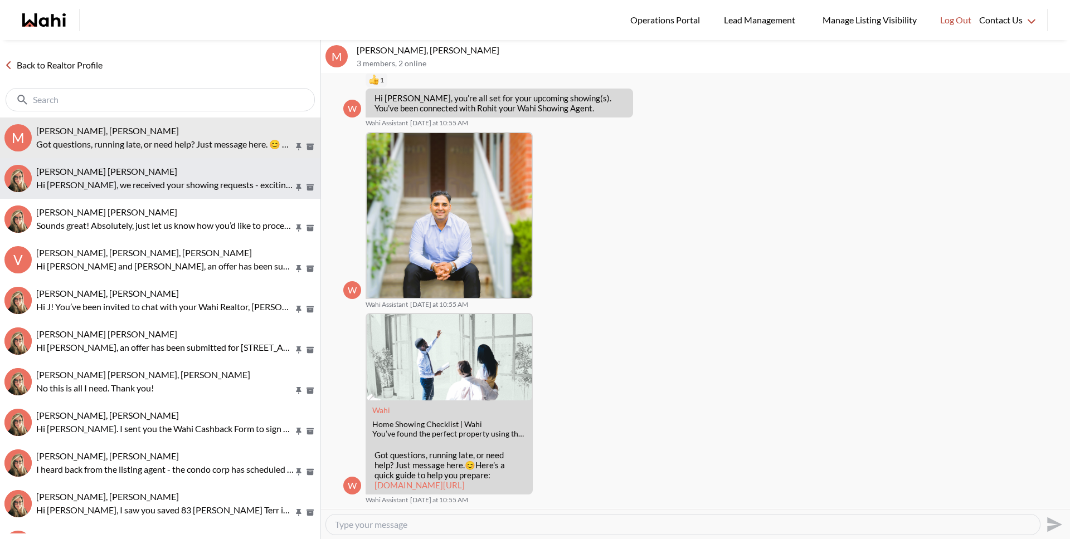
click at [121, 168] on span "Meghan DuCille, Barbara" at bounding box center [106, 171] width 141 height 11
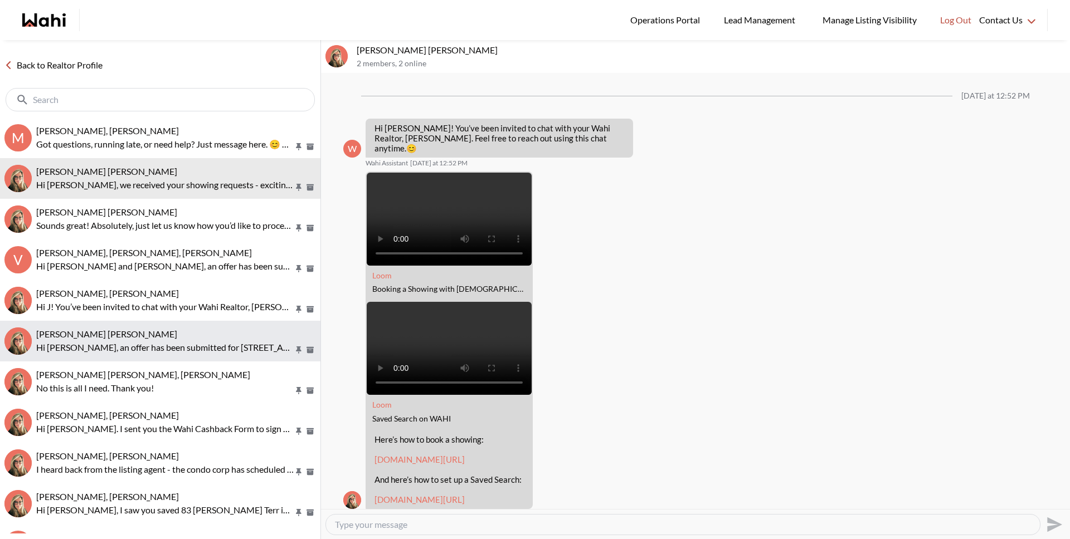
scroll to position [379, 0]
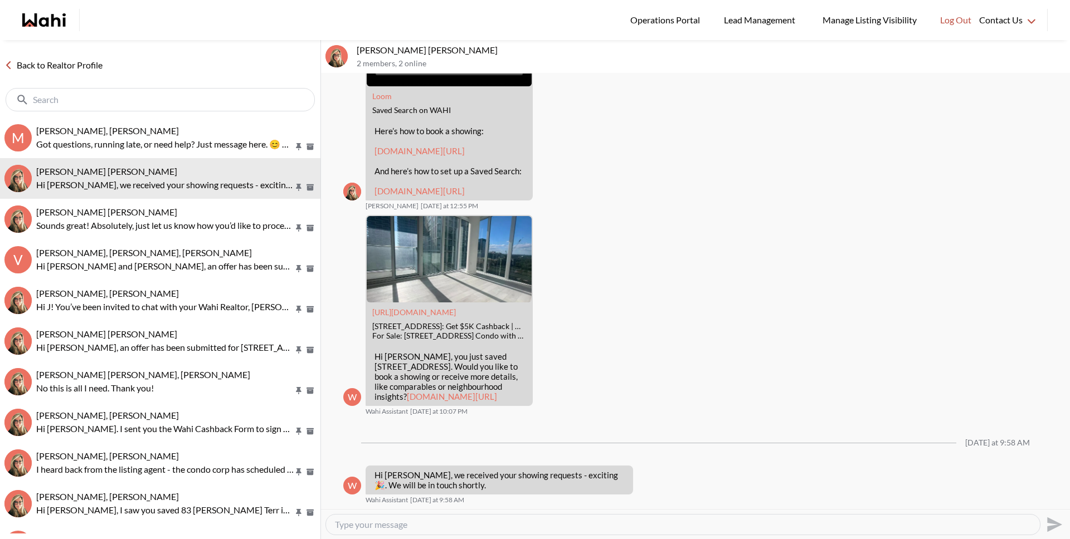
drag, startPoint x: 402, startPoint y: 521, endPoint x: 397, endPoint y: 518, distance: 6.0
click at [402, 521] on textarea "Type your message" at bounding box center [683, 524] width 696 height 11
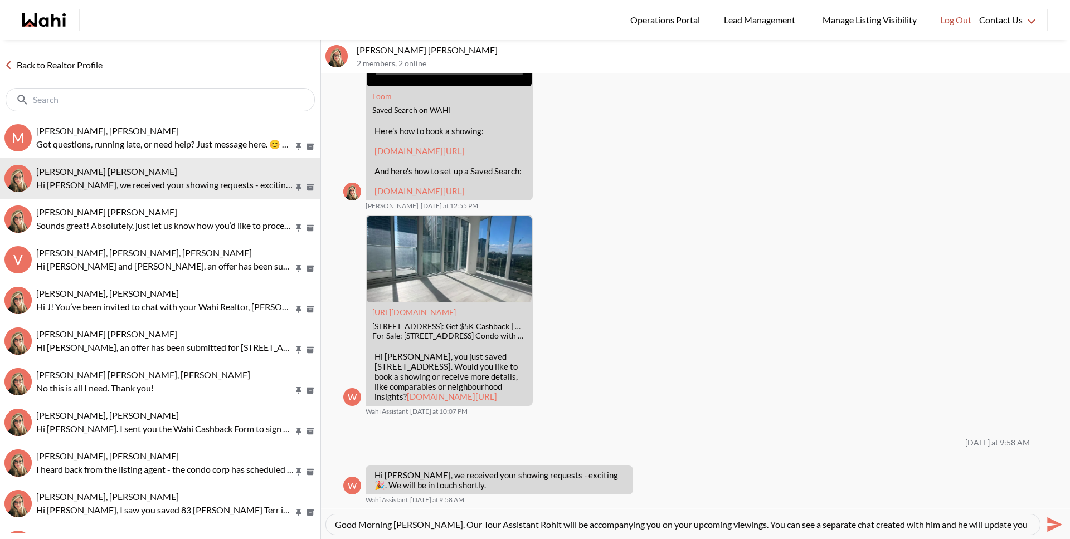
scroll to position [11, 0]
type textarea "Good Morning Meghan. Our Tour Assistant Rohit will be accompanying you on your …"
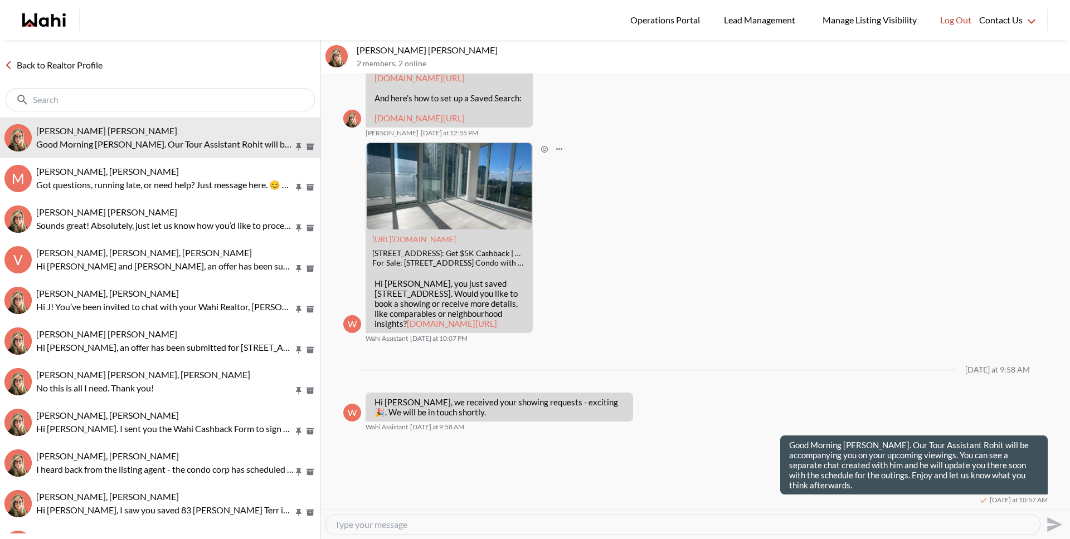
scroll to position [440, 0]
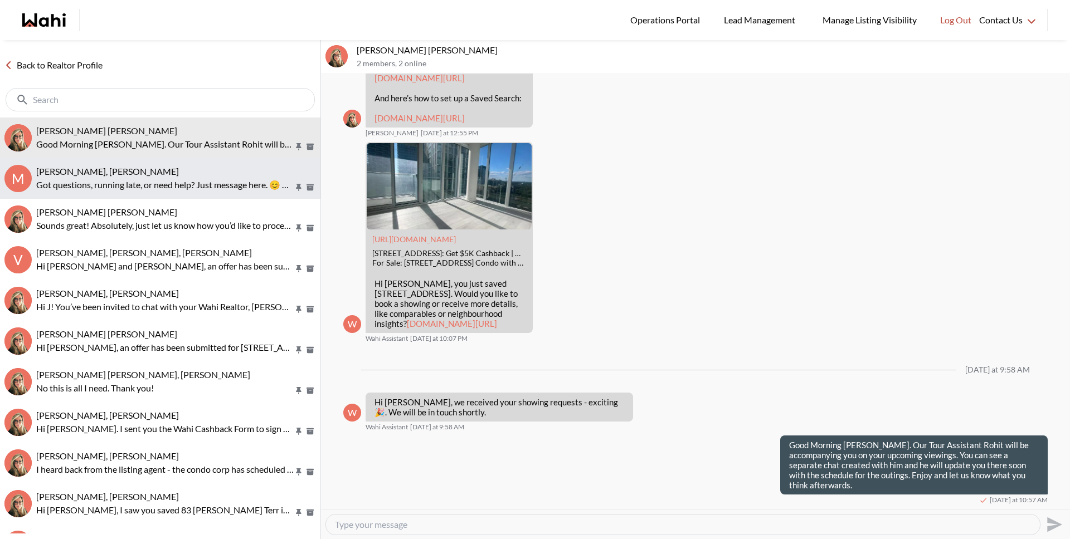
click at [160, 186] on p "Got questions, running late, or need help? Just message here. 😊 Here’s a quick …" at bounding box center [164, 184] width 257 height 13
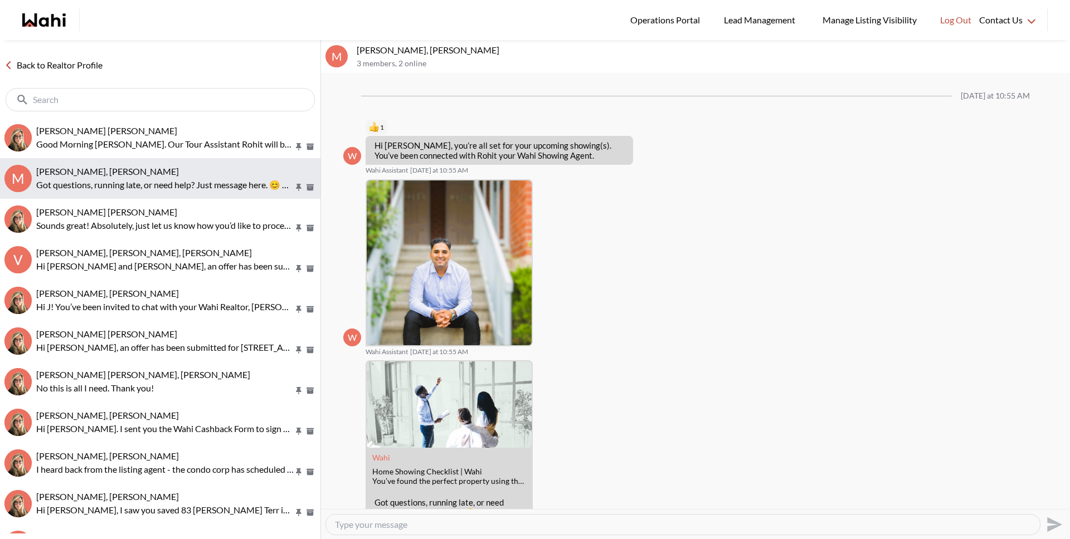
scroll to position [57, 0]
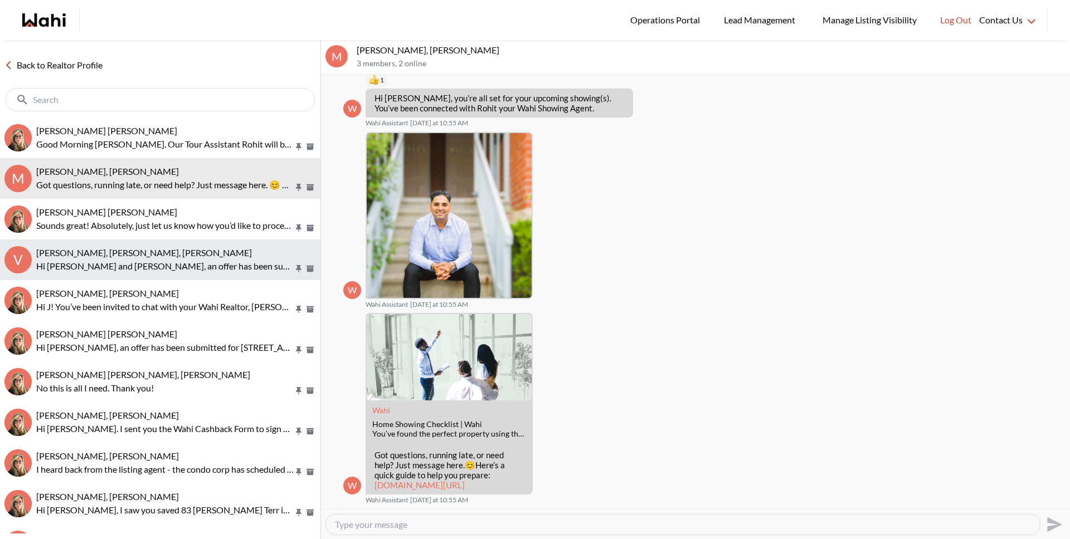
click at [124, 260] on p "Hi Victoria and Dylan, an offer has been submitted for 125 Brookside Ave, Toron…" at bounding box center [164, 266] width 257 height 13
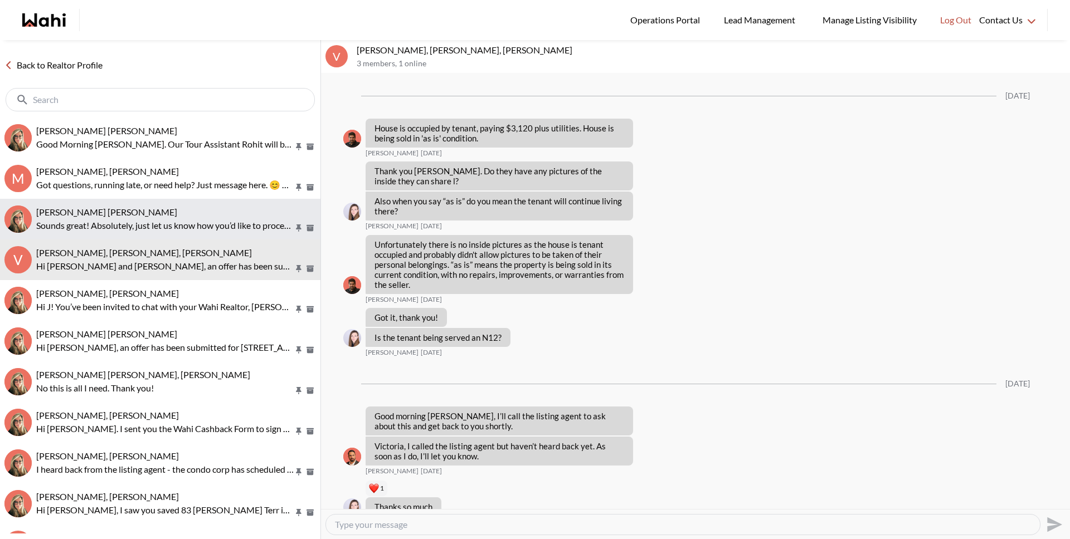
scroll to position [1717, 0]
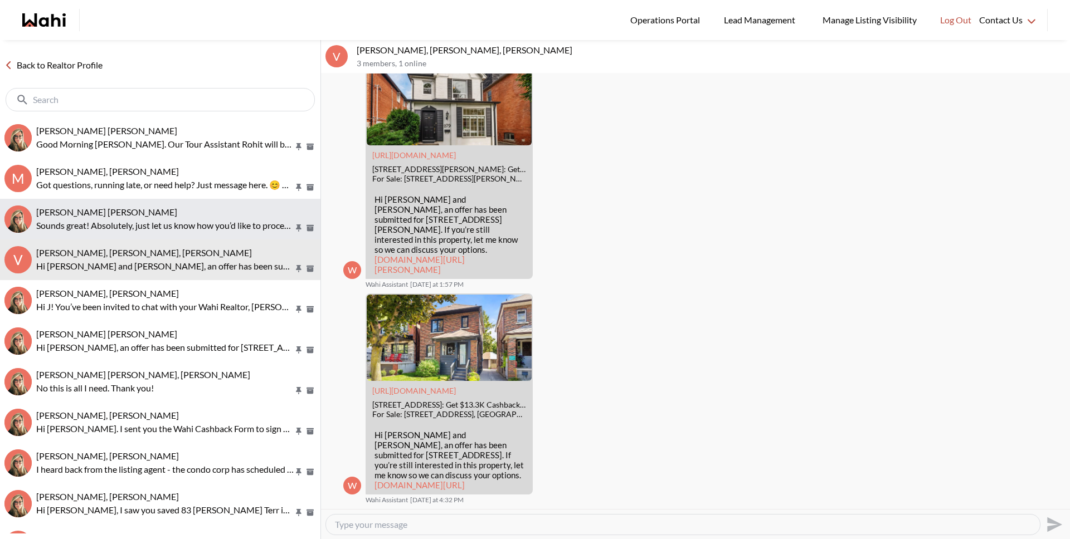
click at [123, 217] on div "Arek Klauza, Barbara Sounds great! Absolutely, just let us know how you’d like …" at bounding box center [176, 220] width 280 height 26
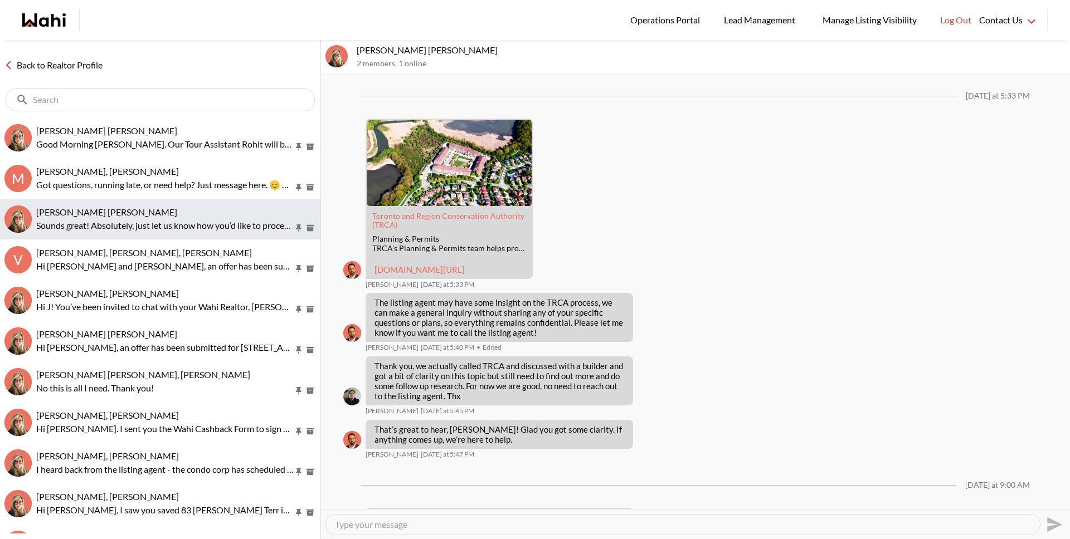
scroll to position [1167, 0]
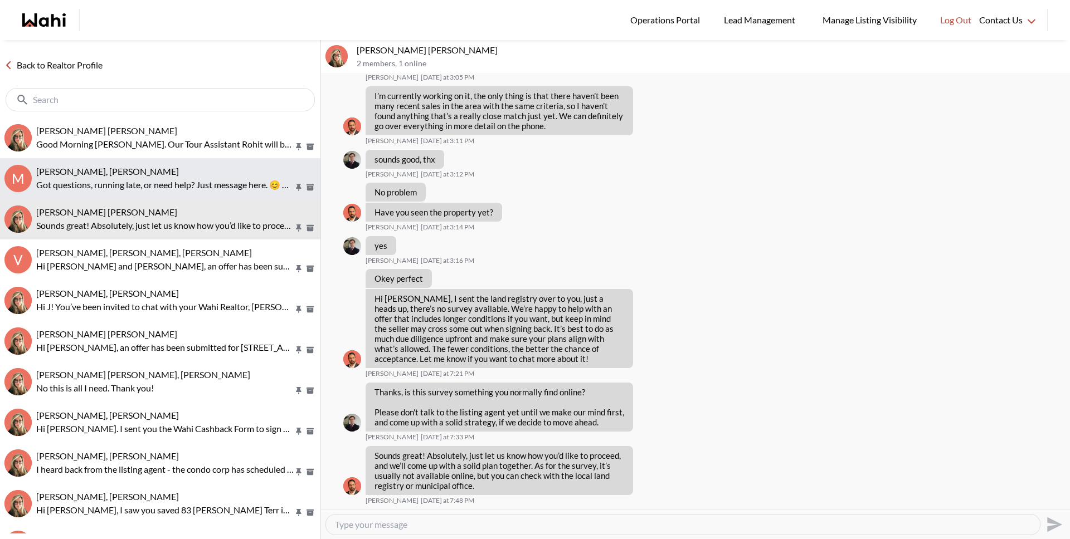
click at [124, 182] on p "Got questions, running late, or need help? Just message here. 😊 Here’s a quick …" at bounding box center [164, 184] width 257 height 13
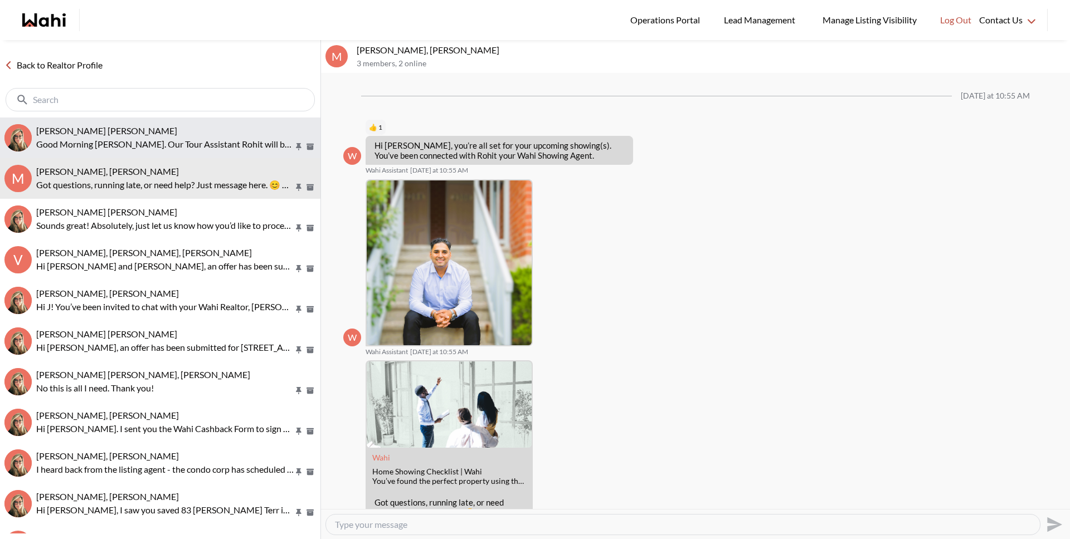
scroll to position [57, 0]
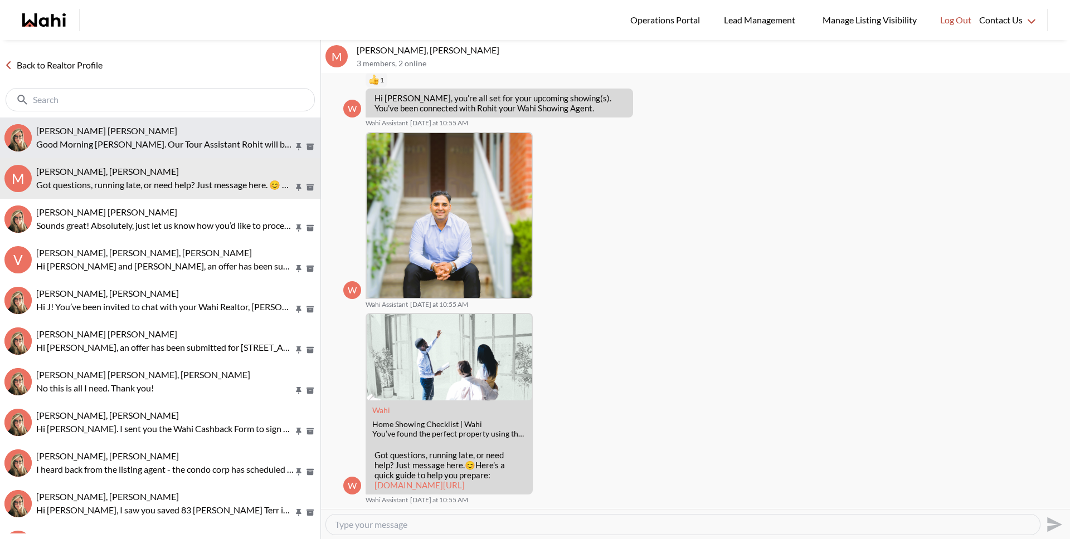
click at [124, 149] on p "Good Morning Meghan. Our Tour Assistant Rohit will be accompanying you on your …" at bounding box center [164, 144] width 257 height 13
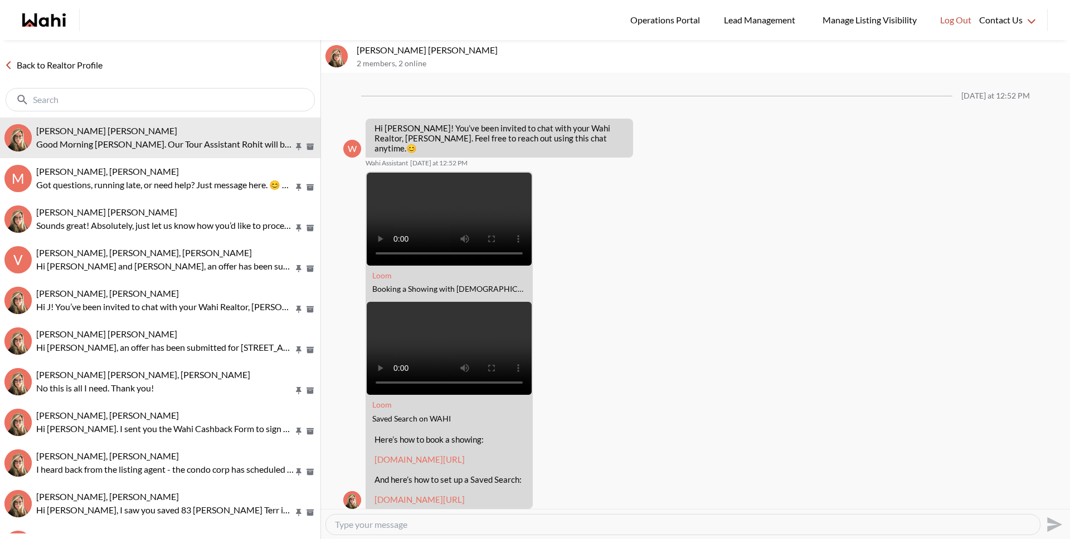
scroll to position [442, 0]
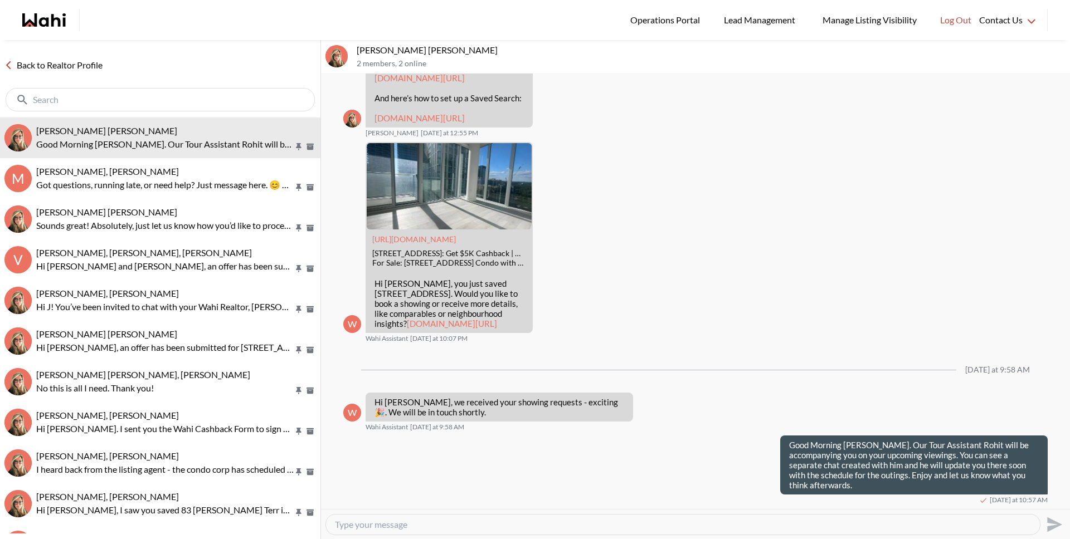
click at [75, 65] on link "Back to Realtor Profile" at bounding box center [53, 65] width 107 height 14
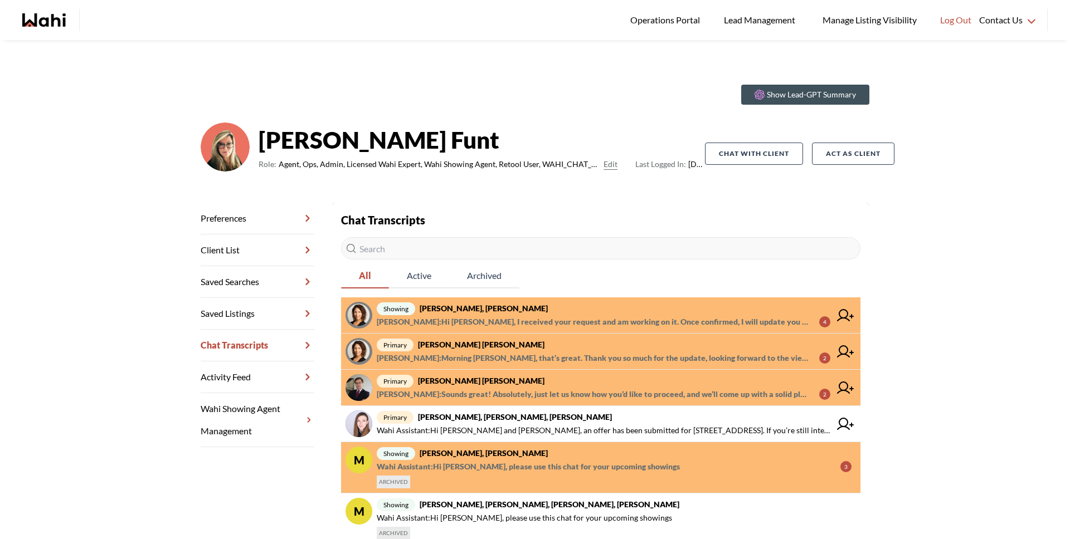
click at [520, 313] on span "showing Meghan DuCille, Rohit, Barbara" at bounding box center [604, 308] width 454 height 13
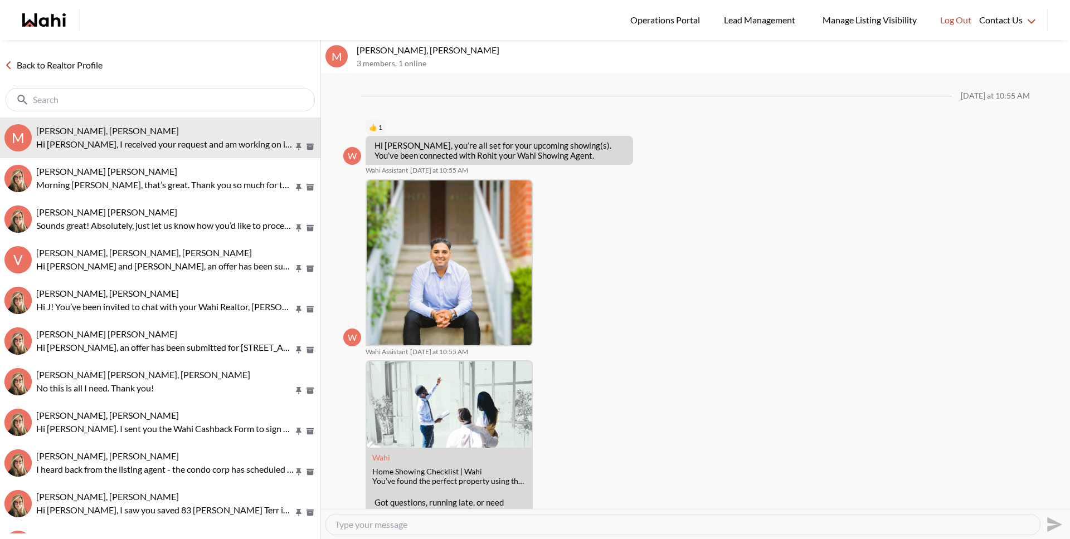
scroll to position [120, 0]
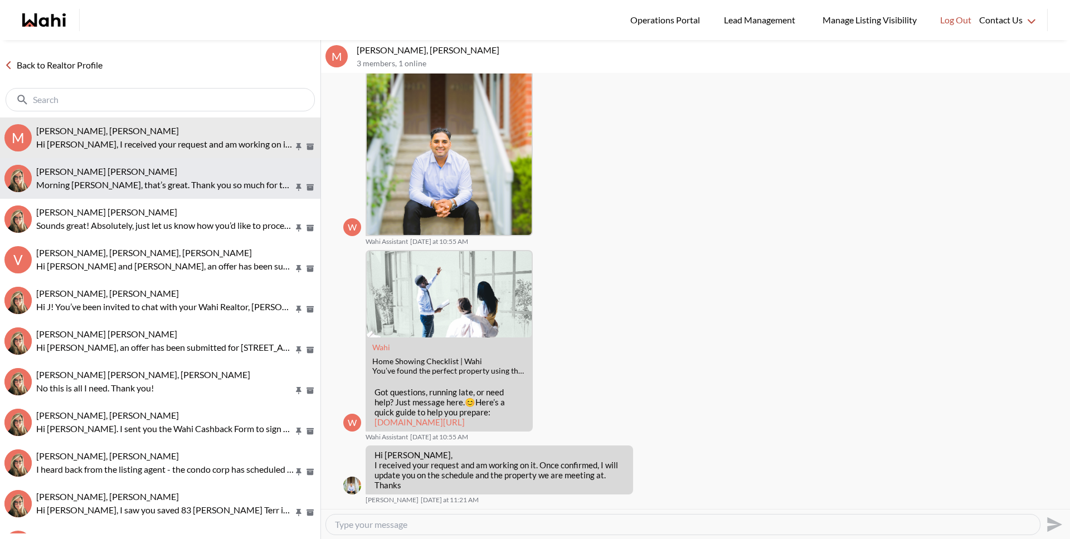
click at [172, 181] on p "Morning Barbara, that’s great. Thank you so much for the update, looking forwar…" at bounding box center [164, 184] width 257 height 13
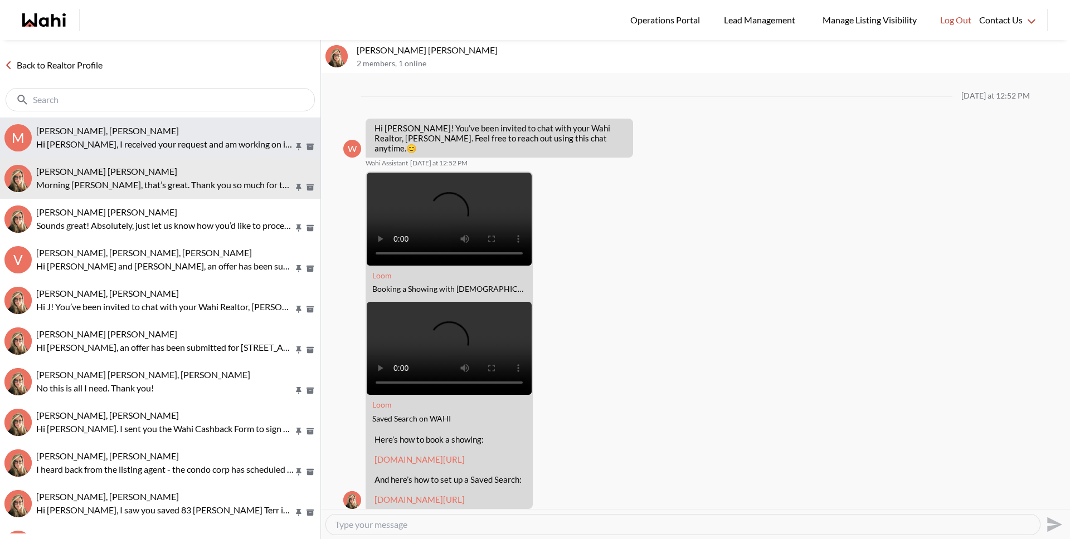
scroll to position [485, 0]
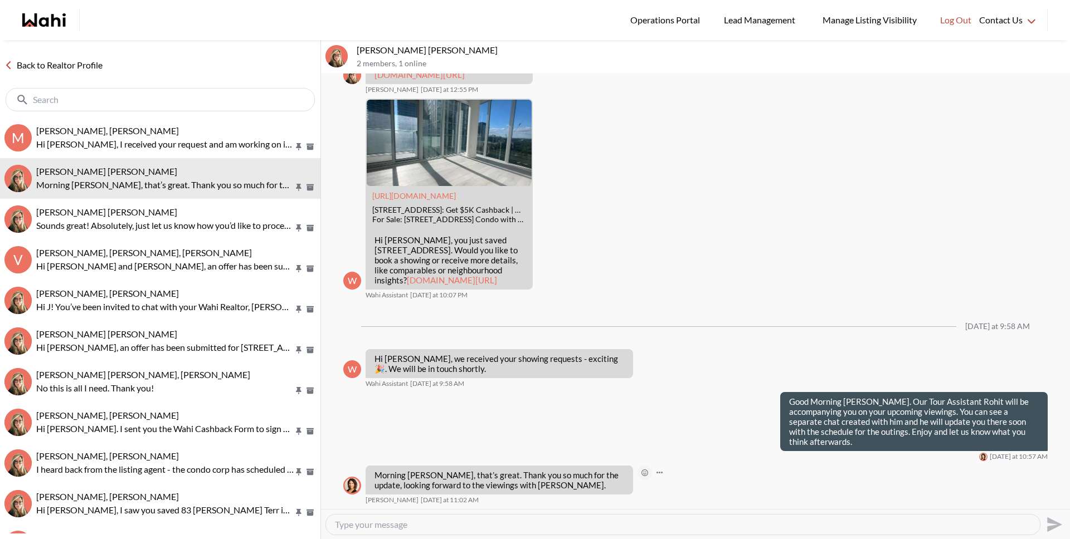
click at [642, 471] on icon "Open Reaction Selector" at bounding box center [644, 473] width 7 height 7
click at [697, 442] on button "Select Reaction: Heart" at bounding box center [702, 449] width 22 height 22
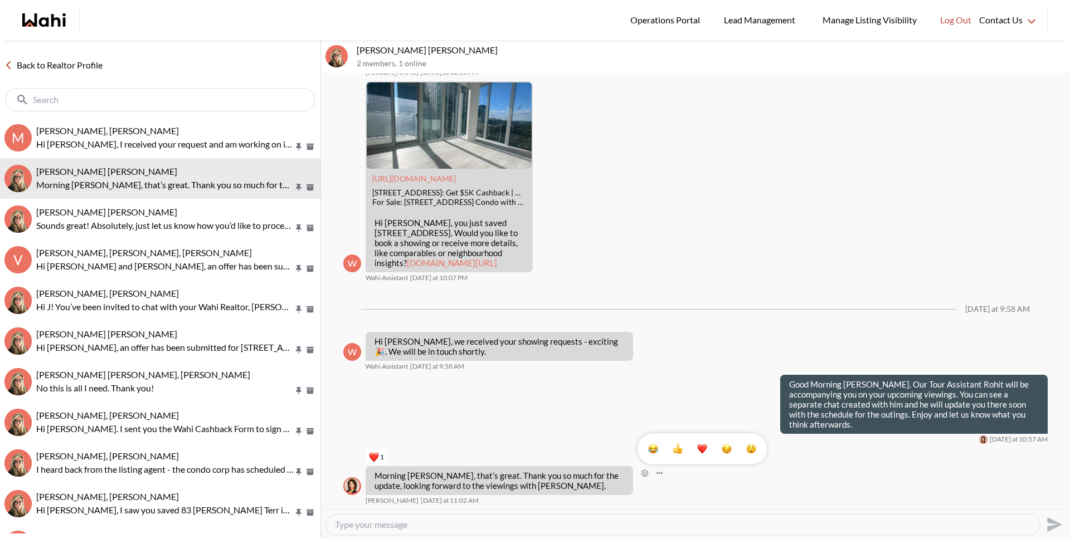
scroll to position [503, 0]
click at [74, 66] on link "Back to Realtor Profile" at bounding box center [53, 65] width 107 height 14
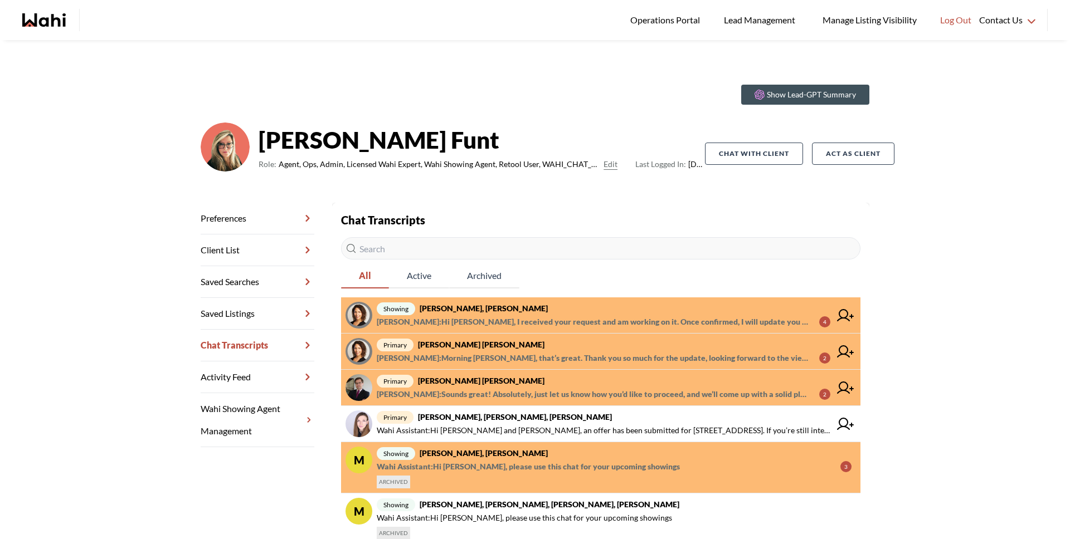
click at [480, 310] on strong "Meghan DuCille, Rohit, Barbara" at bounding box center [484, 308] width 128 height 9
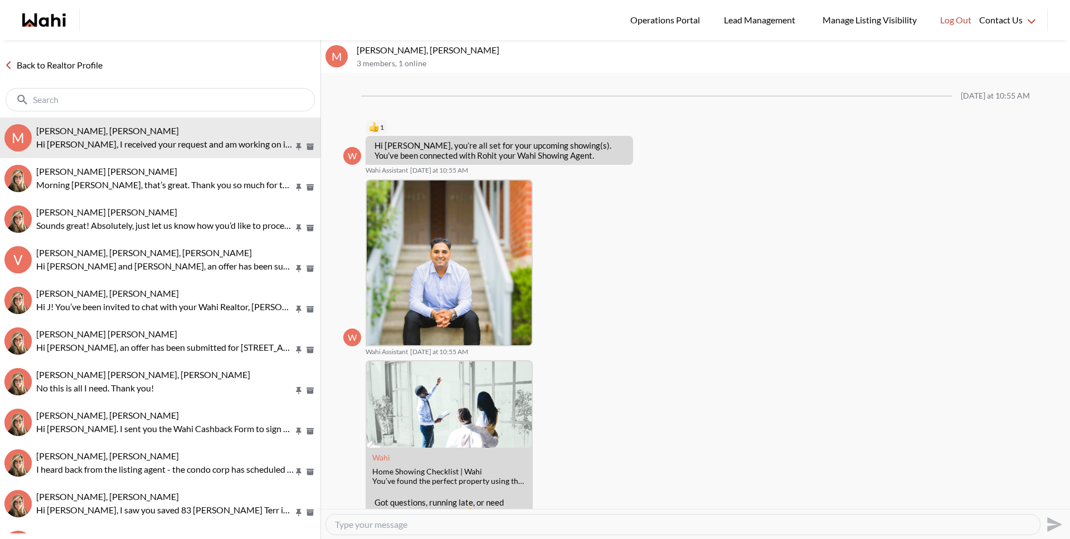
scroll to position [120, 0]
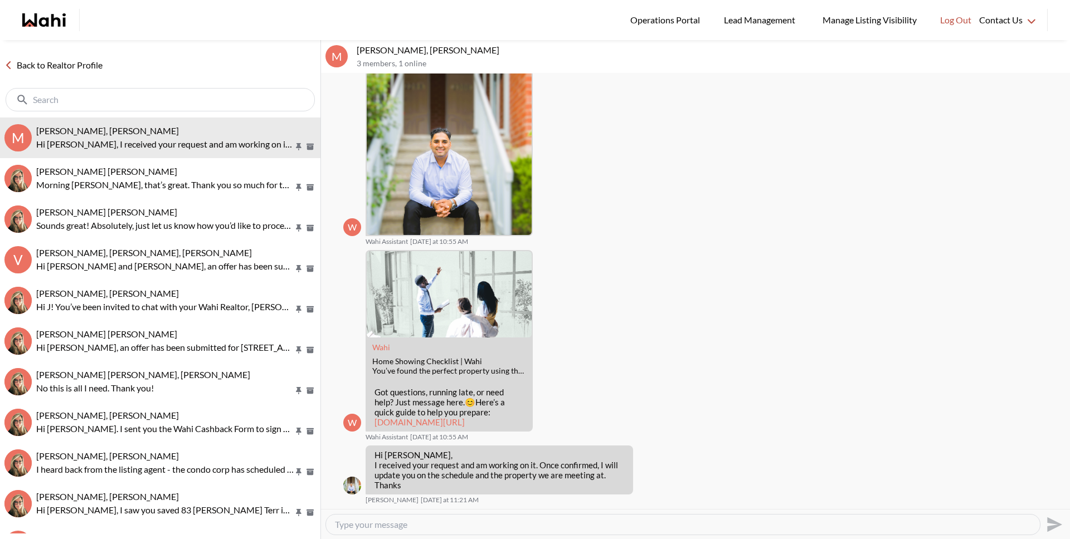
click at [102, 64] on link "Back to Realtor Profile" at bounding box center [53, 65] width 107 height 14
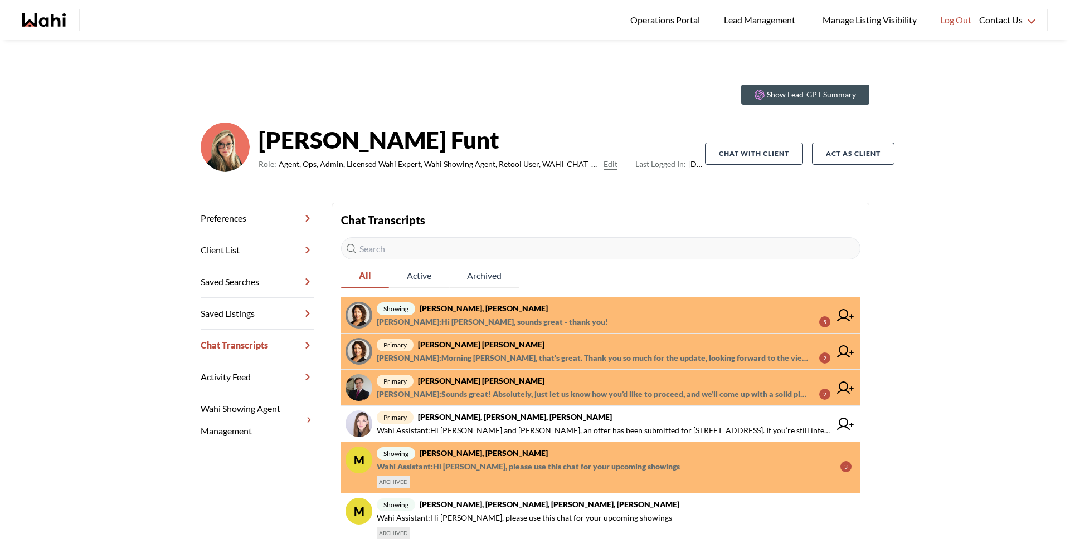
click at [504, 323] on span "Meghan DuCille : Hi Rohit, sounds great - thank you!" at bounding box center [492, 321] width 231 height 13
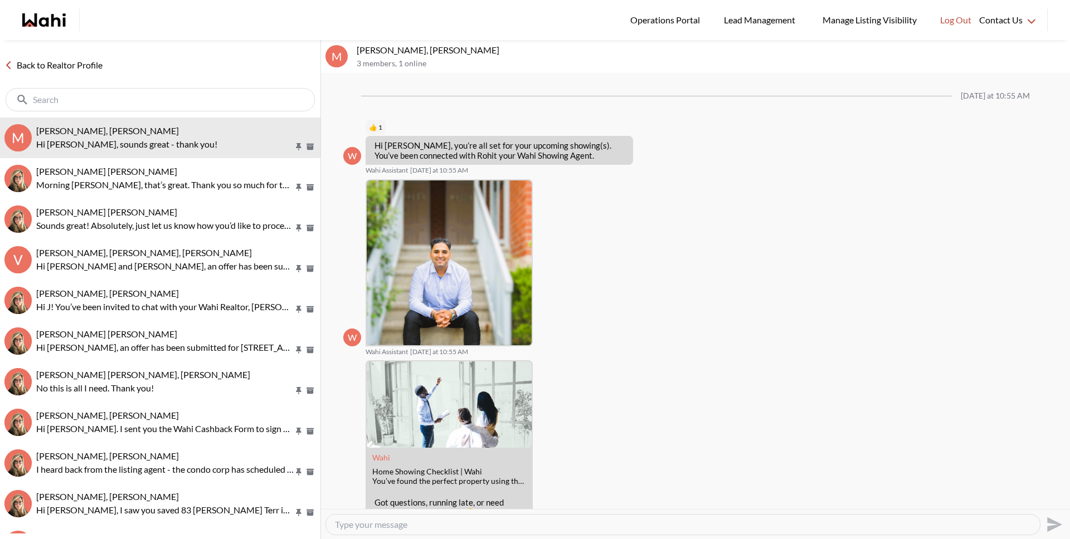
scroll to position [154, 0]
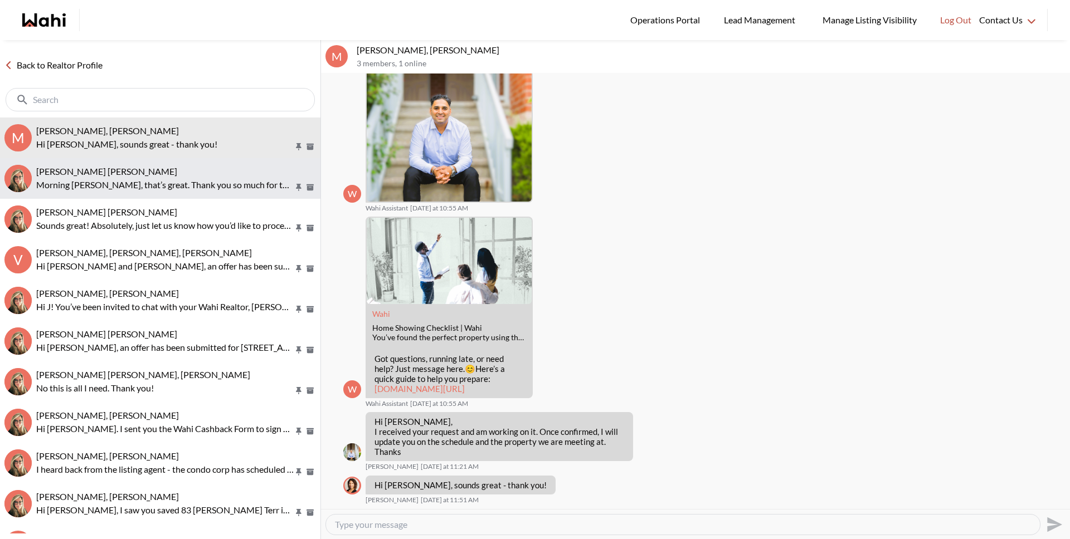
click at [220, 180] on p "Morning Barbara, that’s great. Thank you so much for the update, looking forwar…" at bounding box center [164, 184] width 257 height 13
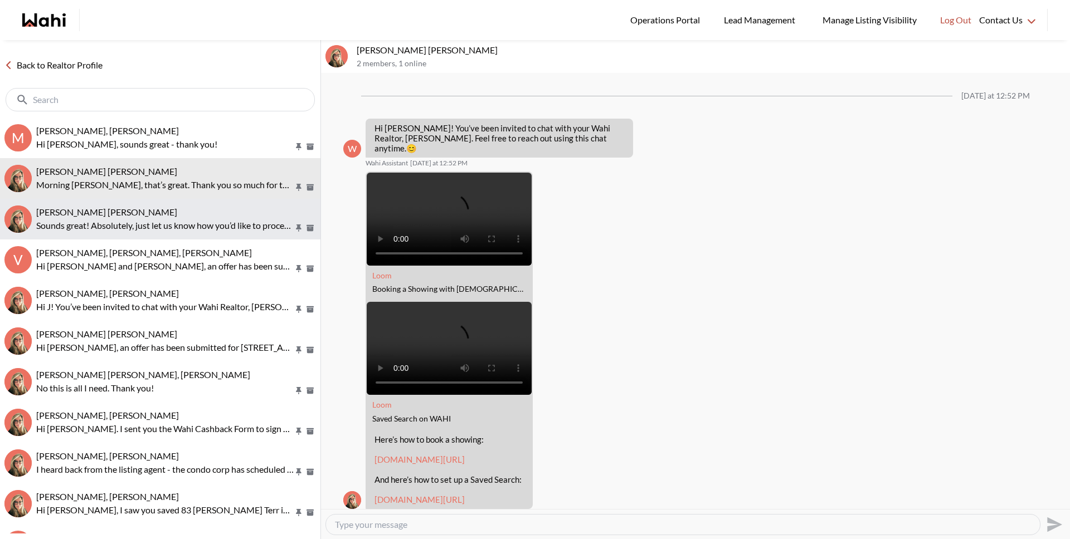
scroll to position [503, 0]
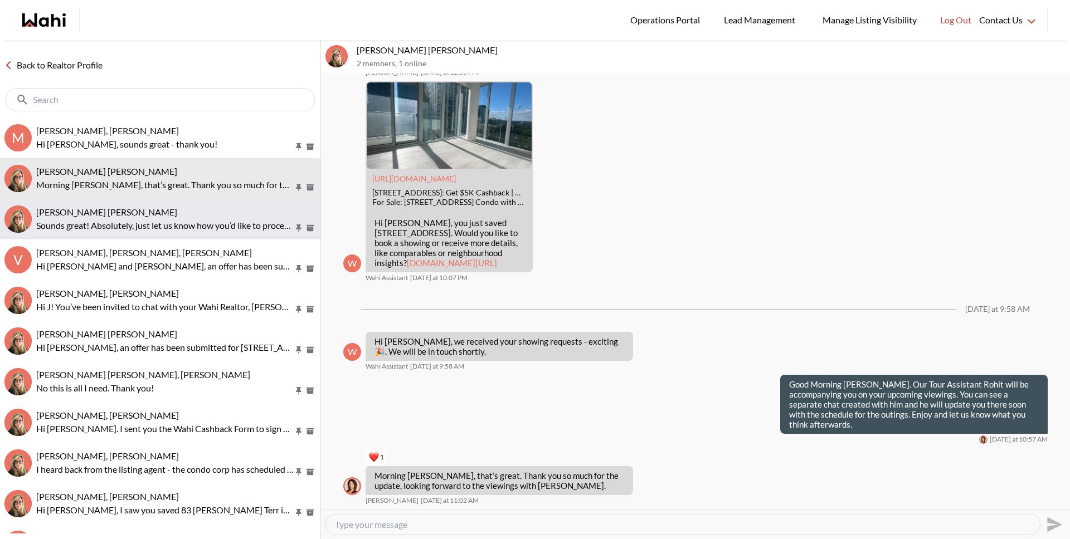
click at [212, 218] on div "Arek Klauza, Barbara Sounds great! Absolutely, just let us know how you’d like …" at bounding box center [176, 220] width 280 height 26
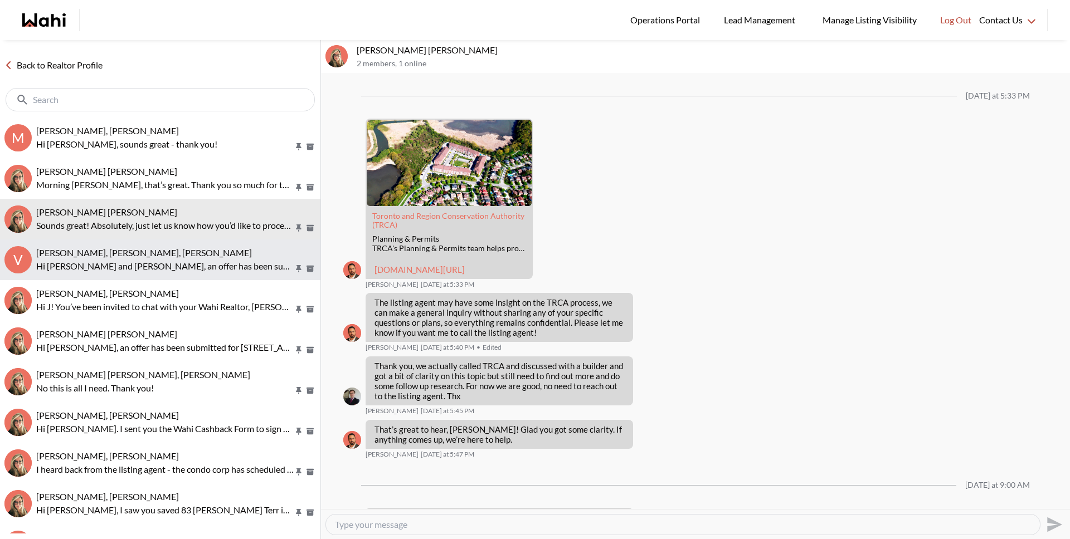
scroll to position [1167, 0]
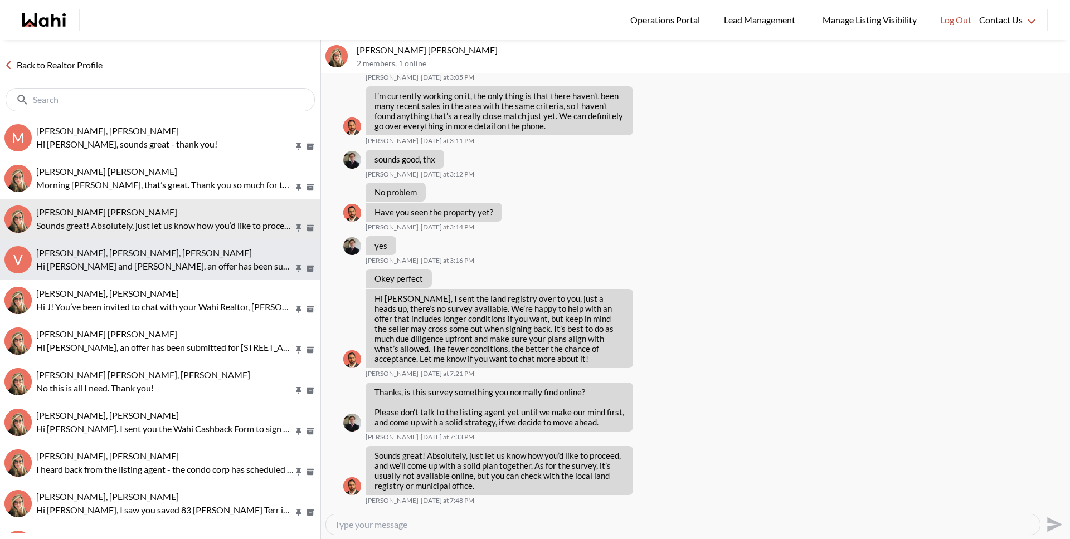
drag, startPoint x: 216, startPoint y: 253, endPoint x: 216, endPoint y: 244, distance: 8.9
click at [216, 254] on div "Victoria Basova, Dylan Maloney, Barbara" at bounding box center [176, 252] width 280 height 11
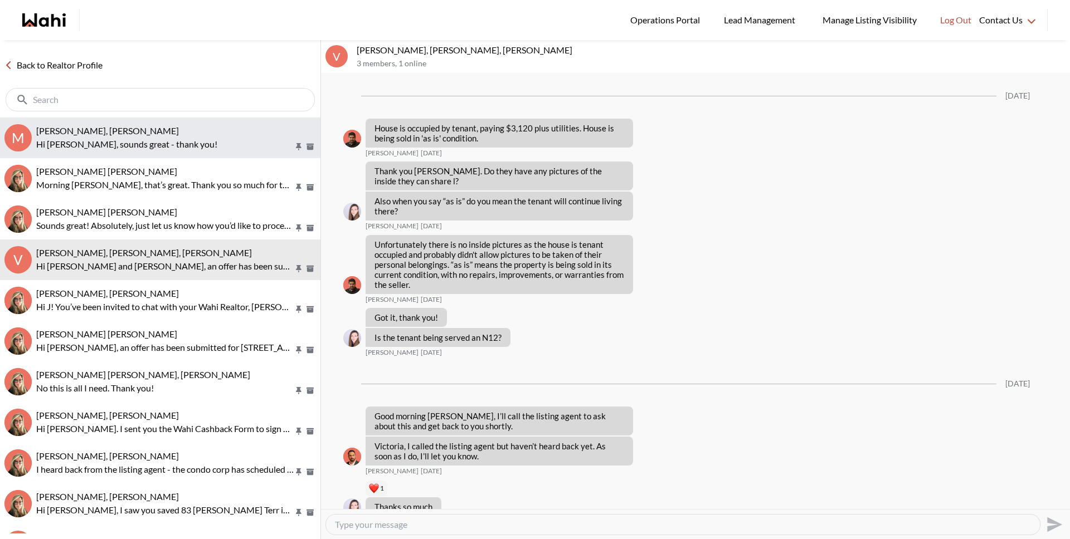
scroll to position [1717, 0]
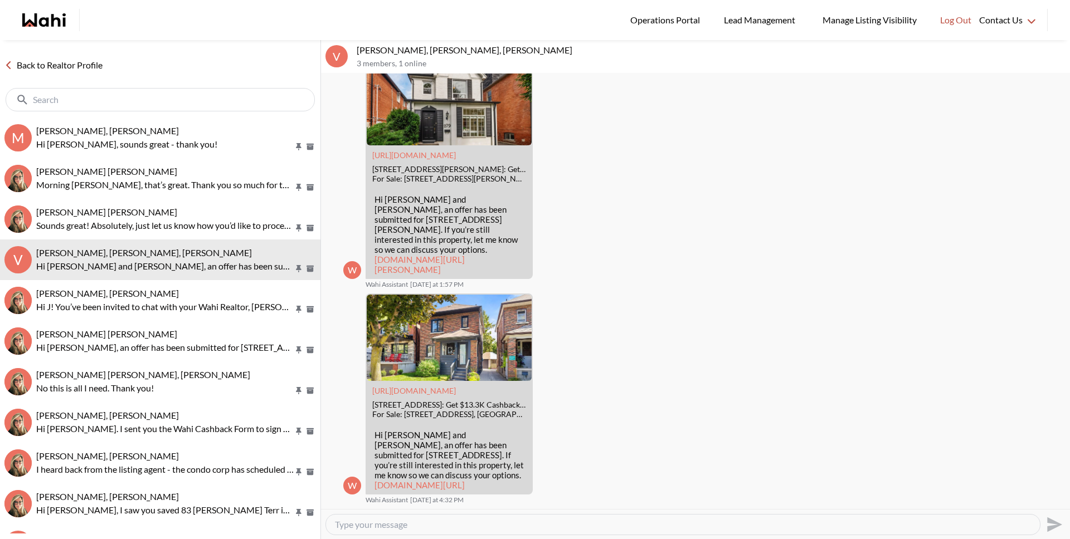
click at [96, 67] on link "Back to Realtor Profile" at bounding box center [53, 65] width 107 height 14
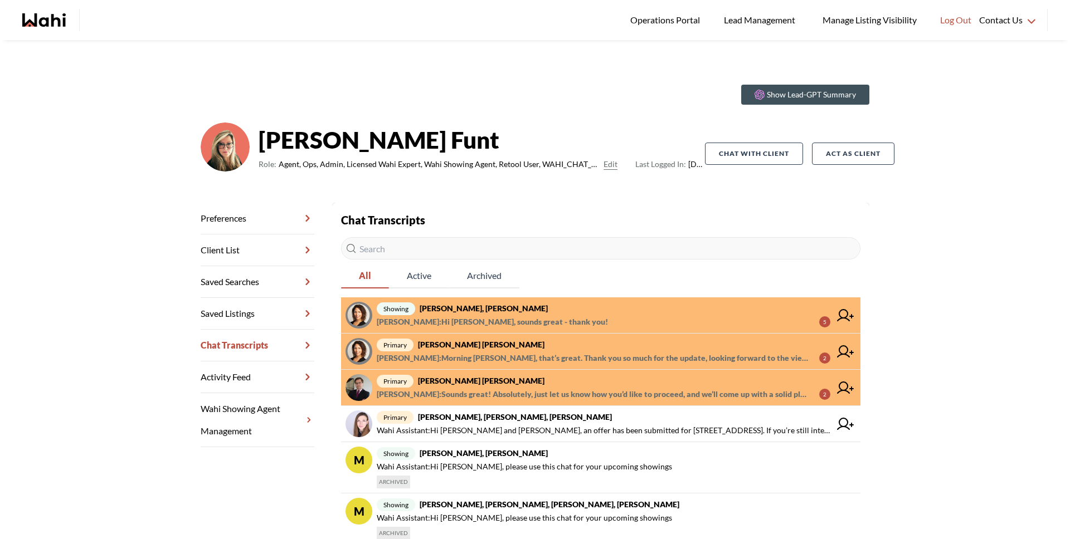
click at [418, 396] on span "Behnam Fazili : Sounds great! Absolutely, just let us know how you’d like to pr…" at bounding box center [593, 394] width 433 height 13
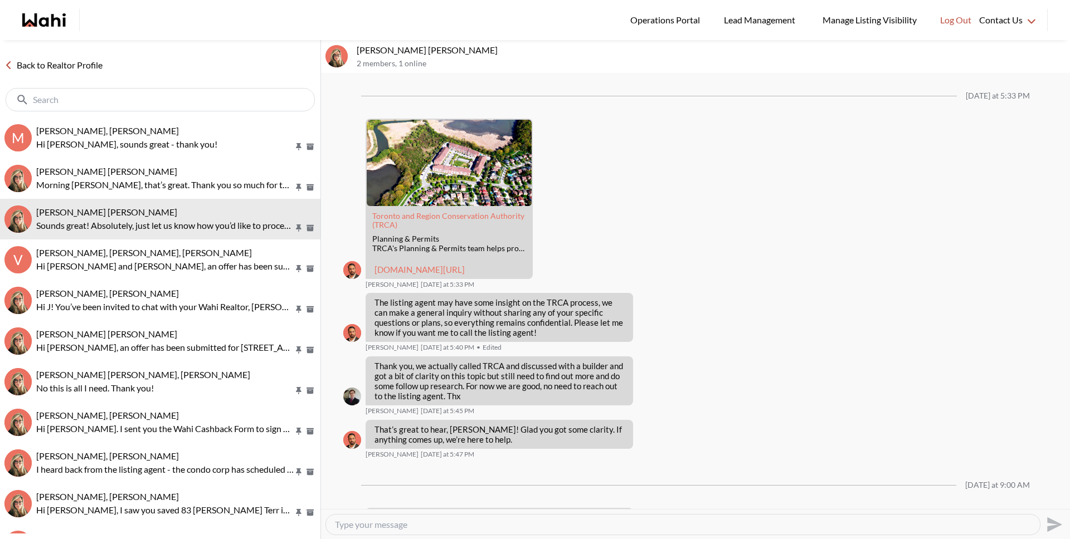
scroll to position [1167, 0]
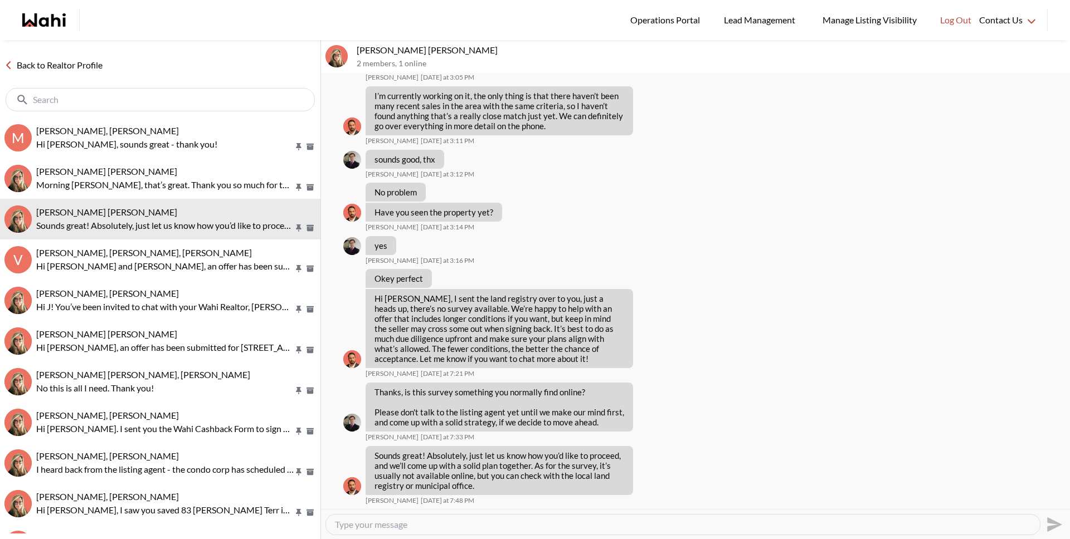
click at [76, 70] on link "Back to Realtor Profile" at bounding box center [53, 65] width 107 height 14
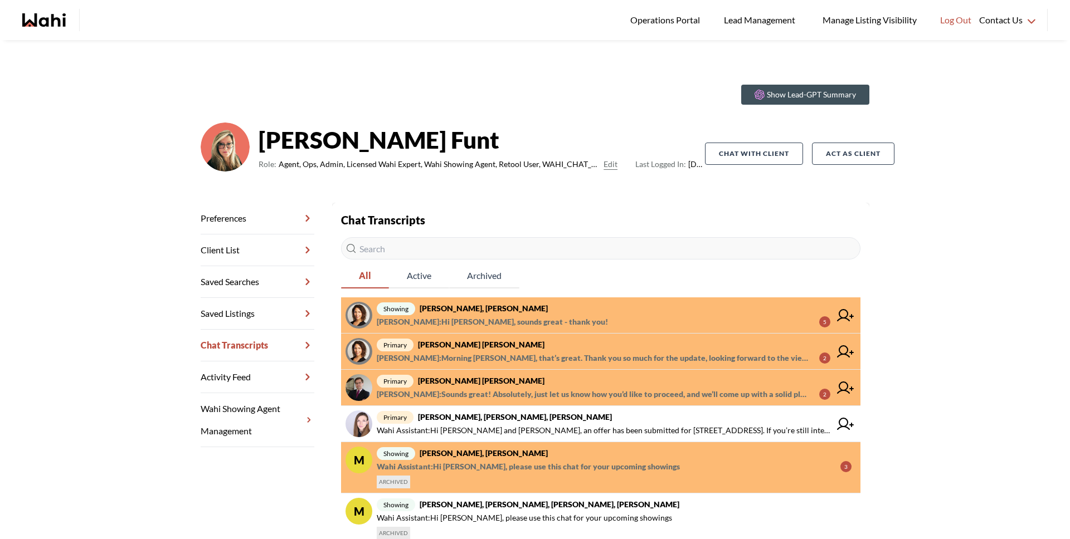
click at [526, 477] on div "showing Arek Klauza, Naveen, Barbara Wahi Assistant : Hi Arek, please use this …" at bounding box center [614, 468] width 475 height 42
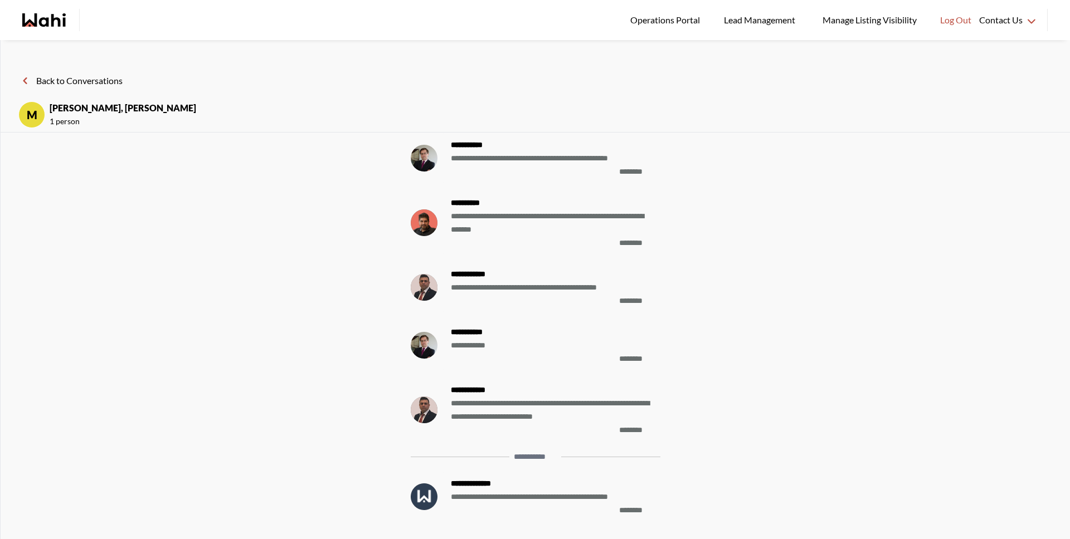
click at [48, 76] on button "Back to Conversations" at bounding box center [70, 81] width 104 height 14
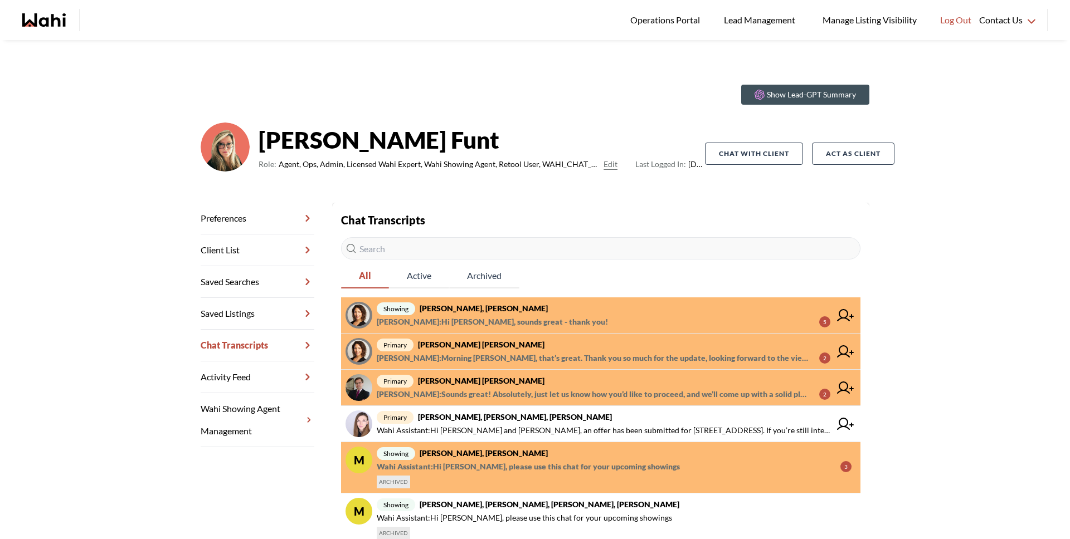
click at [504, 382] on span "primary Arek Klauza, Barbara" at bounding box center [604, 380] width 454 height 13
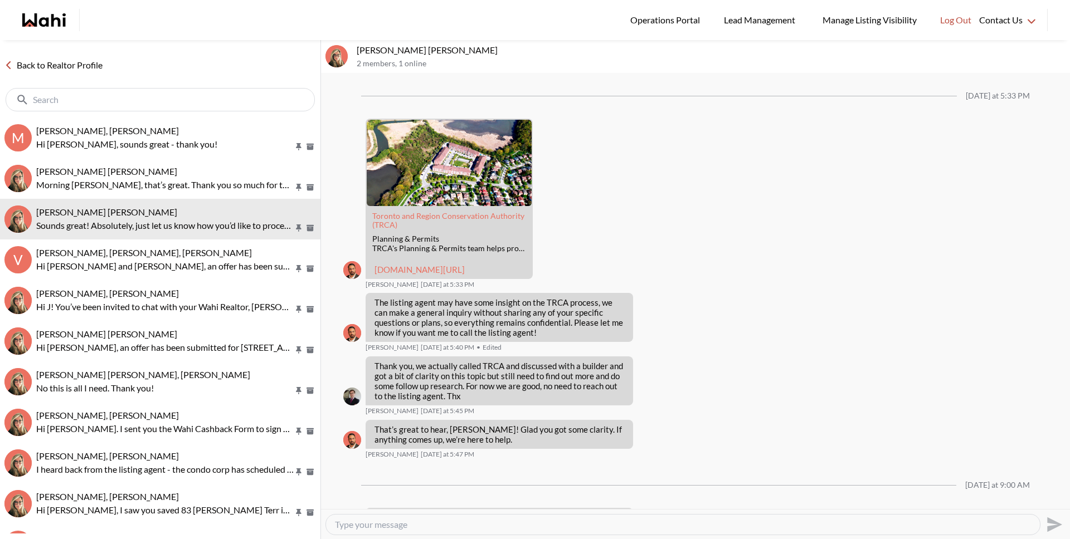
scroll to position [1167, 0]
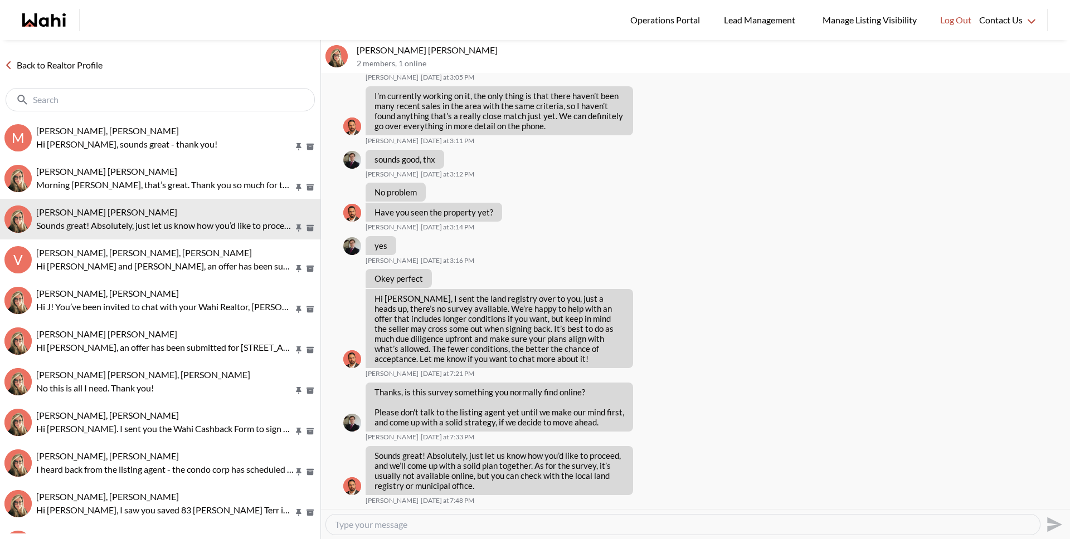
click at [83, 65] on link "Back to Realtor Profile" at bounding box center [53, 65] width 107 height 14
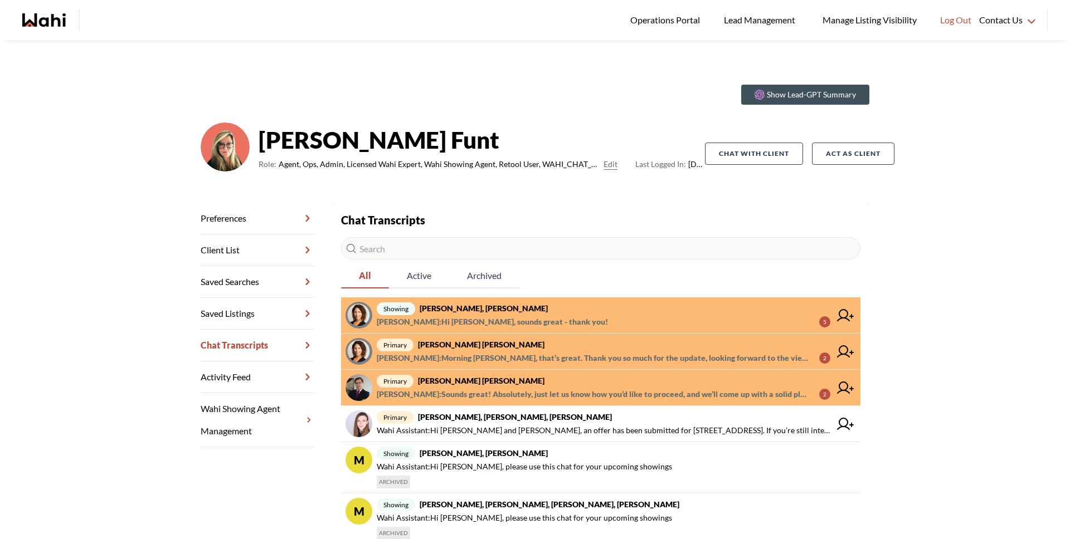
click at [512, 362] on span "Michelle Ryckman : Morning Barbara, that’s great. Thank you so much for the upd…" at bounding box center [593, 358] width 433 height 13
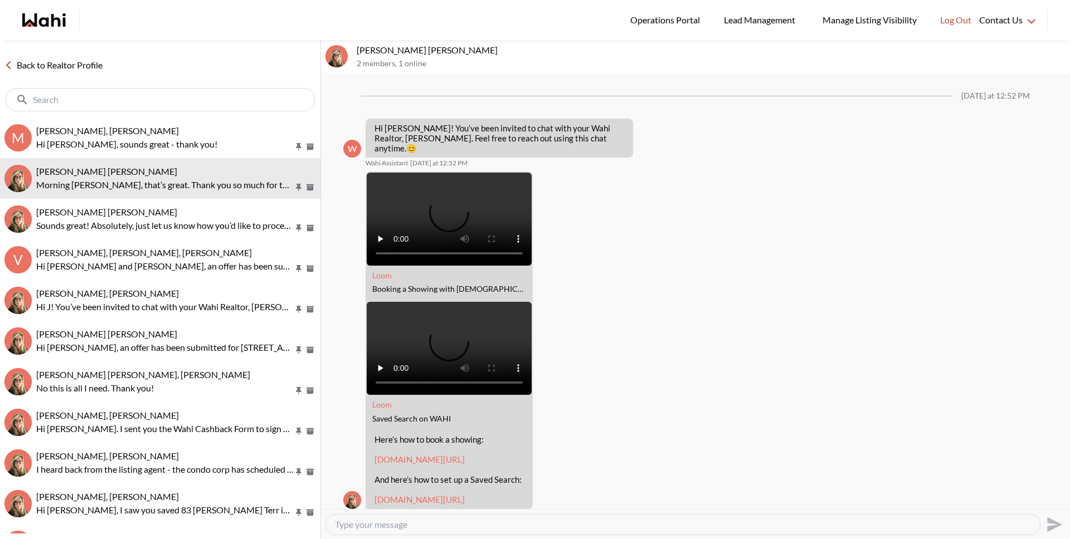
scroll to position [503, 0]
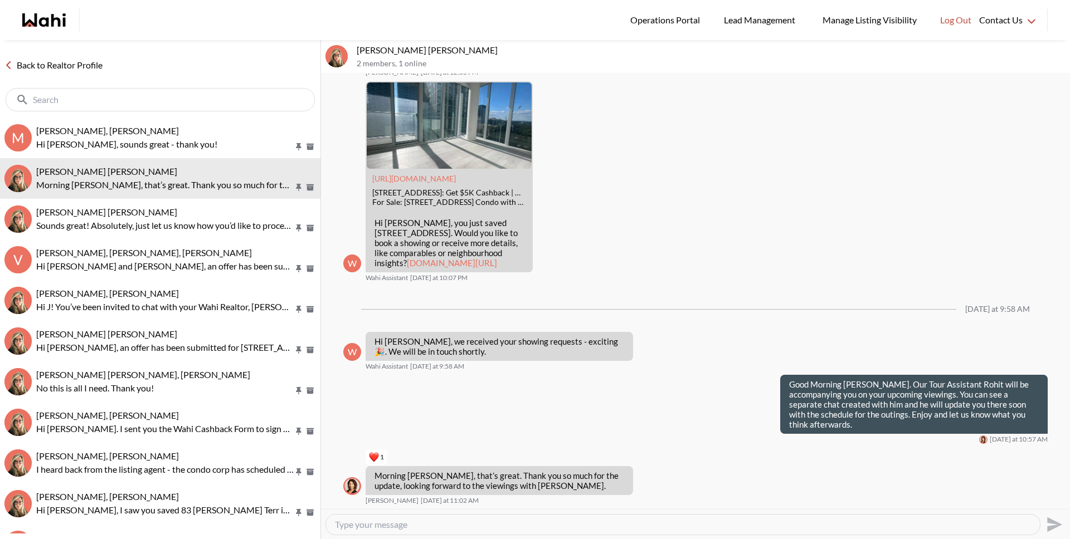
click at [86, 64] on link "Back to Realtor Profile" at bounding box center [53, 65] width 107 height 14
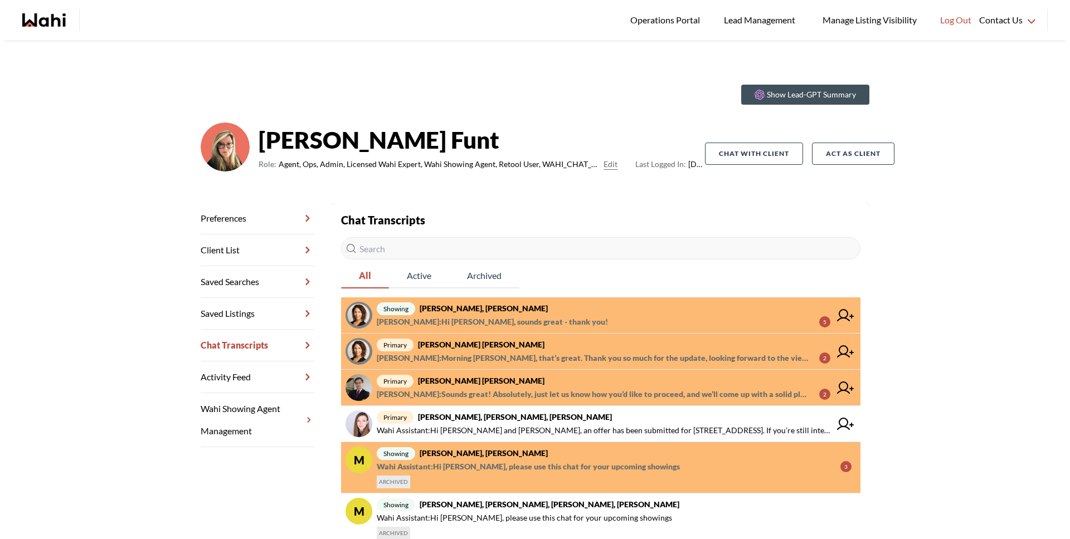
click at [469, 304] on strong "Meghan DuCille, Rohit, Barbara" at bounding box center [484, 308] width 128 height 9
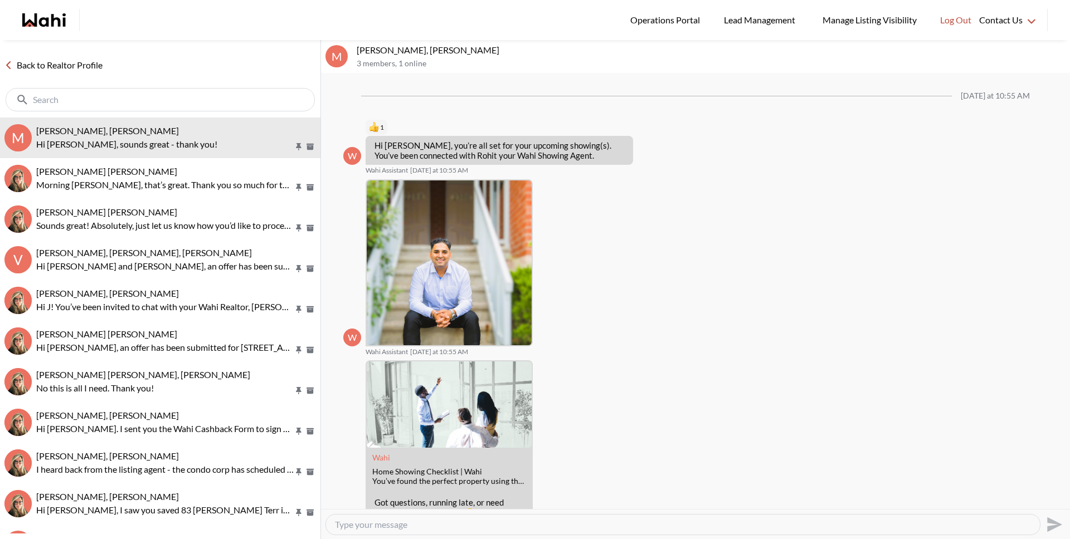
scroll to position [154, 0]
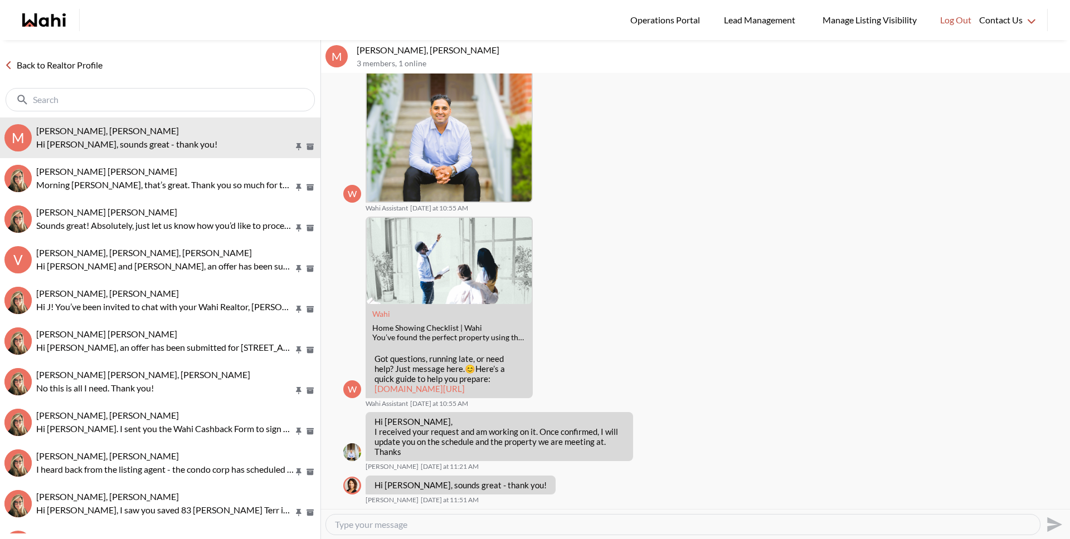
click at [95, 68] on link "Back to Realtor Profile" at bounding box center [53, 65] width 107 height 14
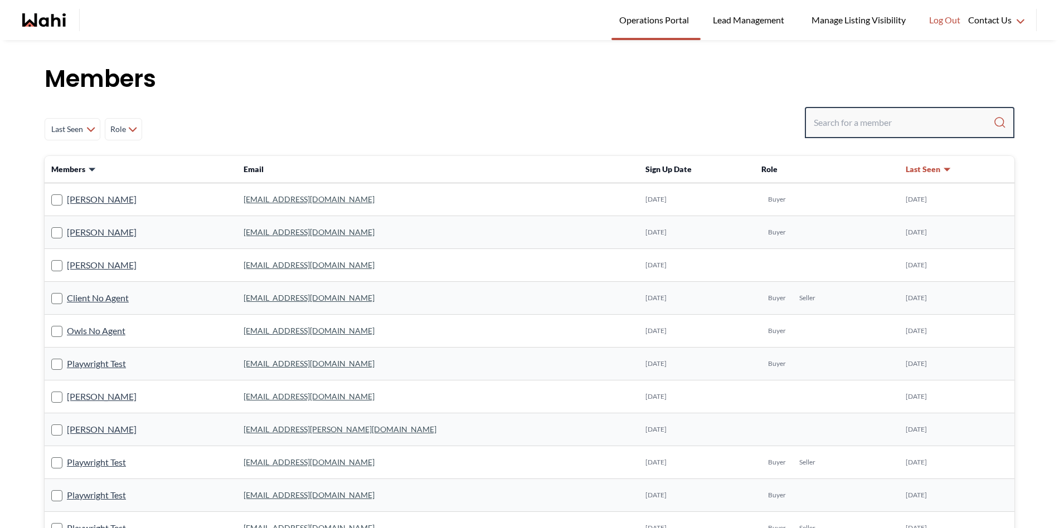
click at [859, 118] on input "Search input" at bounding box center [902, 123] width 179 height 20
paste input "[EMAIL_ADDRESS][DOMAIN_NAME]"
type input "[EMAIL_ADDRESS][DOMAIN_NAME]"
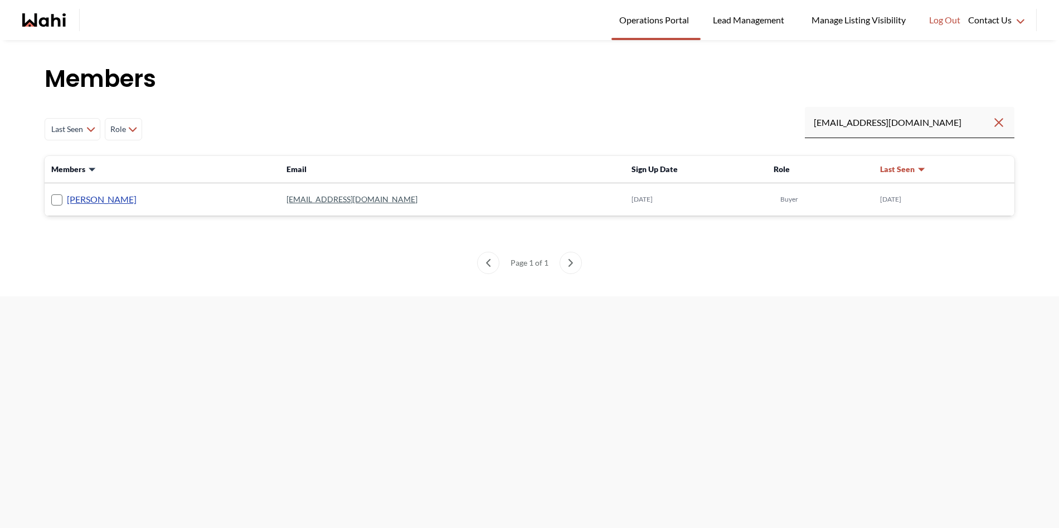
click at [91, 201] on link "[PERSON_NAME]" at bounding box center [102, 199] width 70 height 14
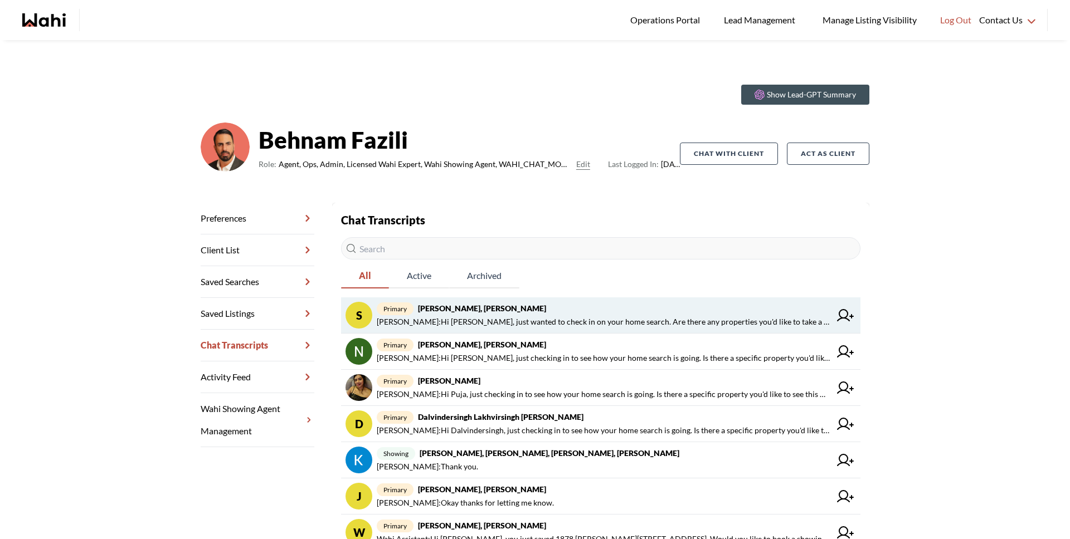
click at [555, 316] on span "[PERSON_NAME] : Hi [PERSON_NAME], just wanted to check in on your home search. …" at bounding box center [604, 321] width 454 height 13
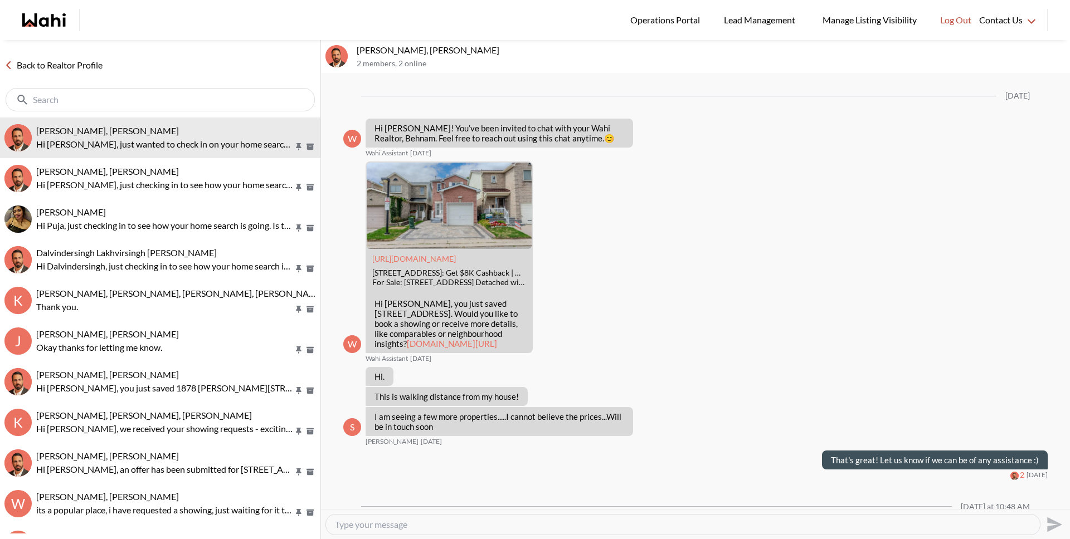
scroll to position [245, 0]
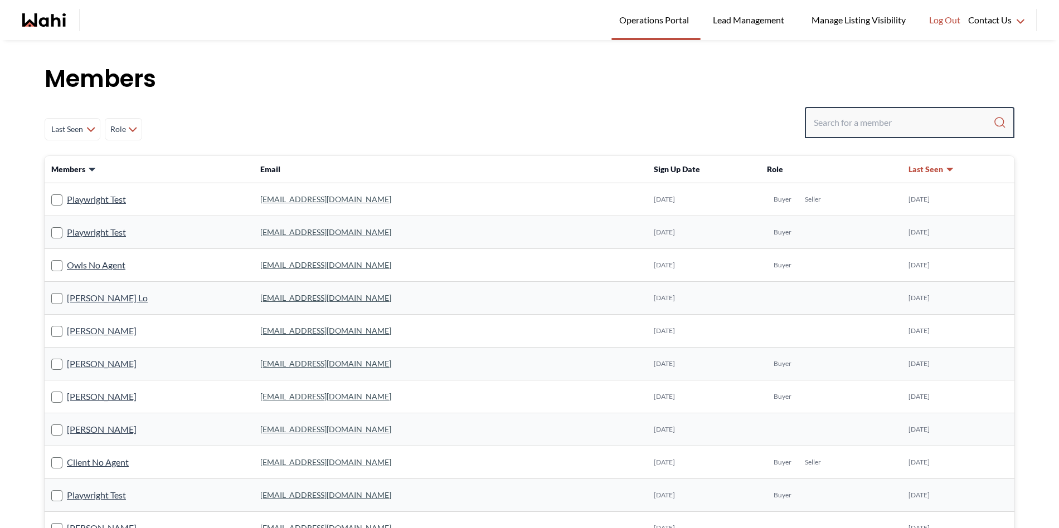
click at [889, 124] on input "Search input" at bounding box center [902, 123] width 179 height 20
paste input "[EMAIL_ADDRESS][DOMAIN_NAME]"
type input "[EMAIL_ADDRESS][DOMAIN_NAME]"
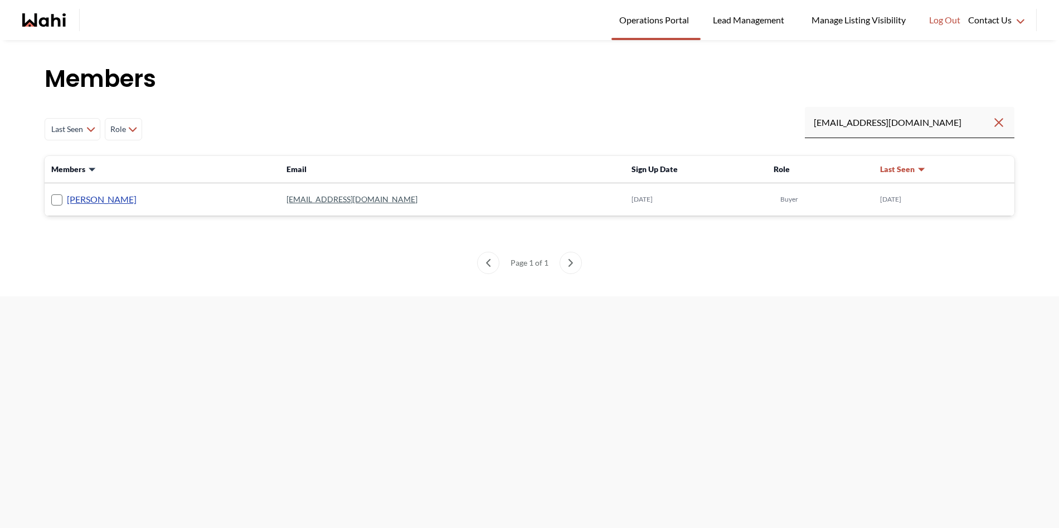
click at [79, 201] on link "[PERSON_NAME]" at bounding box center [102, 199] width 70 height 14
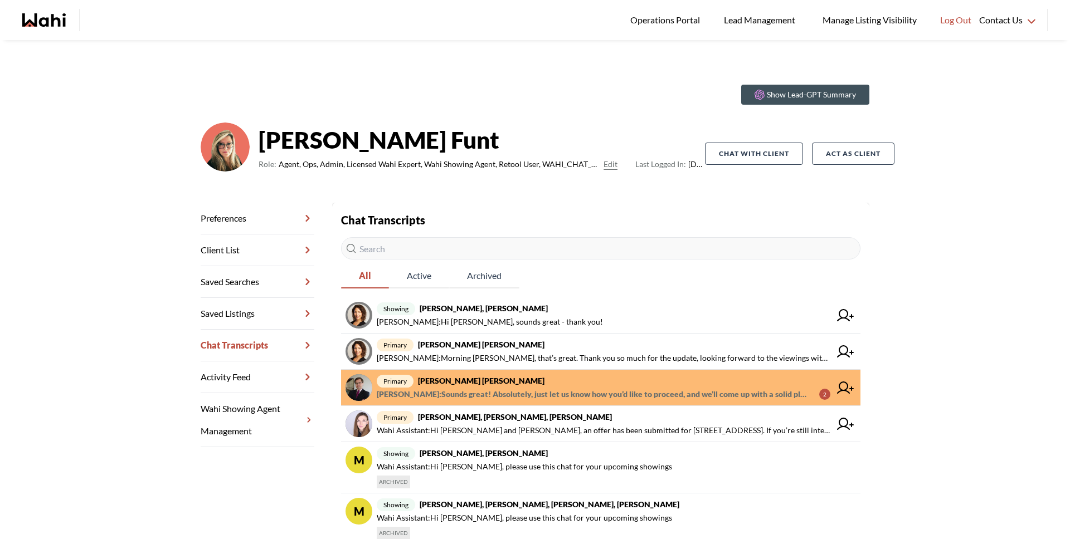
click at [505, 388] on span "[PERSON_NAME] : Sounds great! Absolutely, just let us know how you’d like to pr…" at bounding box center [593, 394] width 433 height 13
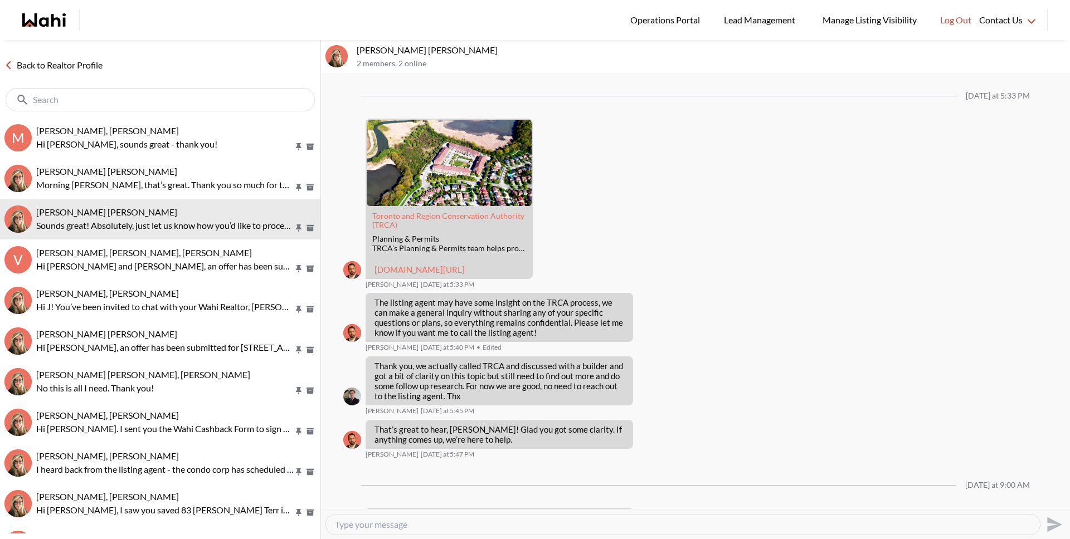
scroll to position [1167, 0]
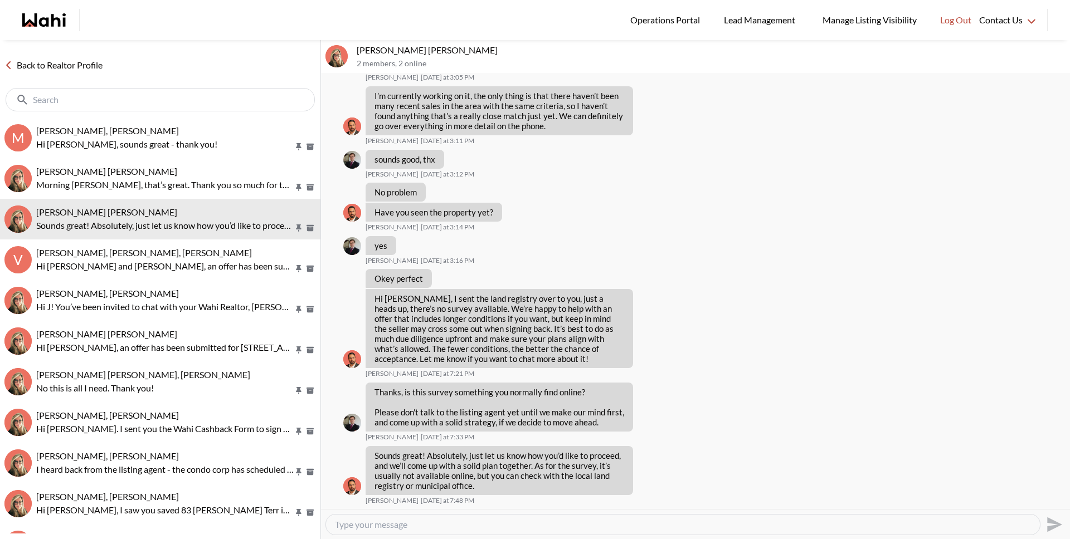
click at [94, 68] on link "Back to Realtor Profile" at bounding box center [53, 65] width 107 height 14
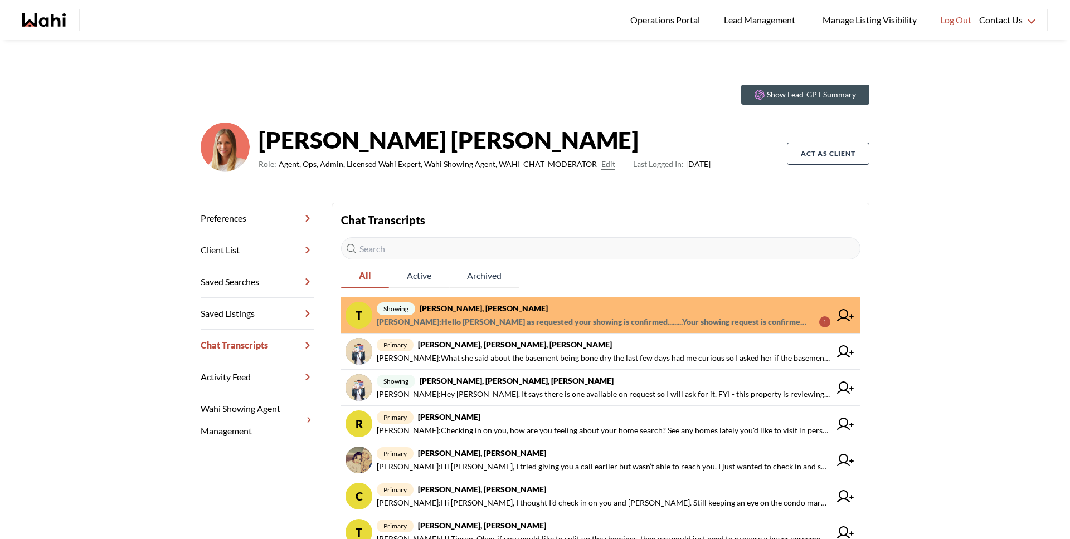
click at [454, 324] on span "[PERSON_NAME] : Hello [PERSON_NAME] as requested your showing is confirmed.....…" at bounding box center [593, 321] width 433 height 13
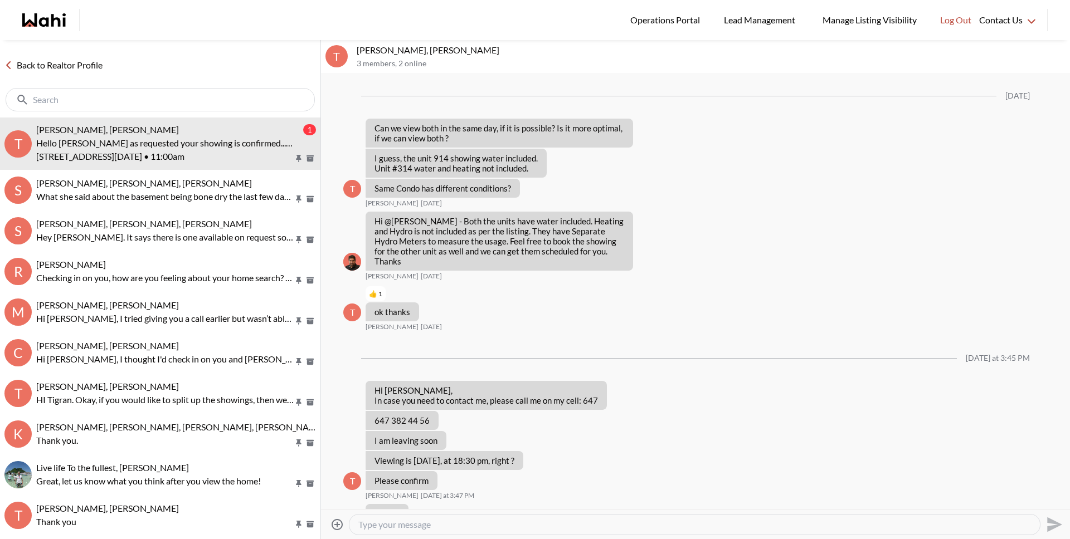
scroll to position [732, 0]
